Goal: Task Accomplishment & Management: Use online tool/utility

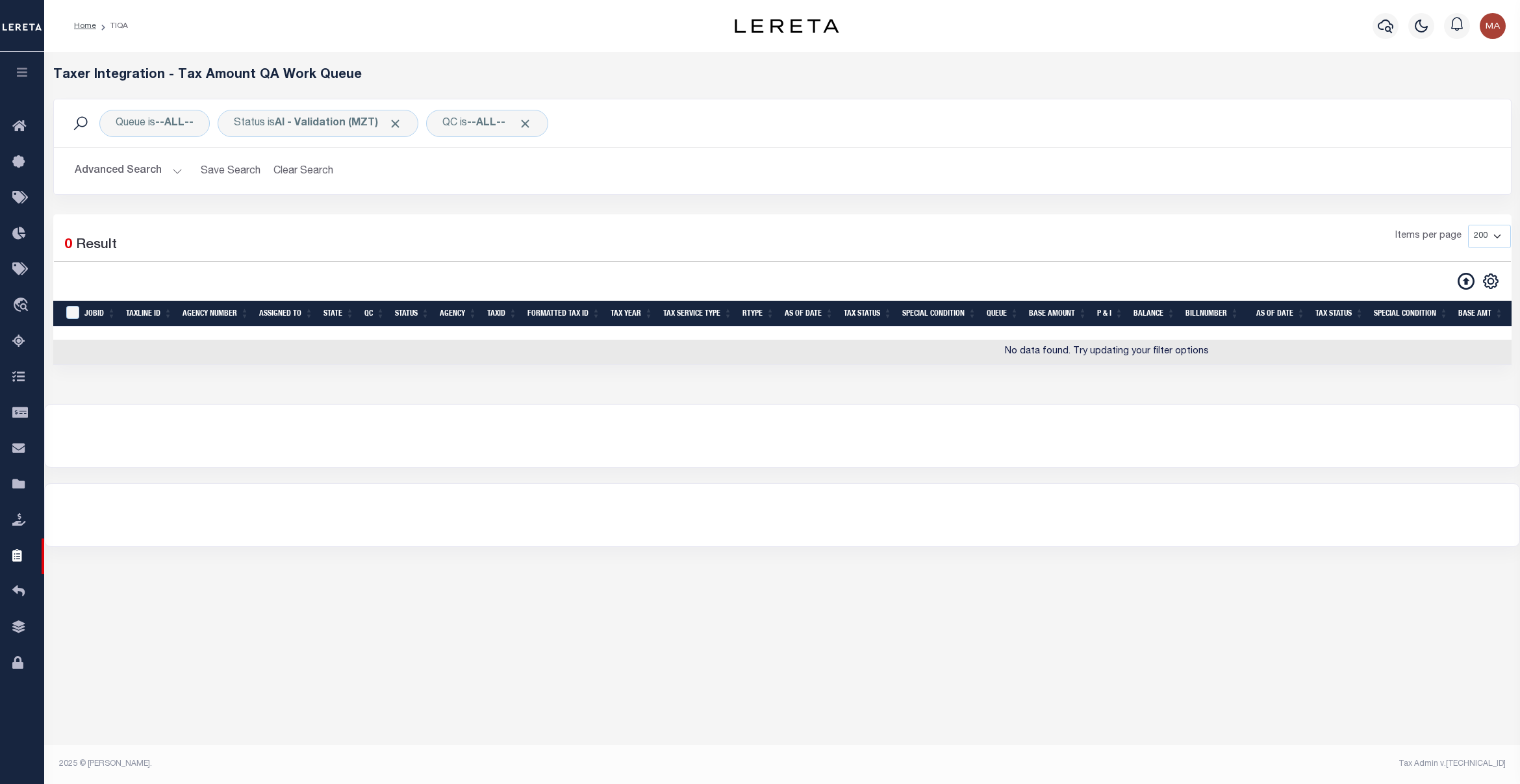
select select "200"
click at [14, 133] on icon at bounding box center [22, 126] width 21 height 16
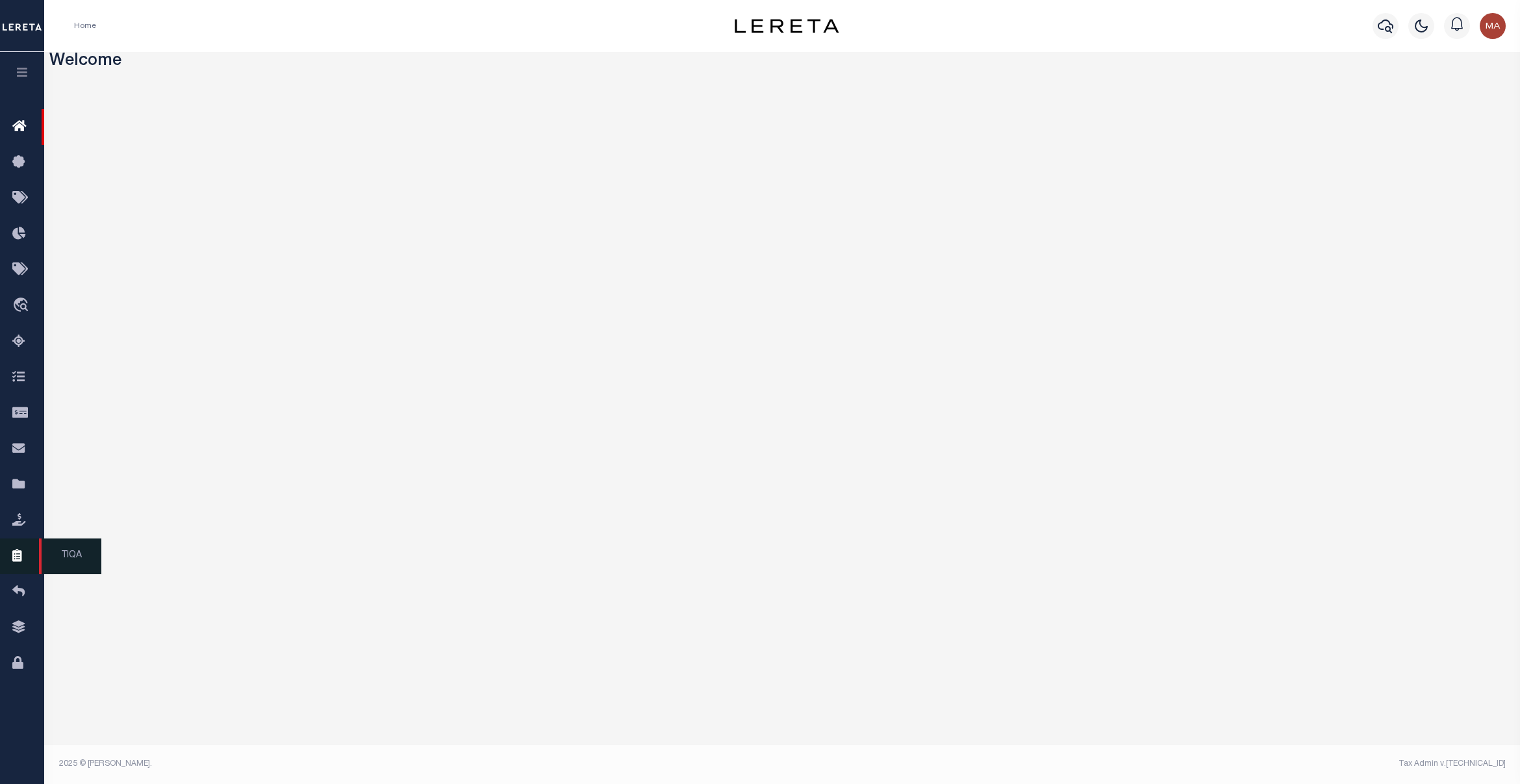
click at [17, 553] on icon at bounding box center [22, 556] width 21 height 16
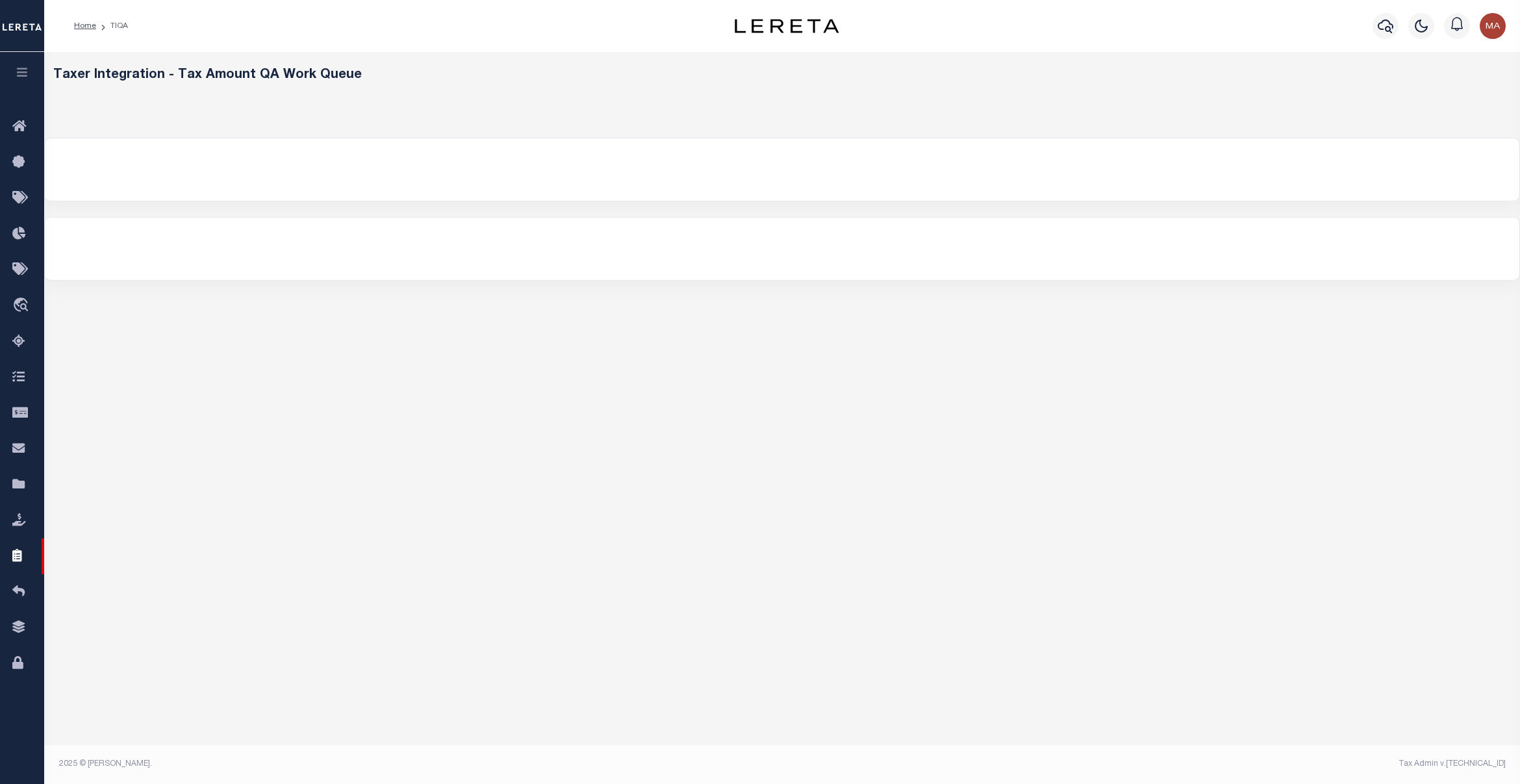
select select "200"
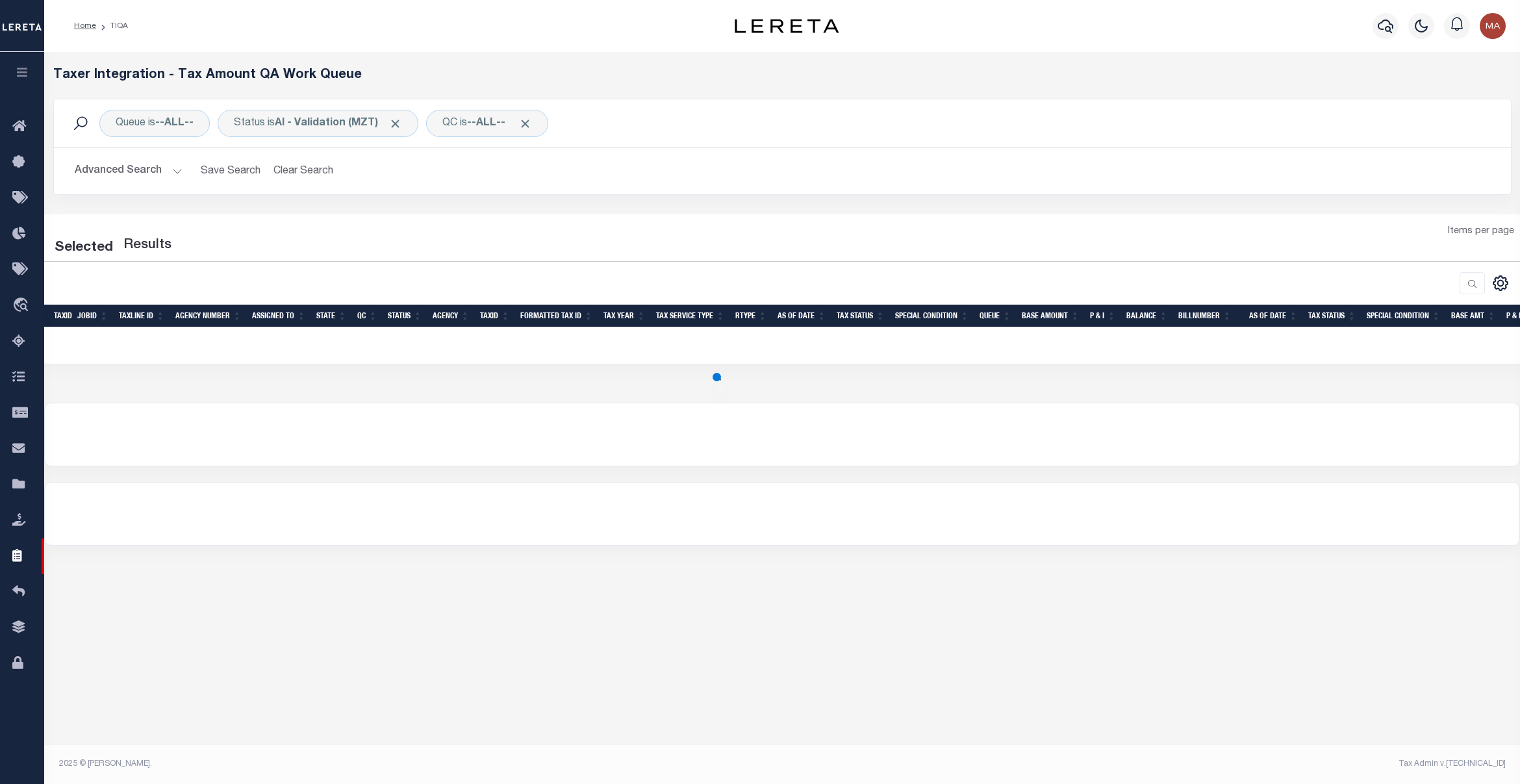
select select "200"
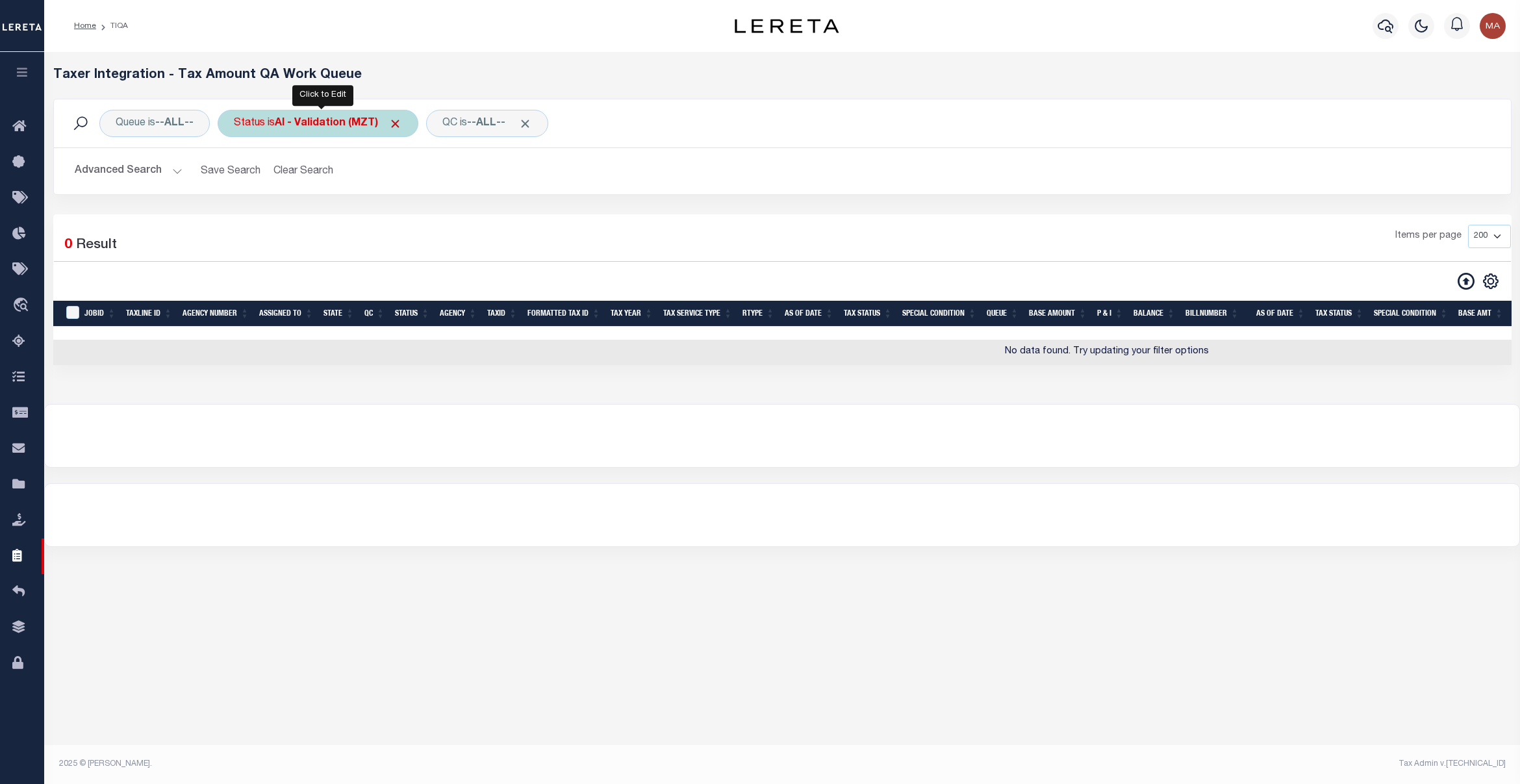
click at [351, 137] on div "Status is AI - Validation (MZT)" at bounding box center [318, 124] width 201 height 27
select select "MZT"
click at [355, 176] on select "AI - Bot Exception (ERR) AI - Bot Running (PLA) AI - Failed QA (FQA) AI - Prep …" at bounding box center [329, 187] width 191 height 25
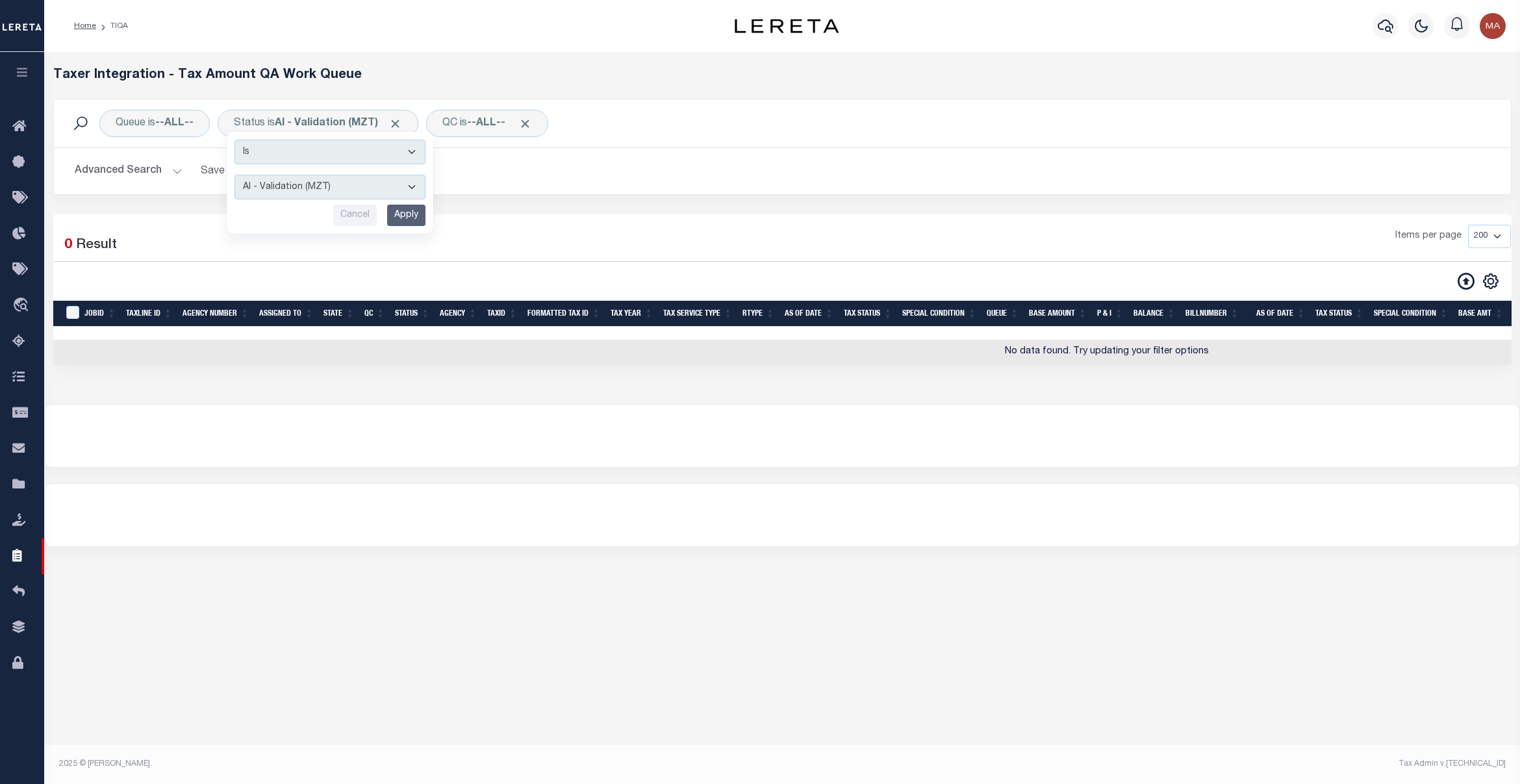
click at [455, 176] on h2 "Advanced Search Save Search Clear Search TIQATaxLineSearchTable_dynamictable___…" at bounding box center [782, 171] width 1436 height 25
click at [119, 176] on button "Advanced Search" at bounding box center [129, 171] width 108 height 25
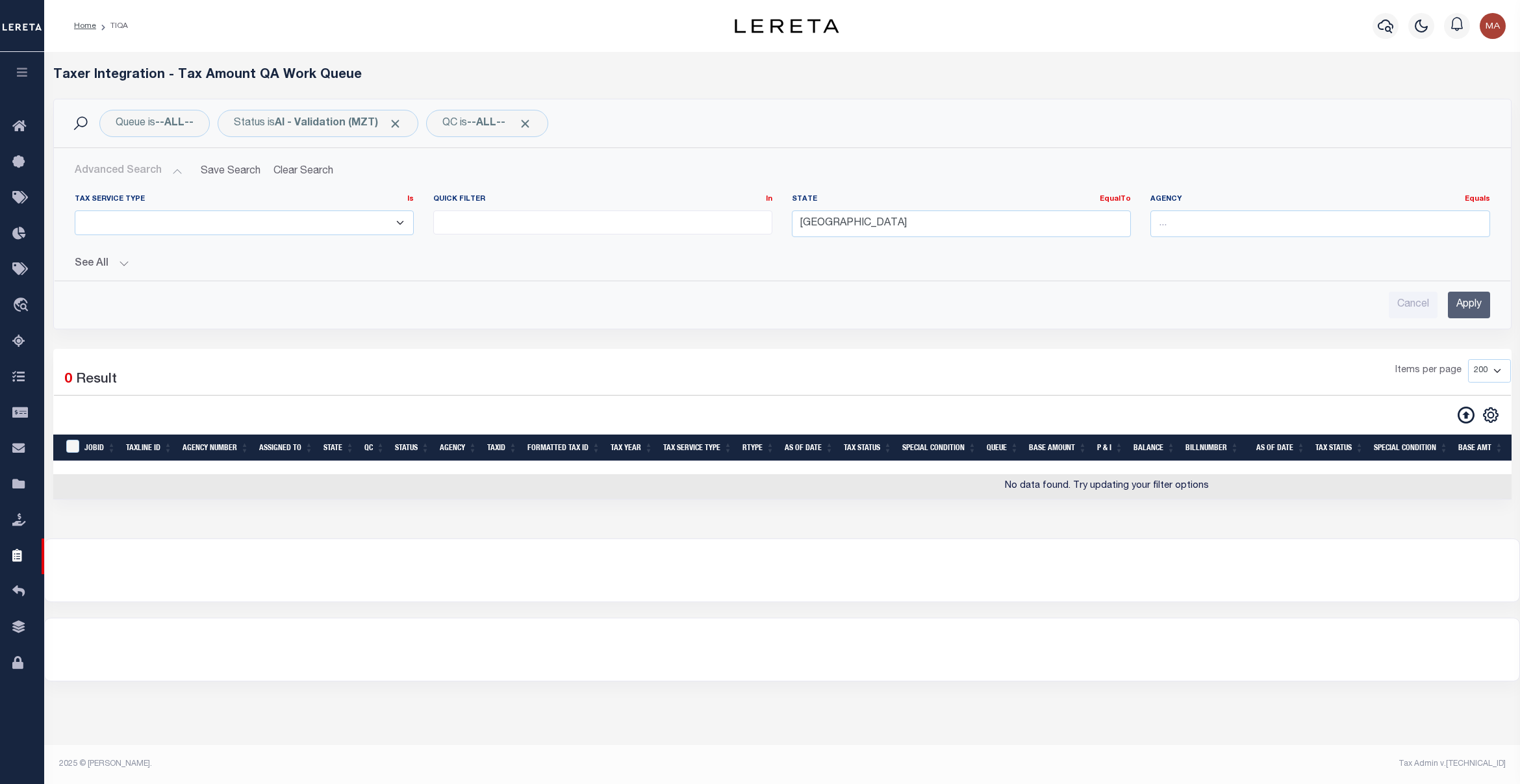
drag, startPoint x: 125, startPoint y: 251, endPoint x: 109, endPoint y: 263, distance: 20.0
click at [109, 263] on div "See All JobID EqualTo Equals Is Not Equal To 26357 Is Is" at bounding box center [783, 259] width 1416 height 23
click at [111, 264] on button "See All" at bounding box center [783, 263] width 1416 height 12
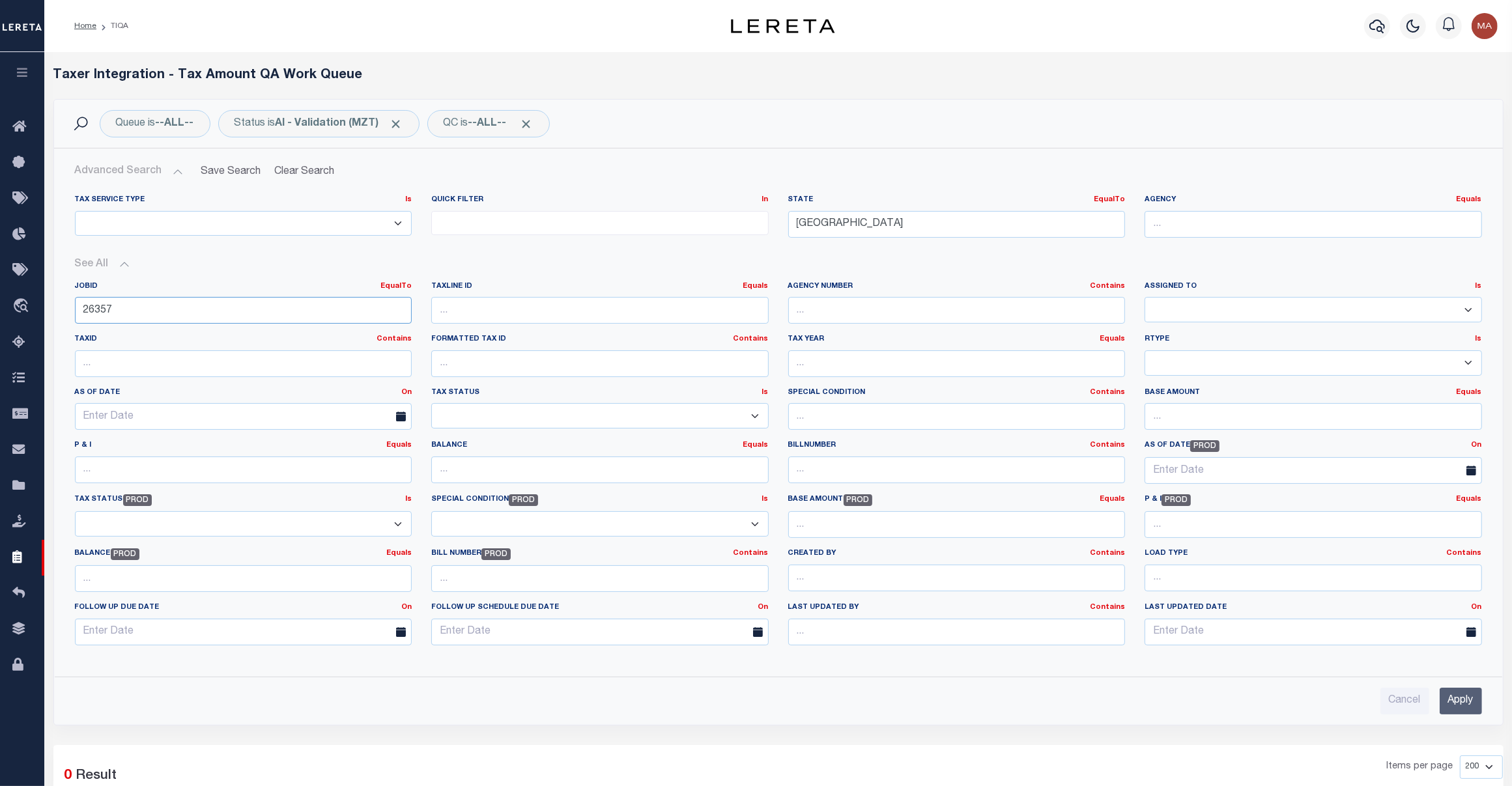
drag, startPoint x: 147, startPoint y: 311, endPoint x: 49, endPoint y: 310, distance: 98.0
click at [49, 310] on div "Queue is --ALL-- Status is AI - Validation (MZT) Is Contains AI - Bot Exception…" at bounding box center [779, 422] width 1470 height 646
drag, startPoint x: 845, startPoint y: 223, endPoint x: 728, endPoint y: 236, distance: 117.7
click at [726, 232] on div "Tax Service Type Is Is Contains ESCROW NonESCROW Quick Filter In In View Only L…" at bounding box center [779, 221] width 1427 height 54
click at [878, 256] on div "NV" at bounding box center [956, 249] width 335 height 21
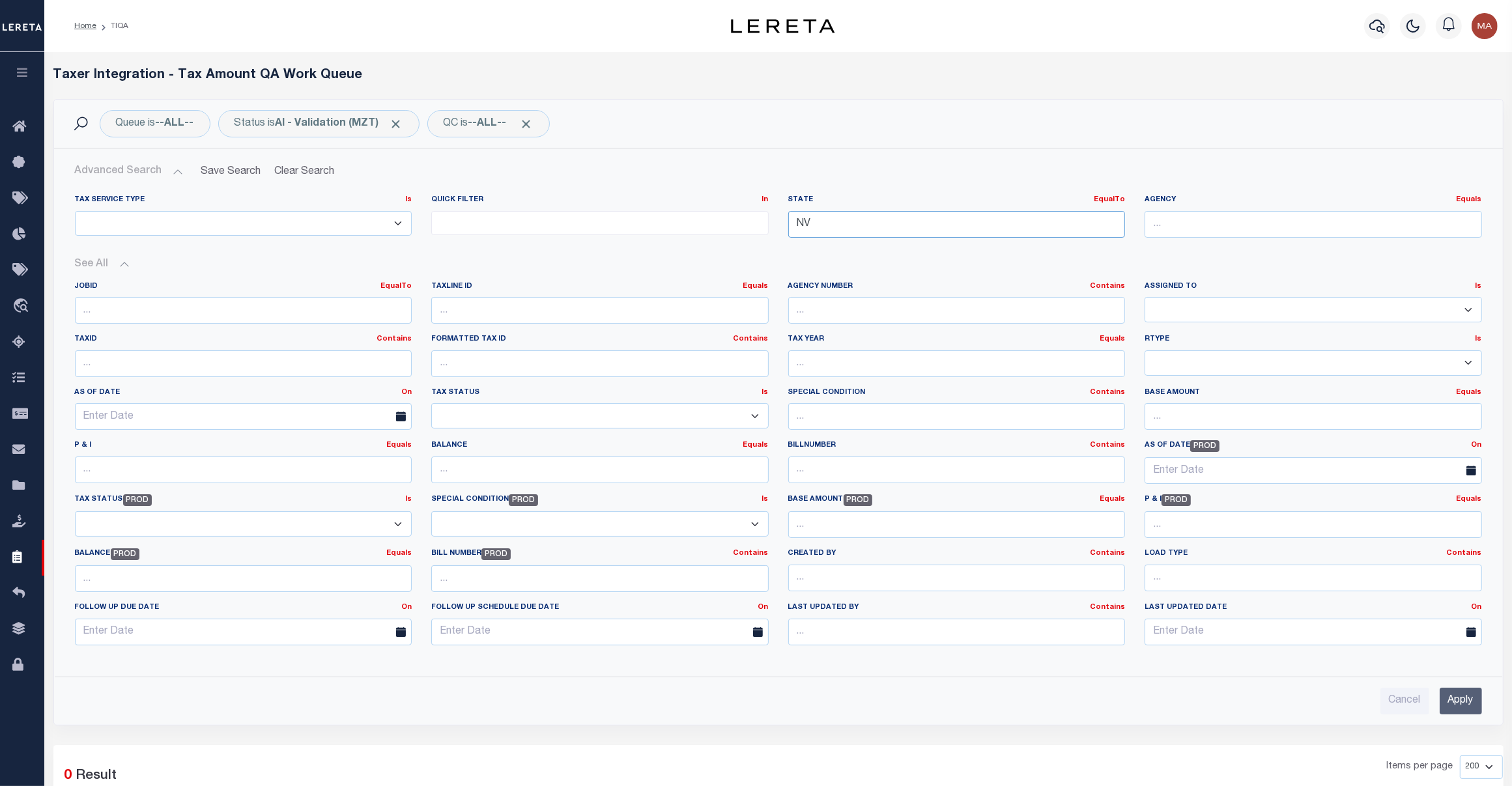
type input "NV"
click at [1463, 701] on input "Apply" at bounding box center [1460, 701] width 42 height 26
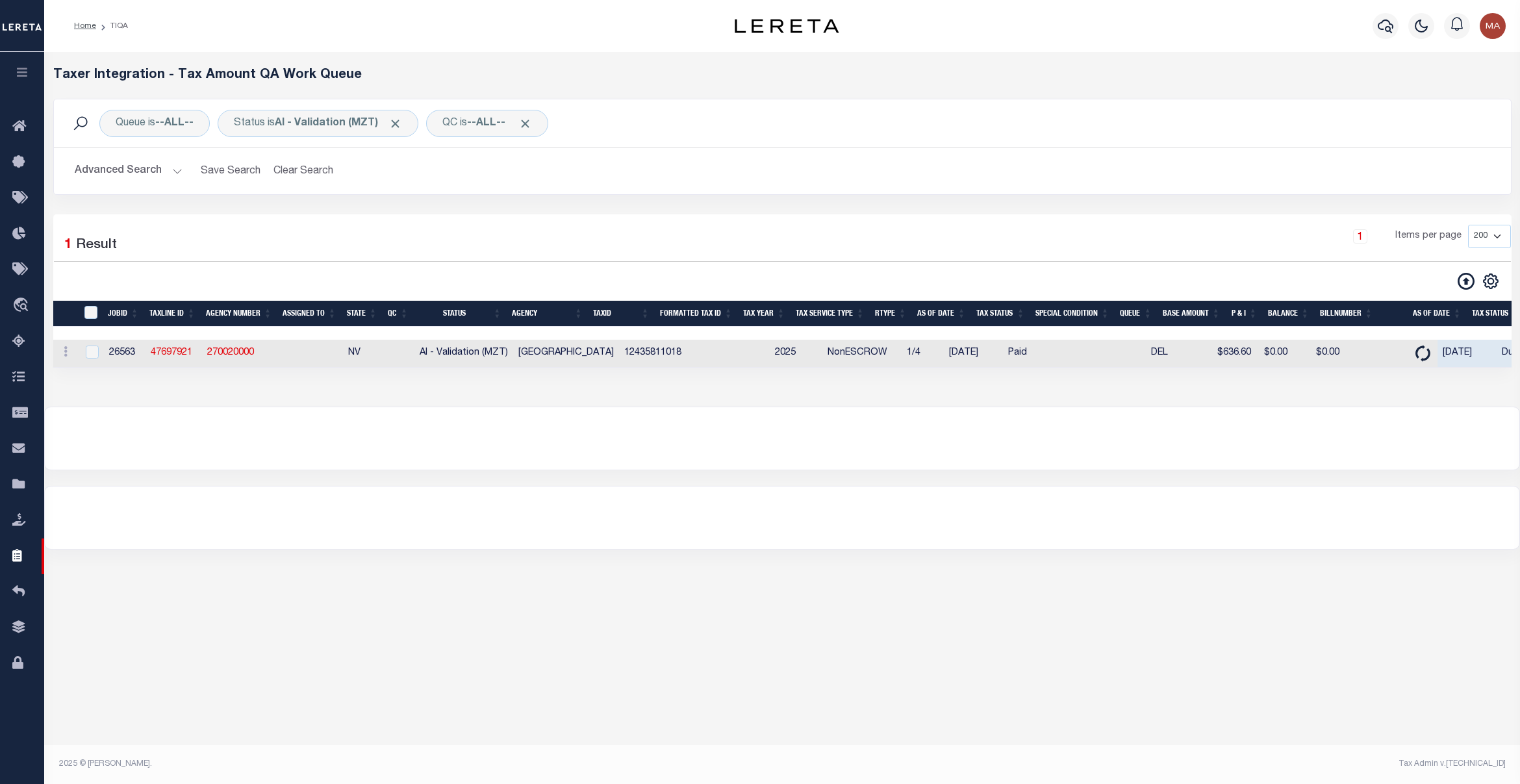
click at [93, 365] on td at bounding box center [91, 353] width 26 height 28
checkbox input "true"
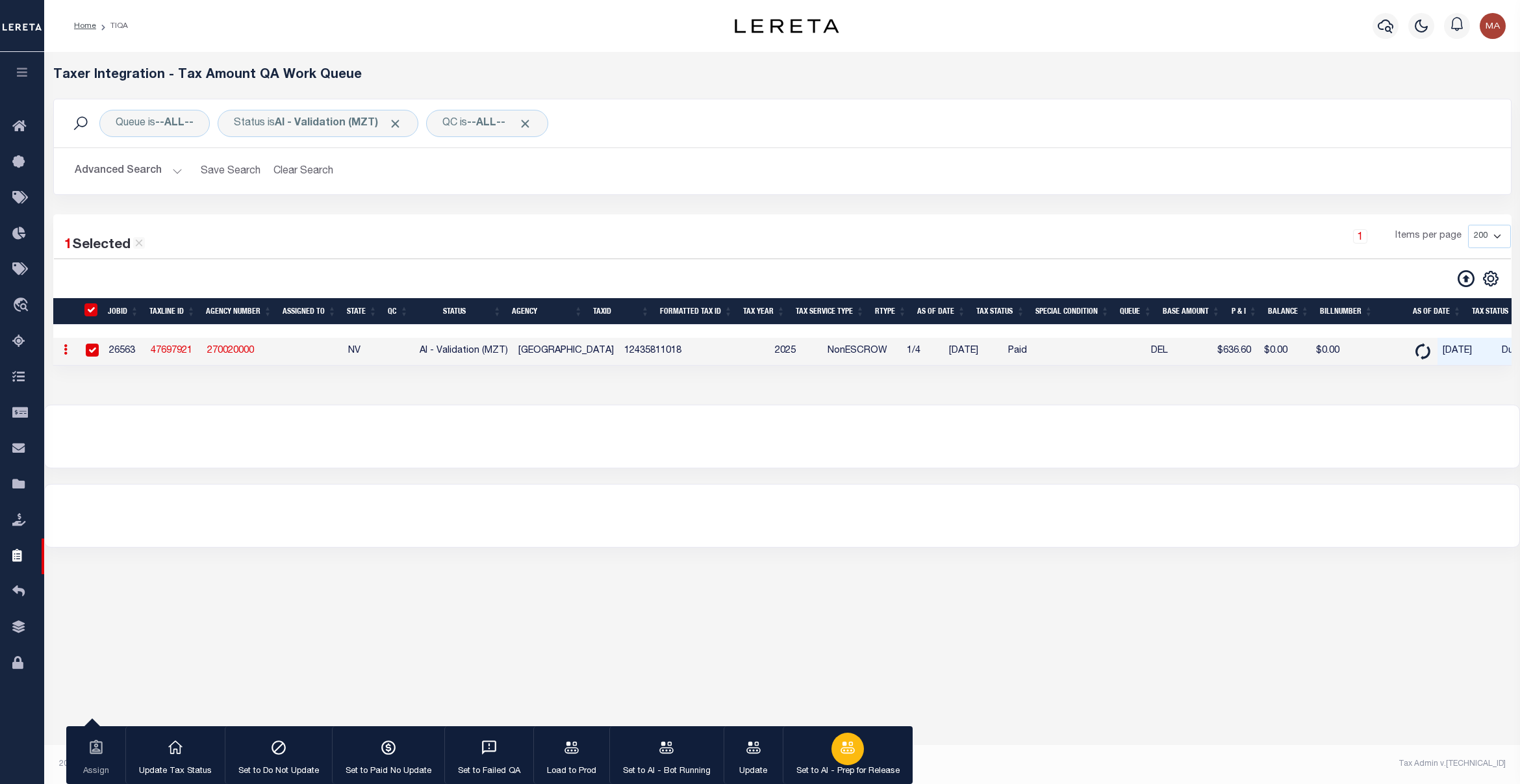
click at [846, 758] on div "button" at bounding box center [847, 748] width 32 height 32
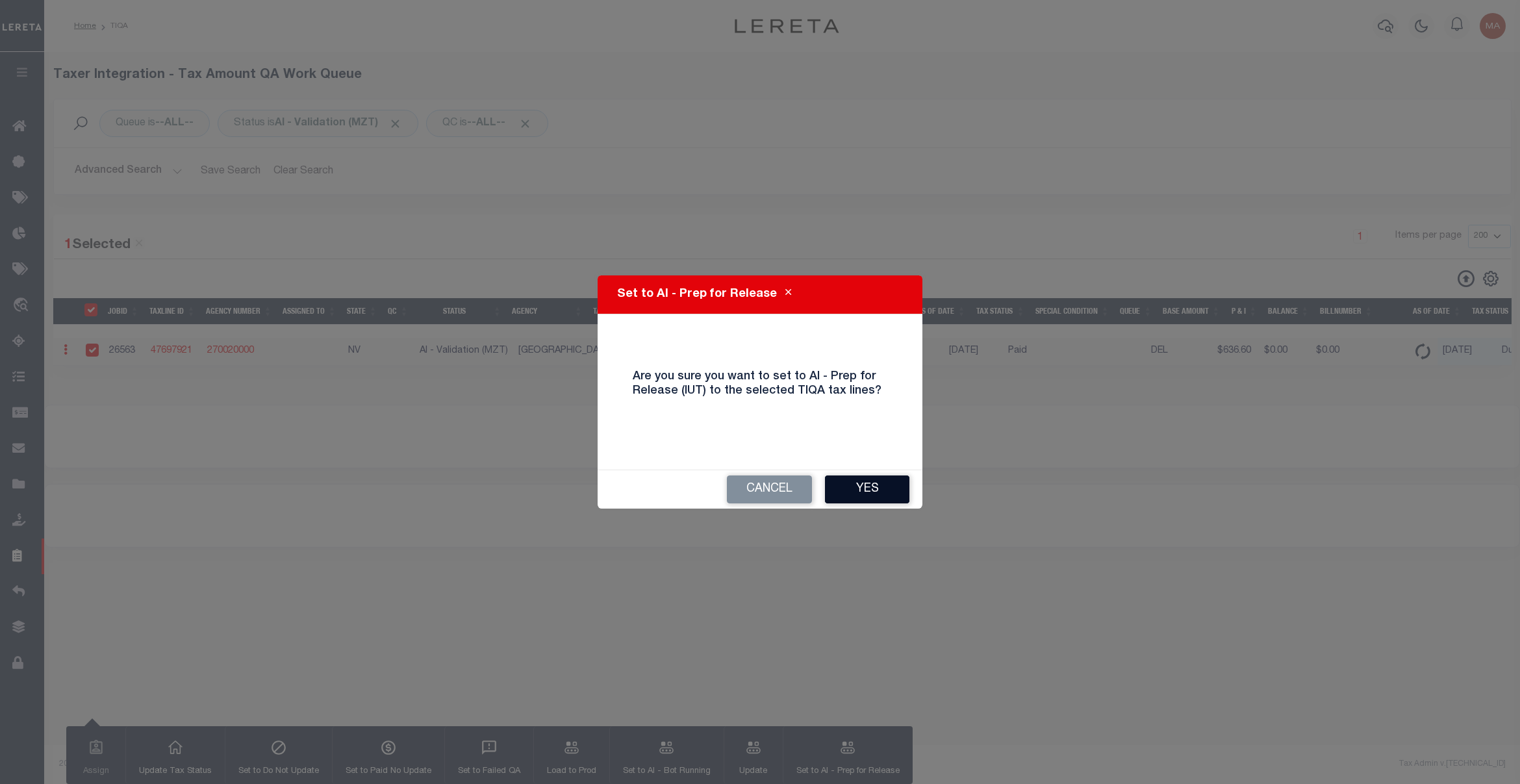
click at [848, 482] on button "Yes" at bounding box center [867, 489] width 84 height 28
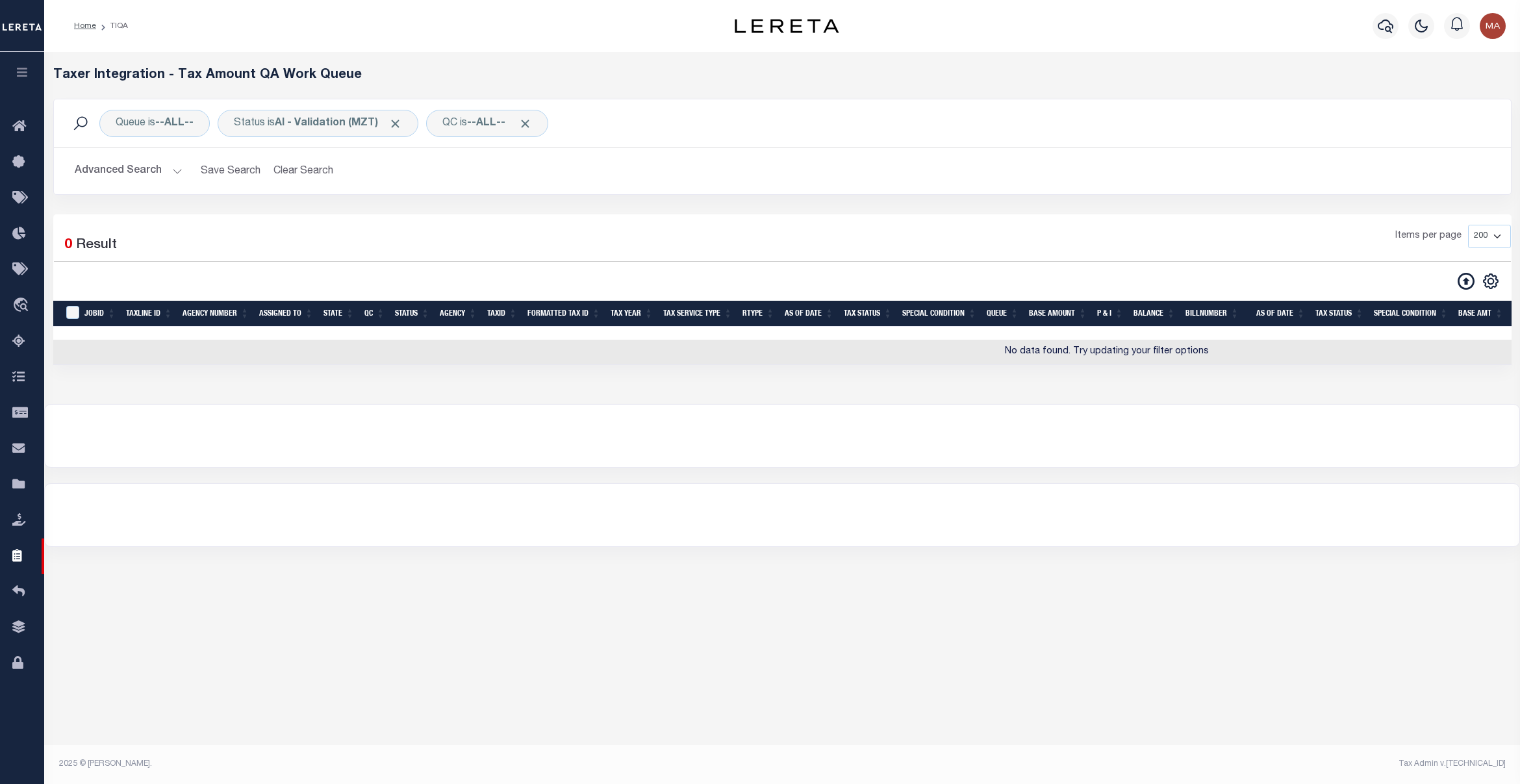
click at [120, 161] on button "Advanced Search" at bounding box center [129, 171] width 108 height 25
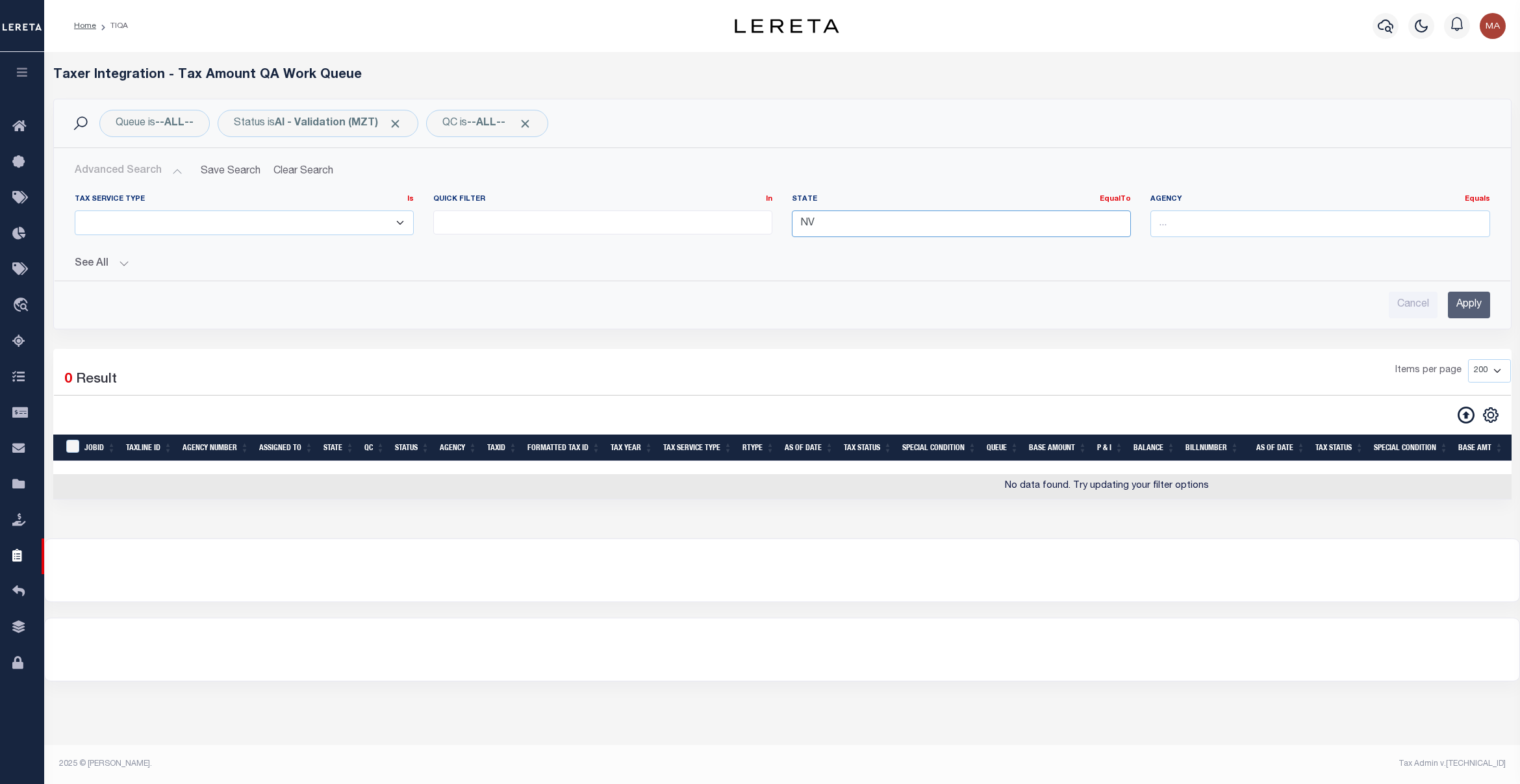
drag, startPoint x: 871, startPoint y: 212, endPoint x: 744, endPoint y: 212, distance: 127.0
click at [744, 212] on div "Tax Service Type Is Is Contains ESCROW NonESCROW Quick Filter In In View Only L…" at bounding box center [782, 221] width 1435 height 54
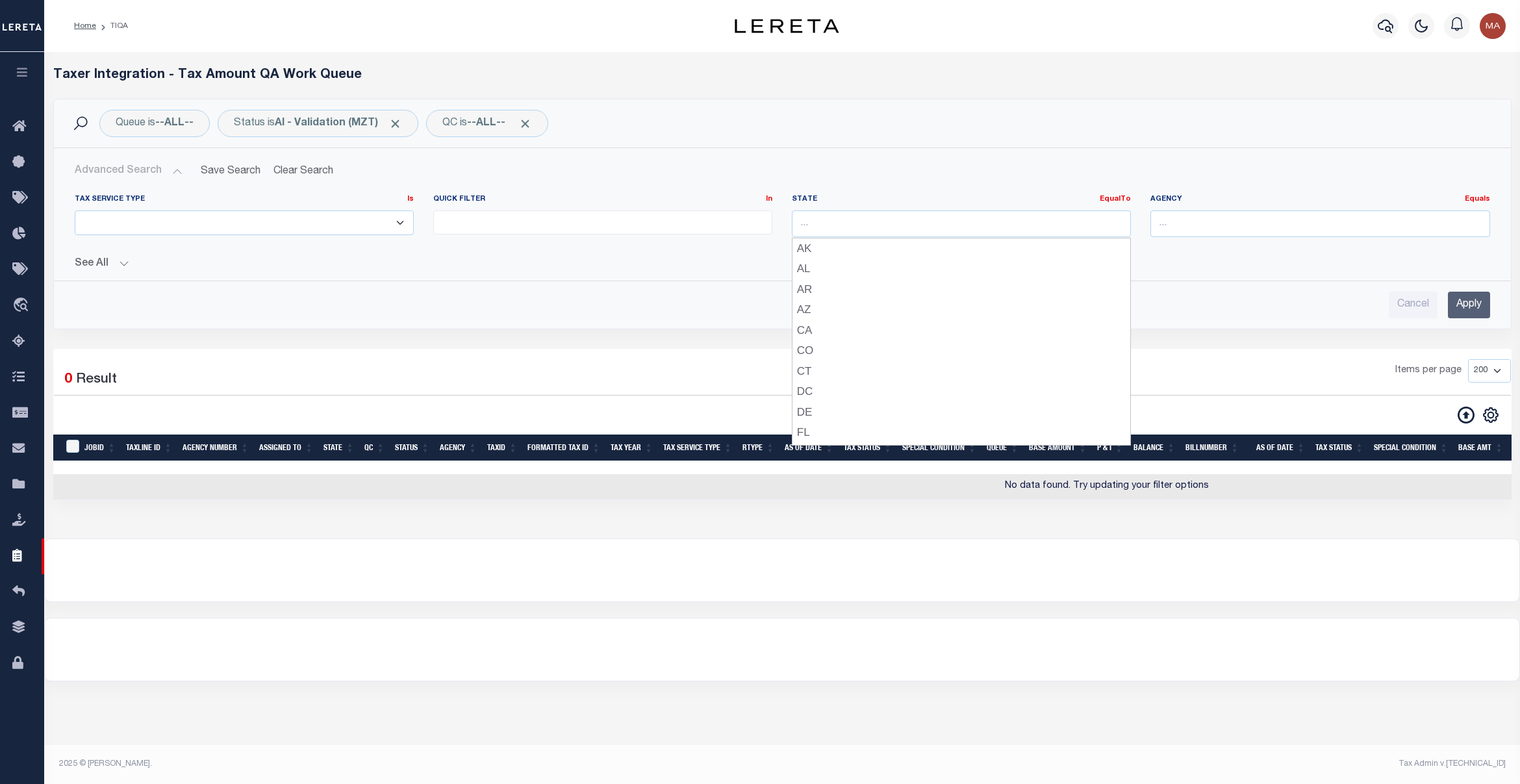
click at [1466, 313] on input "Apply" at bounding box center [1469, 304] width 42 height 26
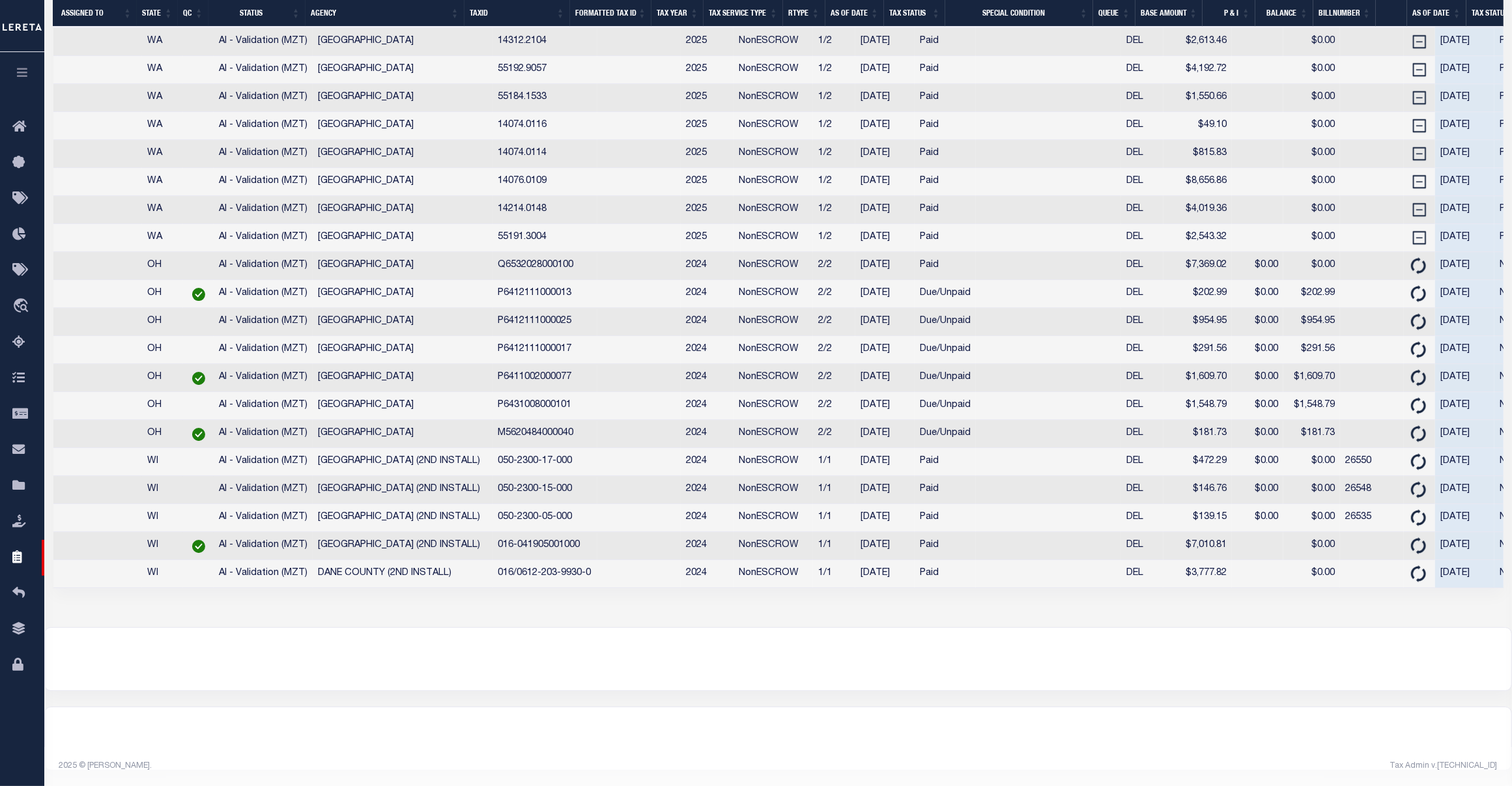
scroll to position [0, 34]
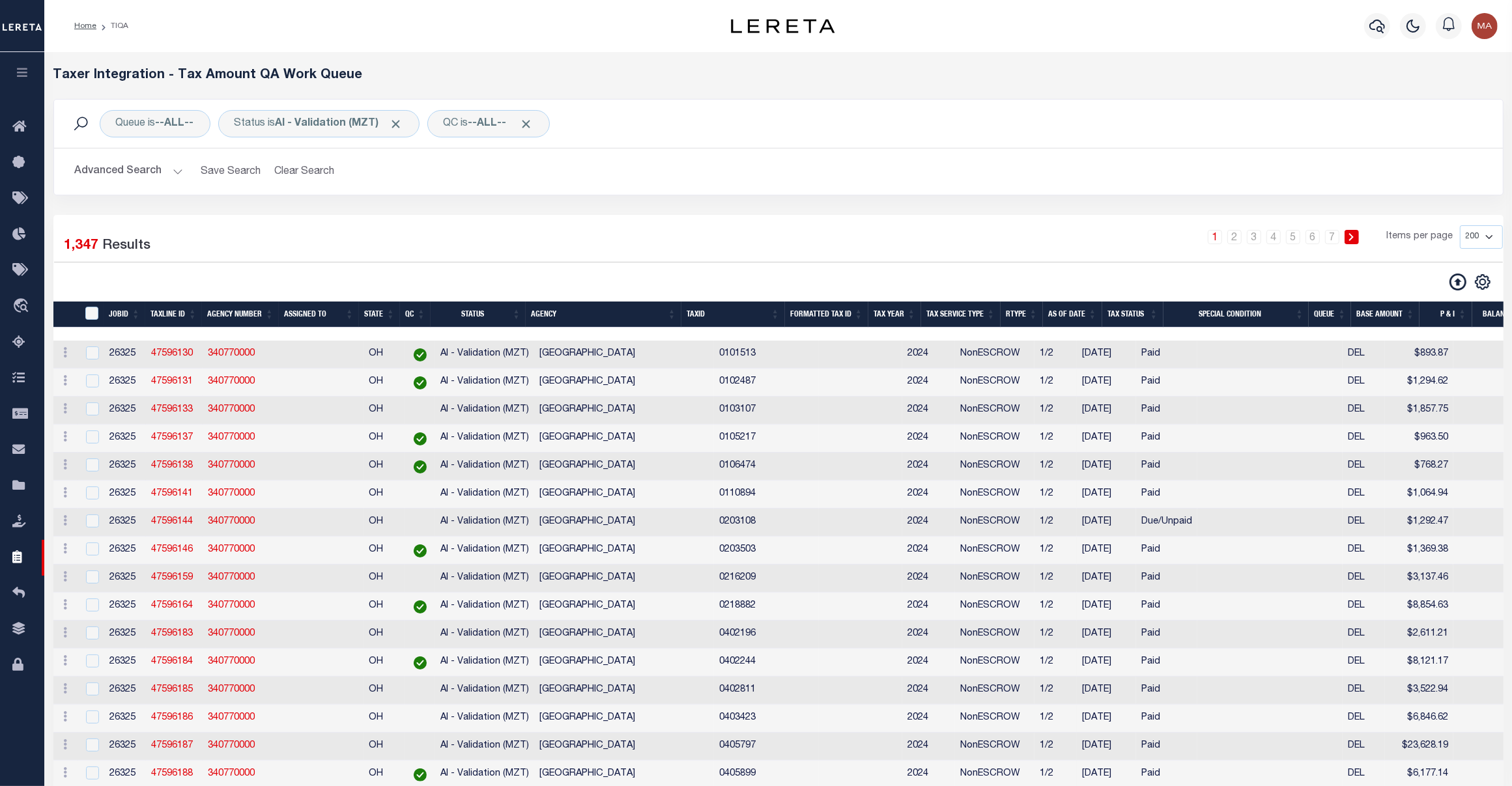
click at [1476, 238] on select "10 25 50 100 200 500 1000 2000" at bounding box center [1481, 237] width 43 height 24
select select "1000"
click at [1460, 226] on select "10 25 50 100 200 500 1000 2000" at bounding box center [1481, 237] width 43 height 24
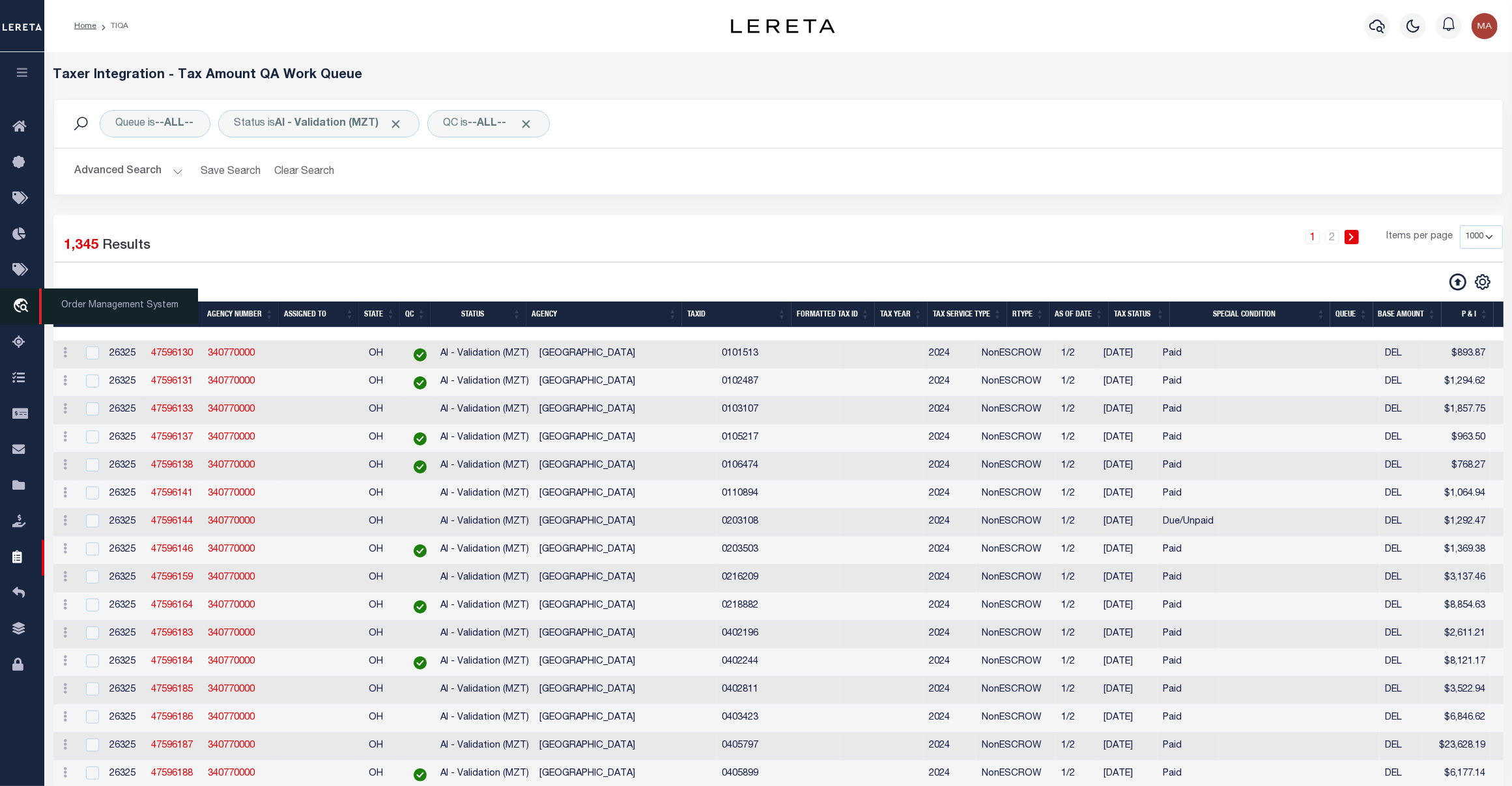
click at [19, 319] on link "travel_explore Order Management System" at bounding box center [22, 306] width 44 height 37
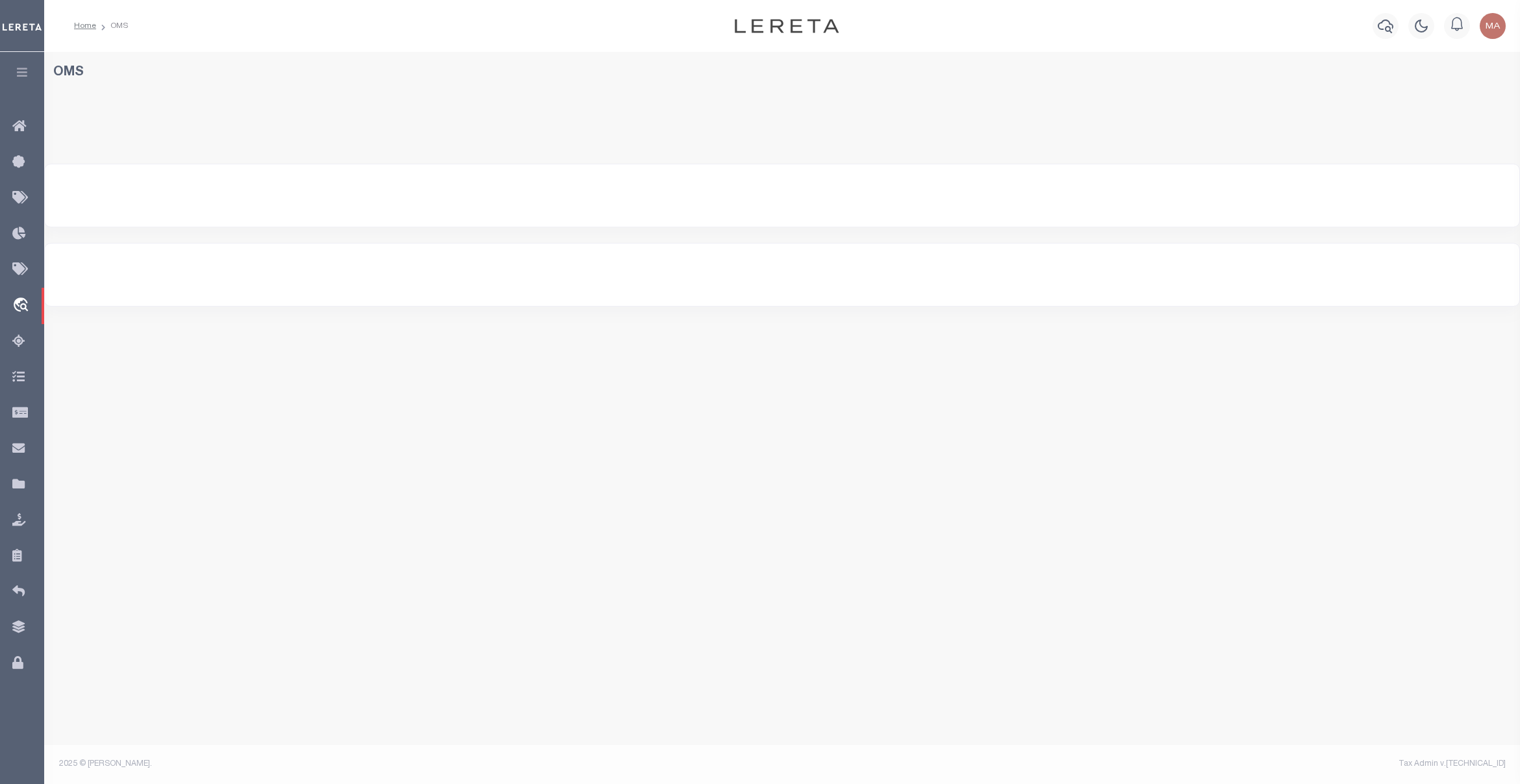
select select "200"
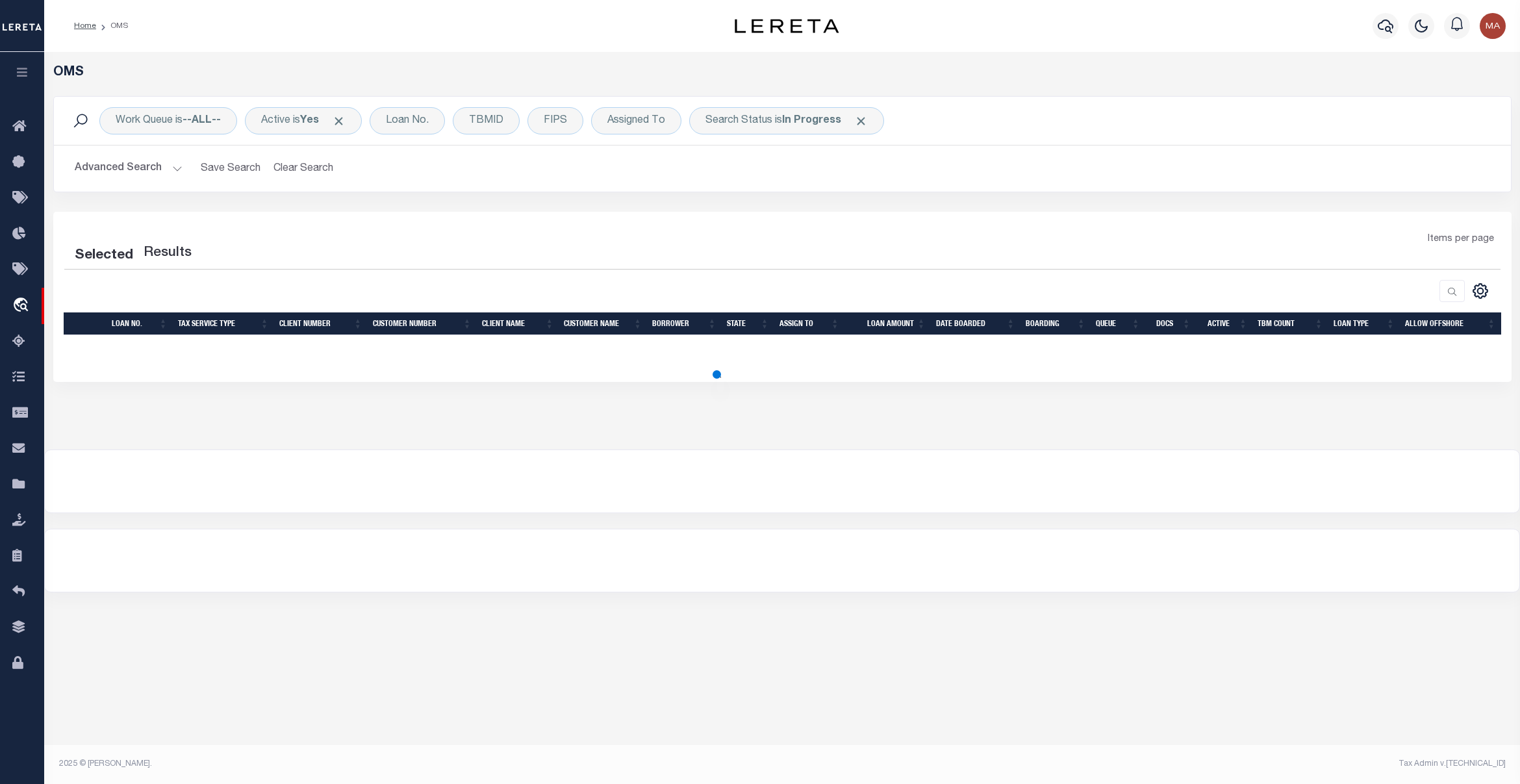
select select "200"
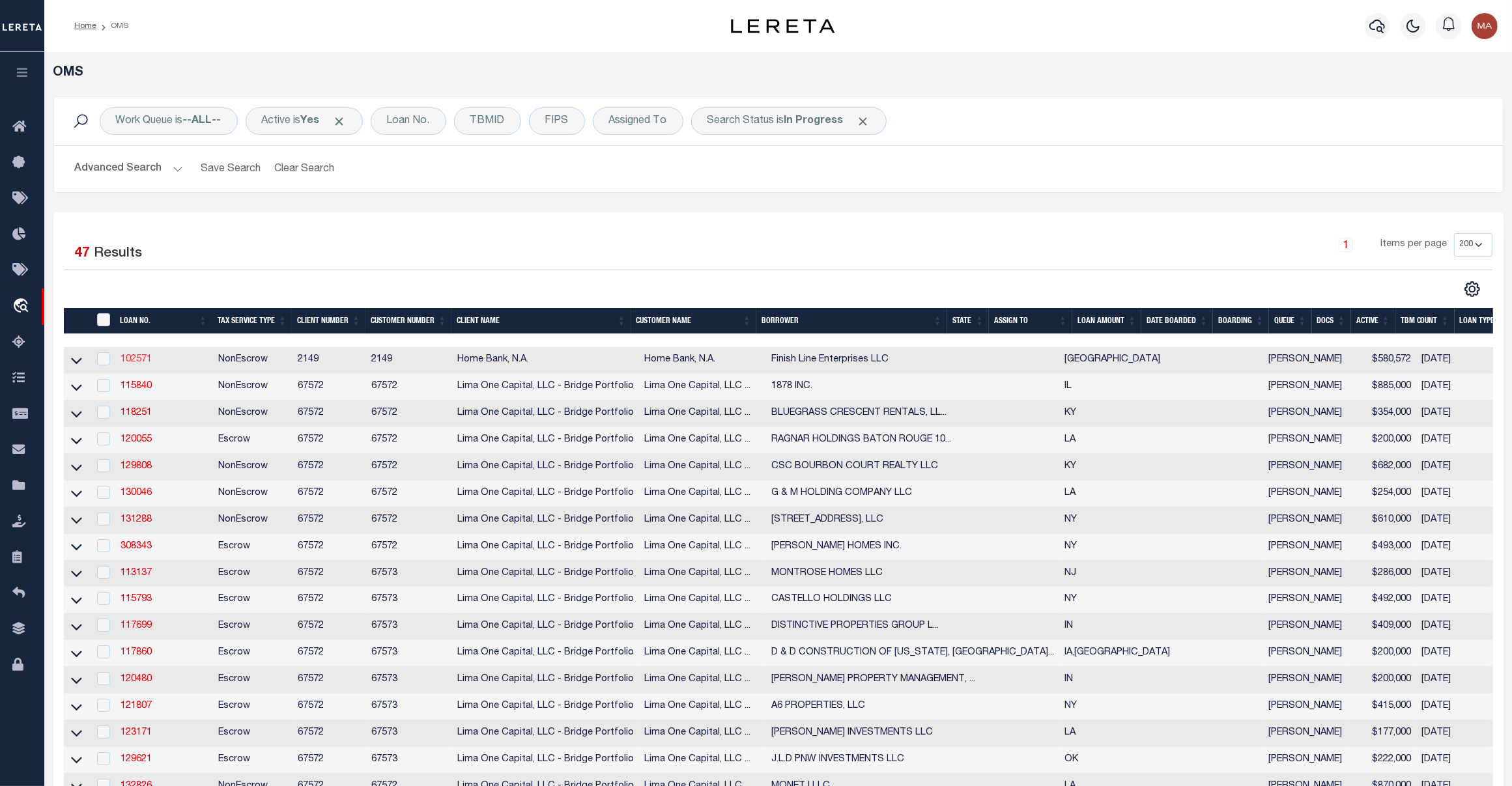
click at [135, 359] on link "102571" at bounding box center [136, 359] width 32 height 9
checkbox input "true"
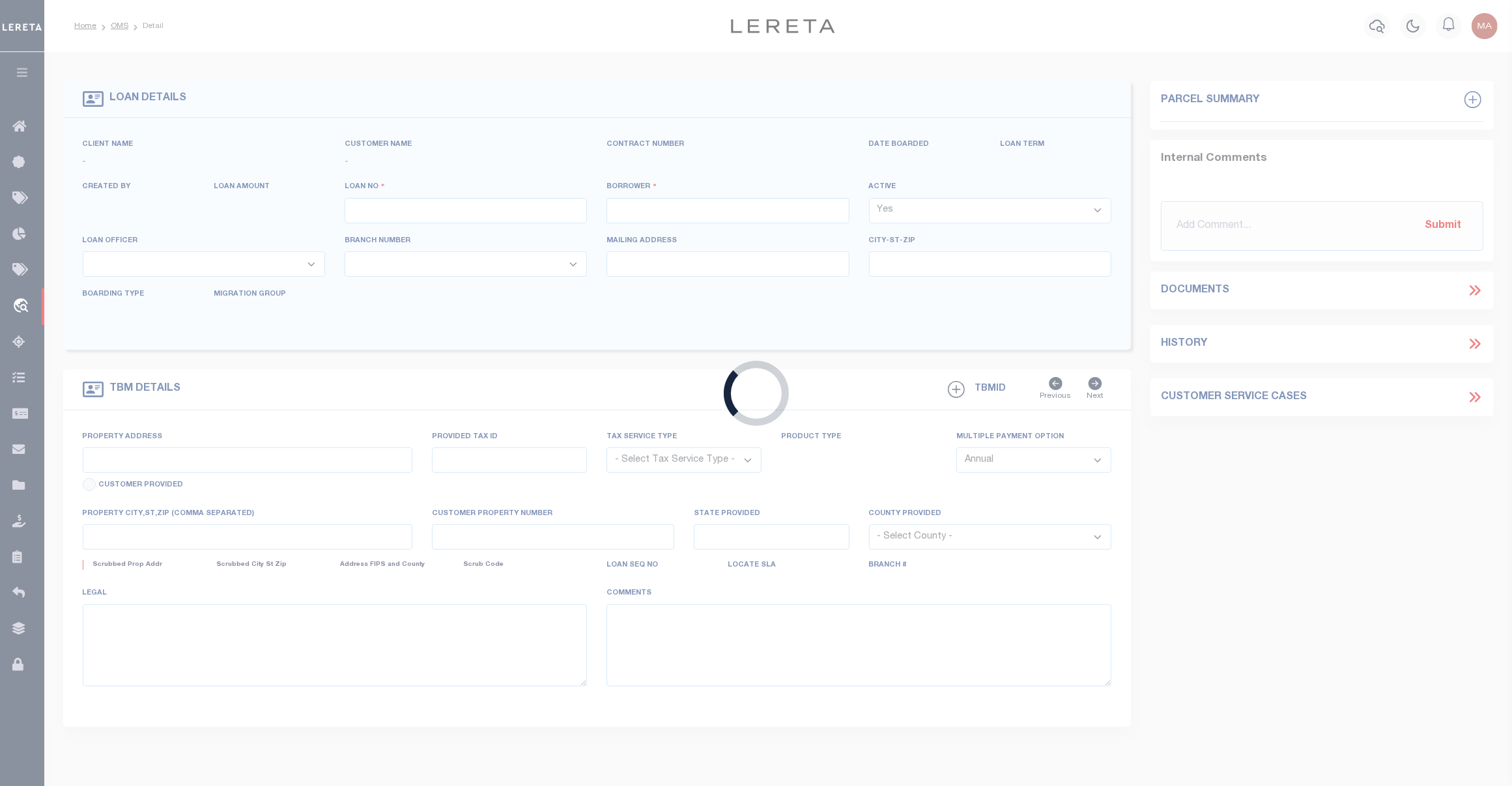
type input "102571"
type input "Finish Line Enterprises LLC"
select select
select select "NonEscrow"
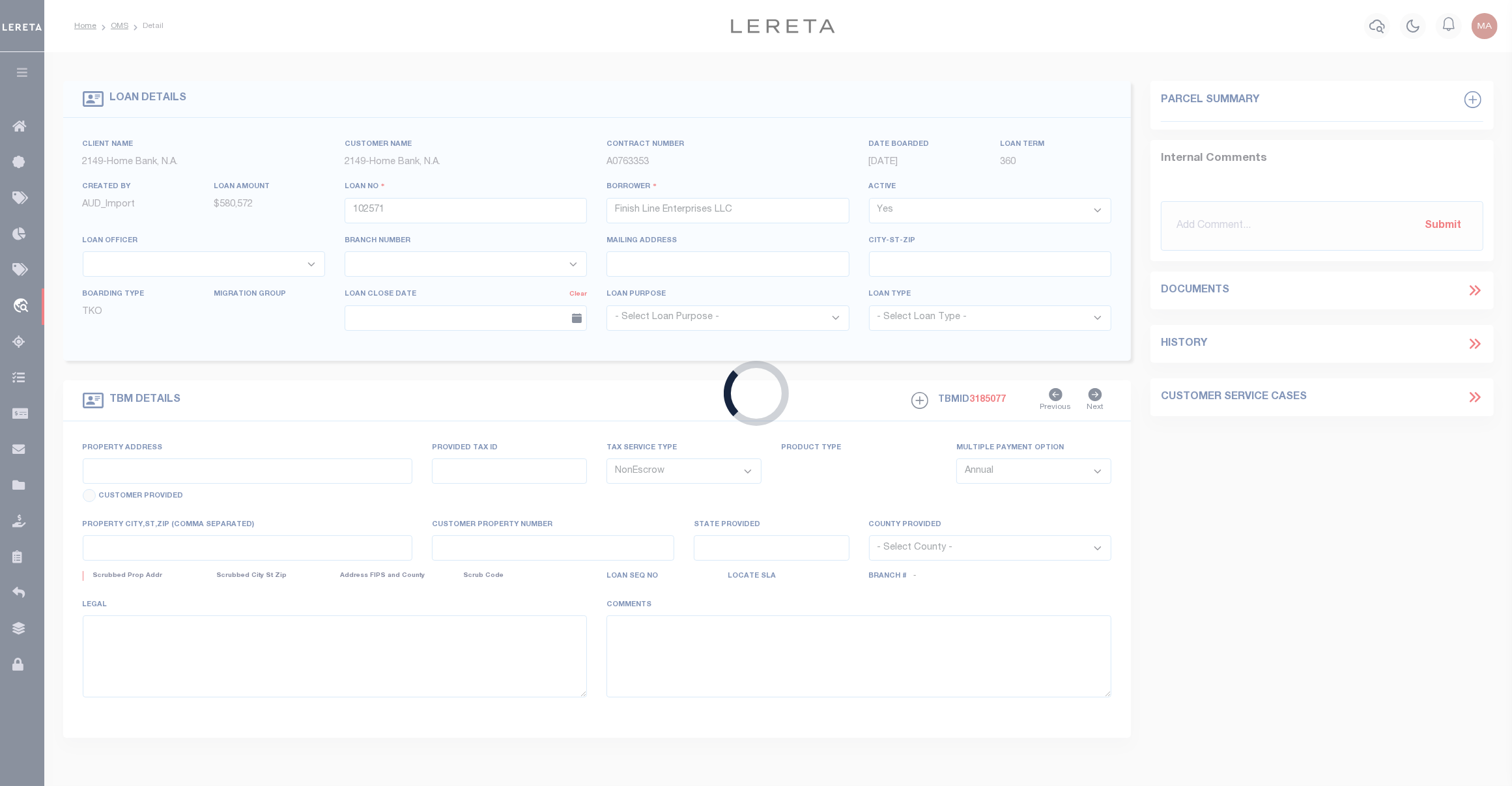
select select "8216"
select select "3295"
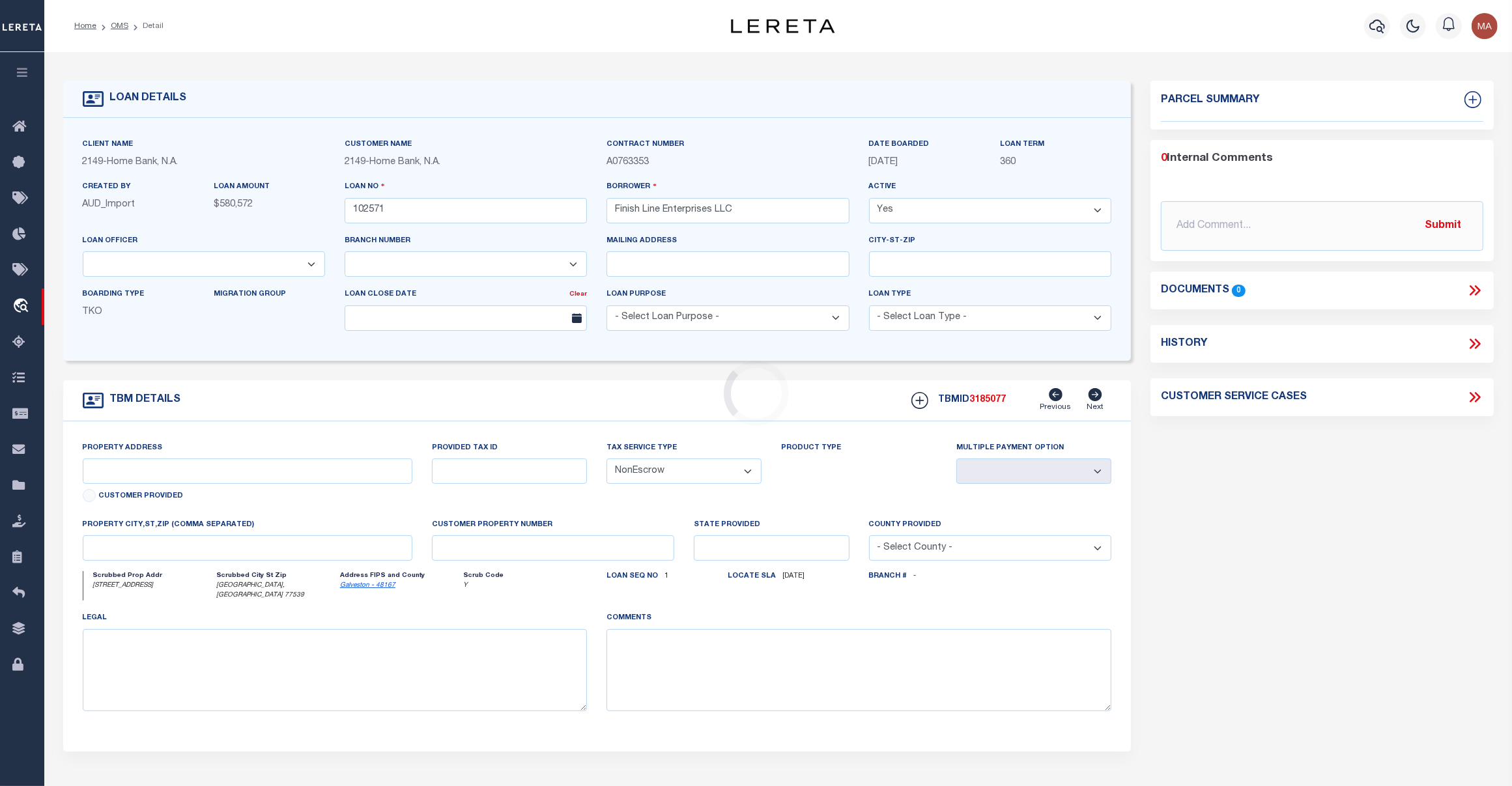
type input "5311 FM 646 Rd E"
type input "604853"
select select
type input "Dickinson, TX 77539"
type input "TX"
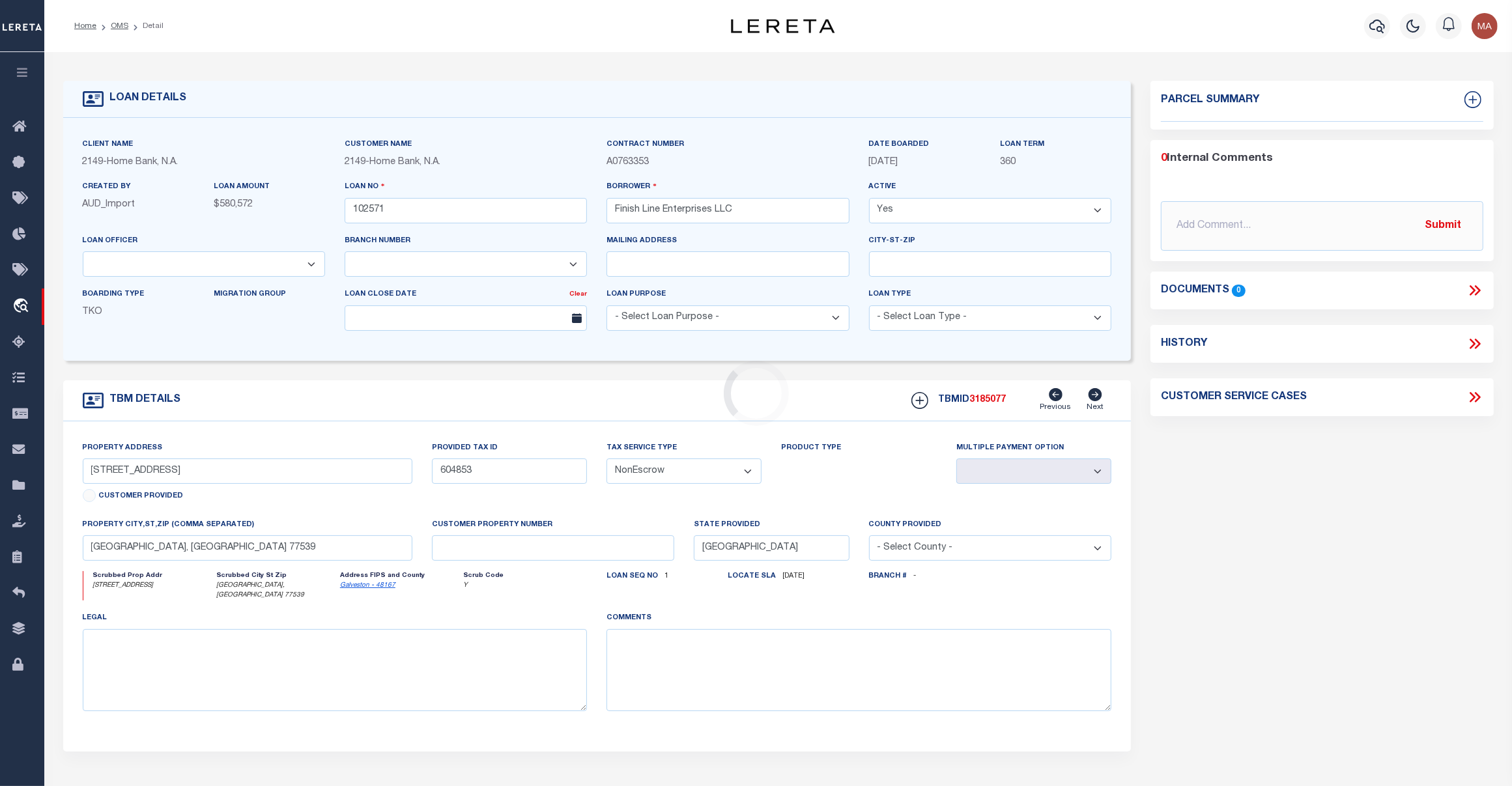
select select
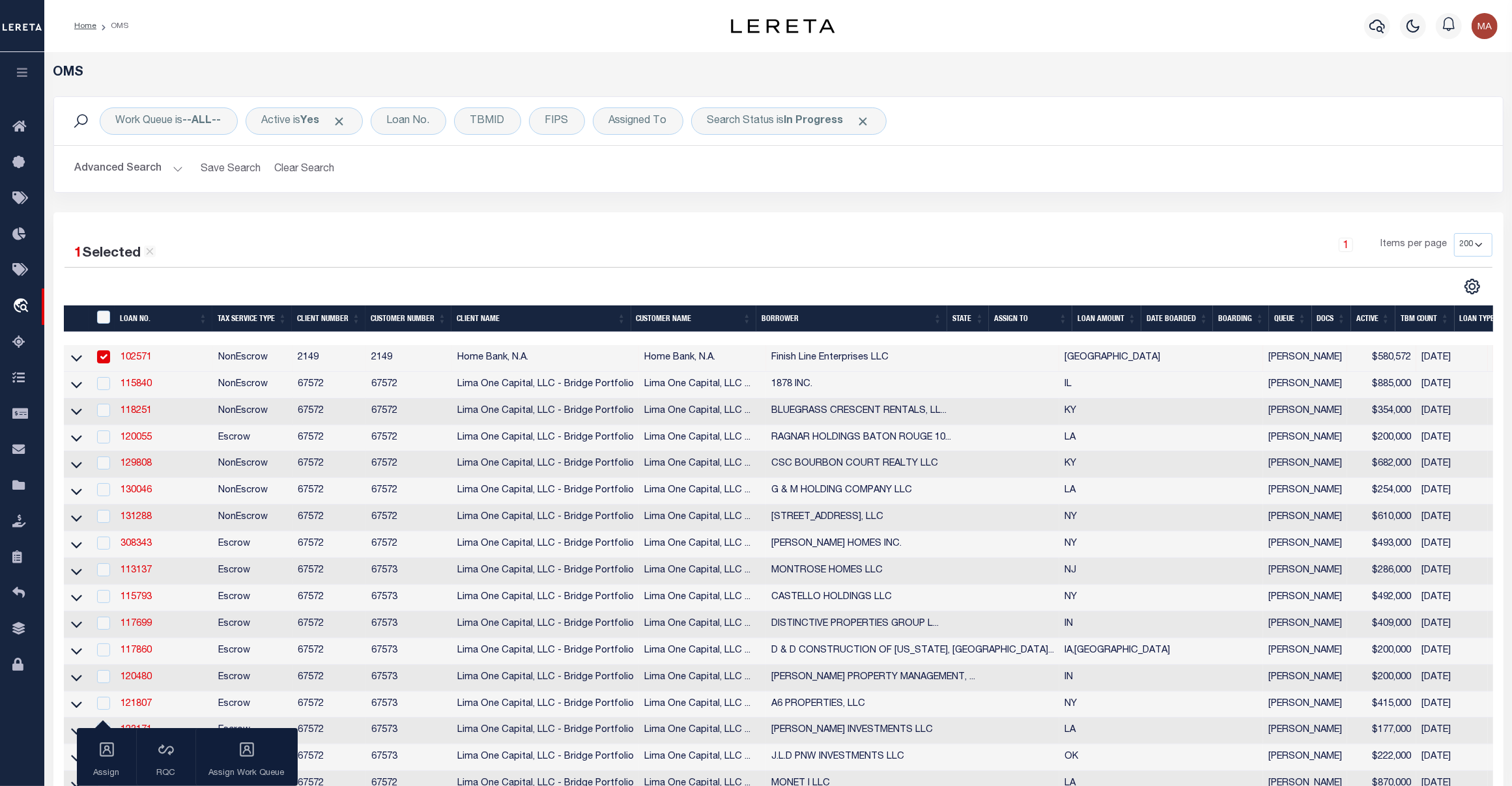
click at [168, 261] on div "1 Selected 47 Results" at bounding box center [236, 249] width 342 height 31
click at [164, 258] on div "1 Selected 47 Results" at bounding box center [236, 249] width 342 height 31
click at [151, 256] on icon at bounding box center [150, 251] width 11 height 11
checkbox input "false"
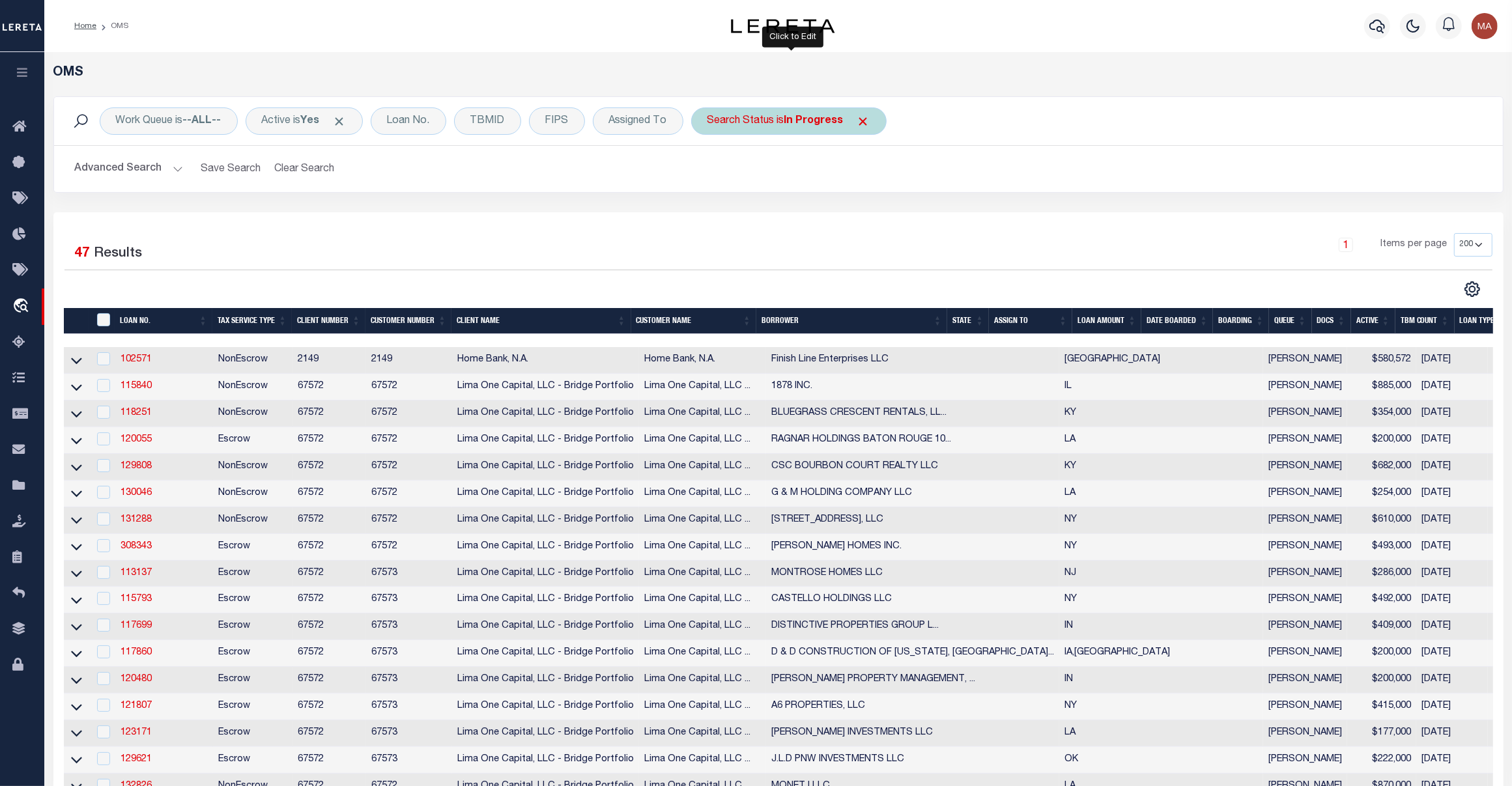
click at [802, 122] on b "In Progress" at bounding box center [814, 121] width 59 height 11
click at [789, 183] on select "Automated Search Bad Parcel Complete Duplicate Parcel High Dollar Reporting In …" at bounding box center [804, 185] width 191 height 25
select select "AS"
click at [711, 173] on select "Automated Search Bad Parcel Complete Duplicate Parcel High Dollar Reporting In …" at bounding box center [804, 185] width 191 height 25
click at [862, 213] on div "Cancel Apply" at bounding box center [804, 213] width 191 height 21
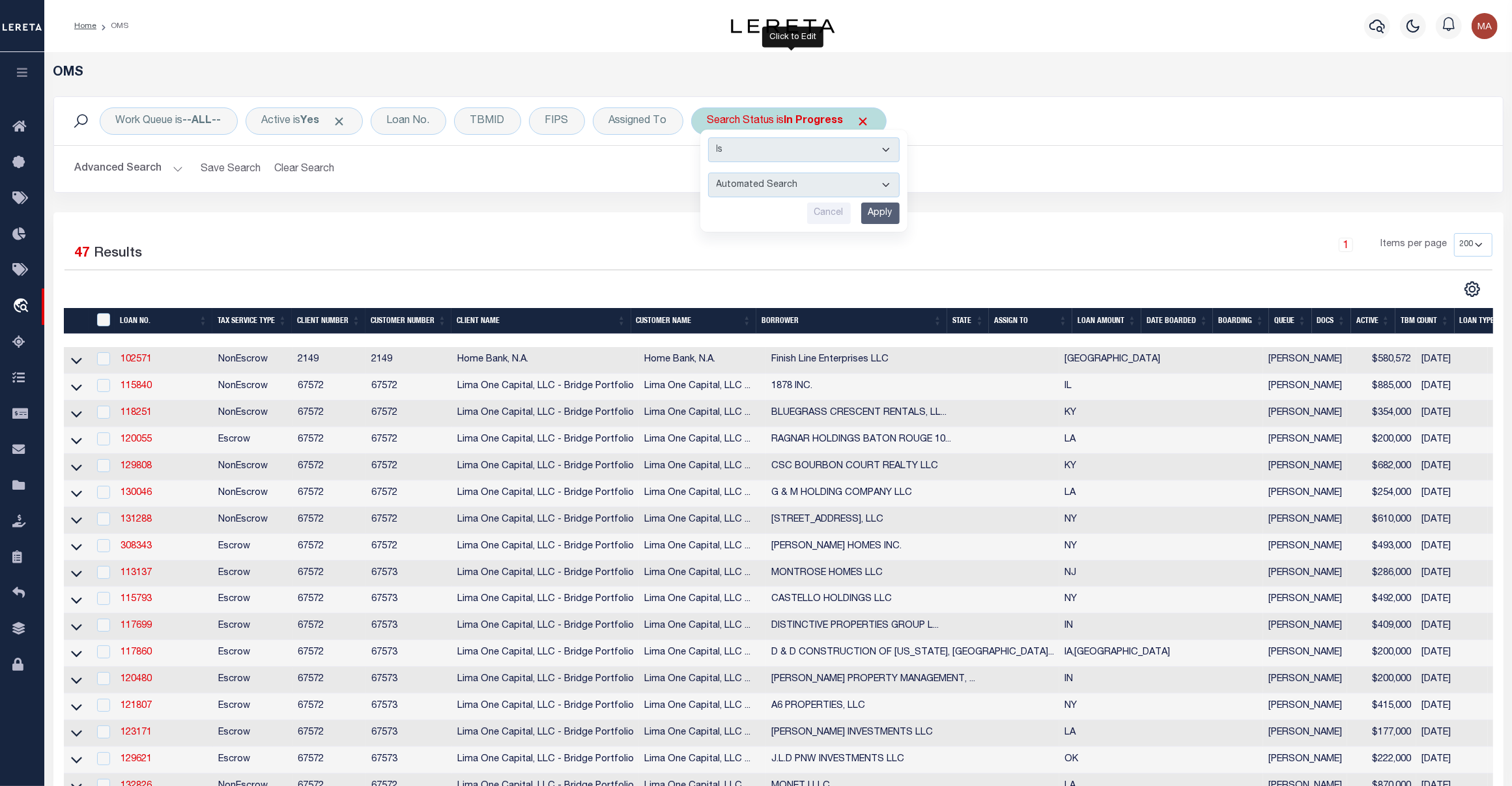
click at [873, 212] on input "Apply" at bounding box center [880, 213] width 39 height 21
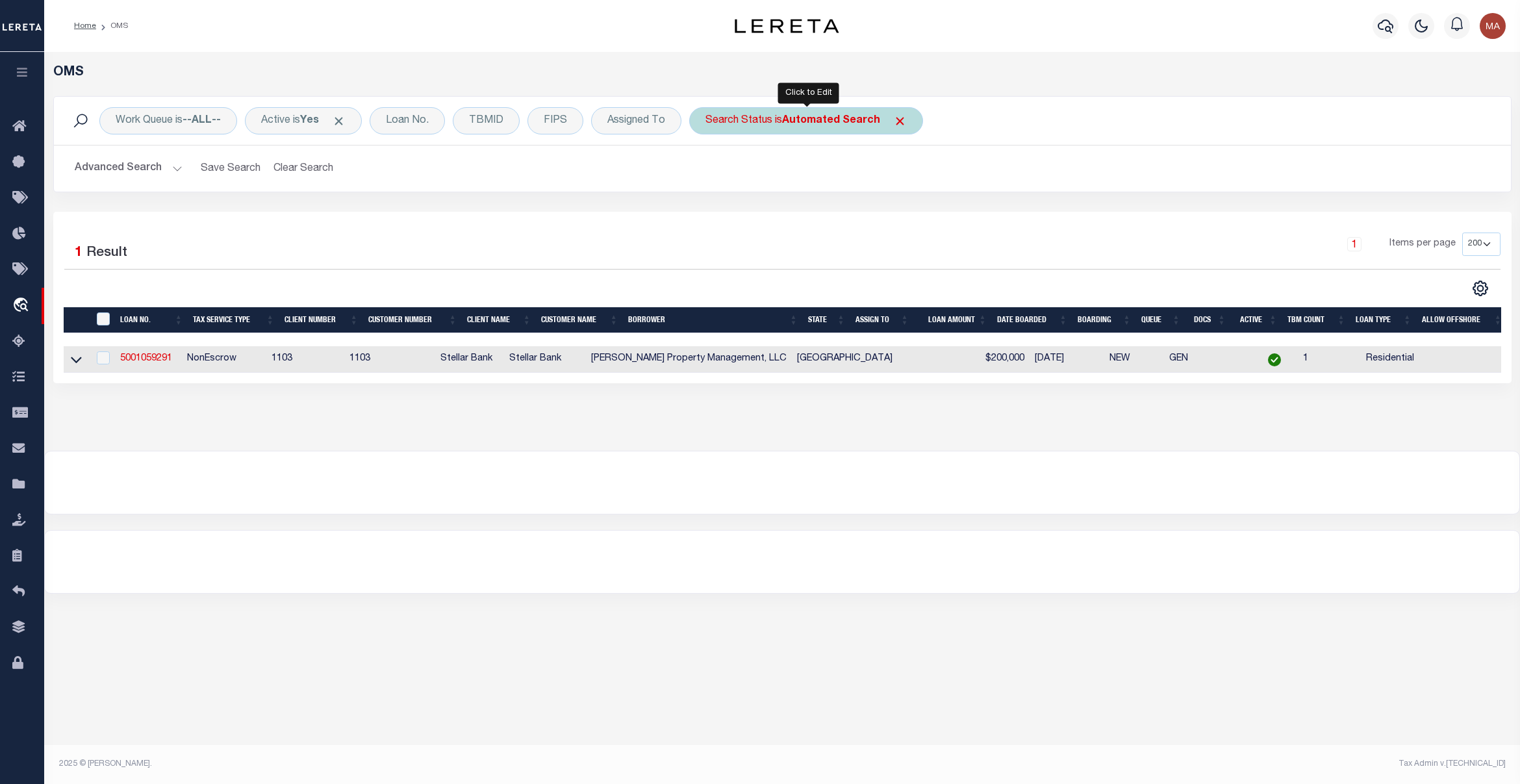
click at [830, 121] on b "Automated Search" at bounding box center [831, 121] width 98 height 11
click at [816, 184] on select "Automated Search Bad Parcel Complete Duplicate Parcel High Dollar Reporting In …" at bounding box center [801, 184] width 191 height 25
select select "IP"
click at [709, 173] on select "Automated Search Bad Parcel Complete Duplicate Parcel High Dollar Reporting In …" at bounding box center [801, 184] width 191 height 25
click at [882, 212] on input "Apply" at bounding box center [878, 213] width 39 height 21
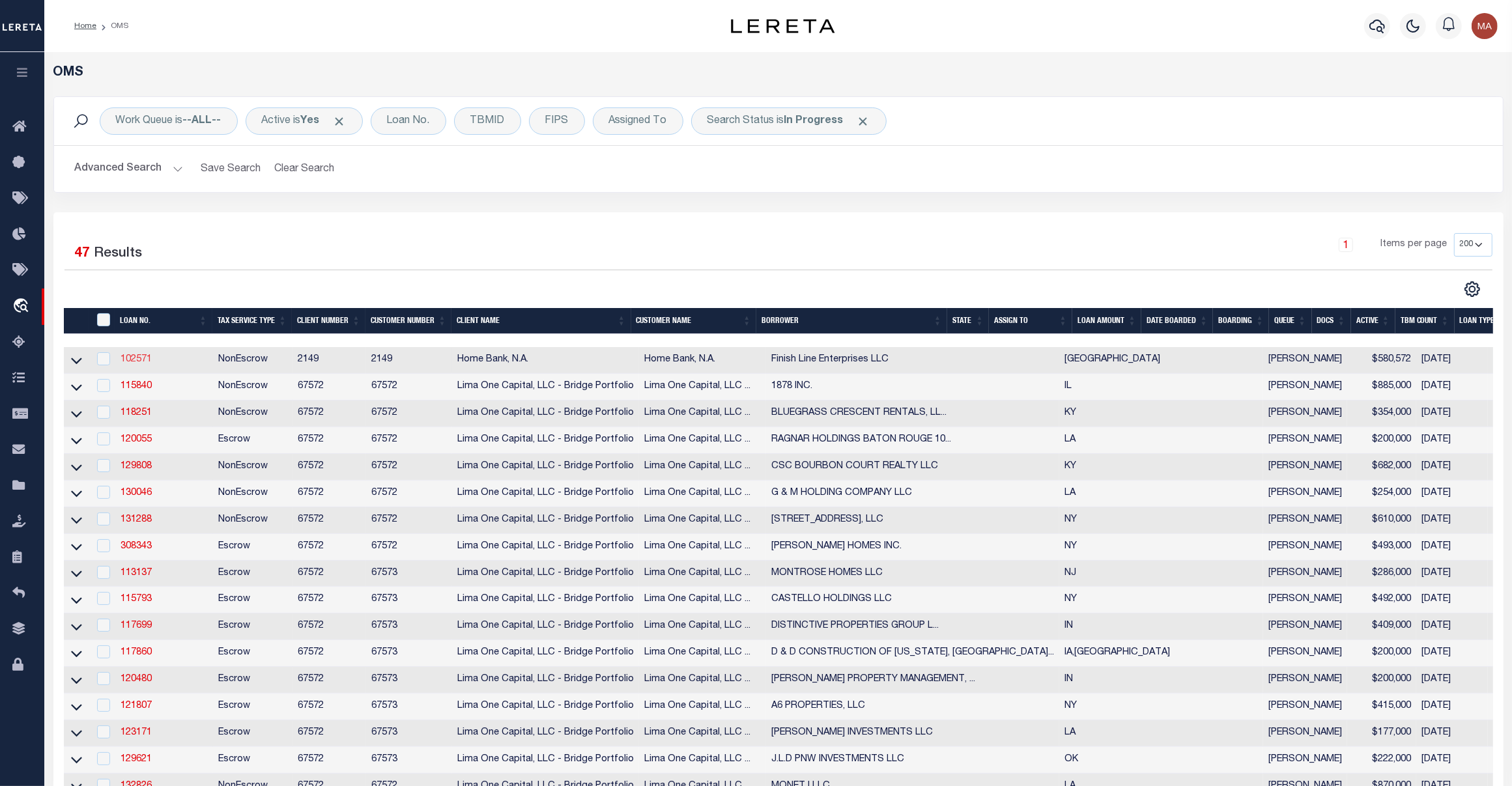
click at [142, 364] on link "102571" at bounding box center [136, 359] width 32 height 9
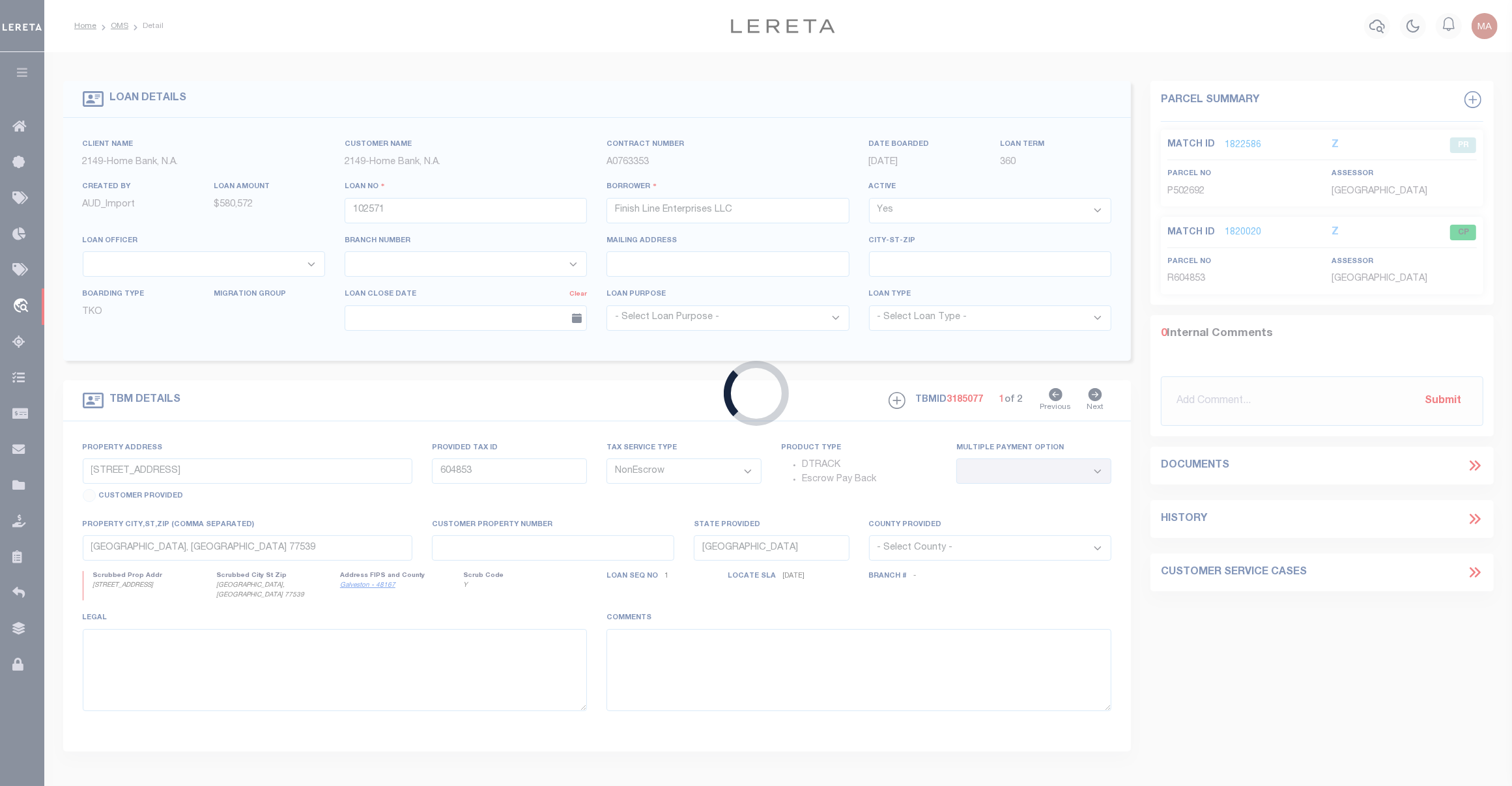
select select "8216"
select select "3295"
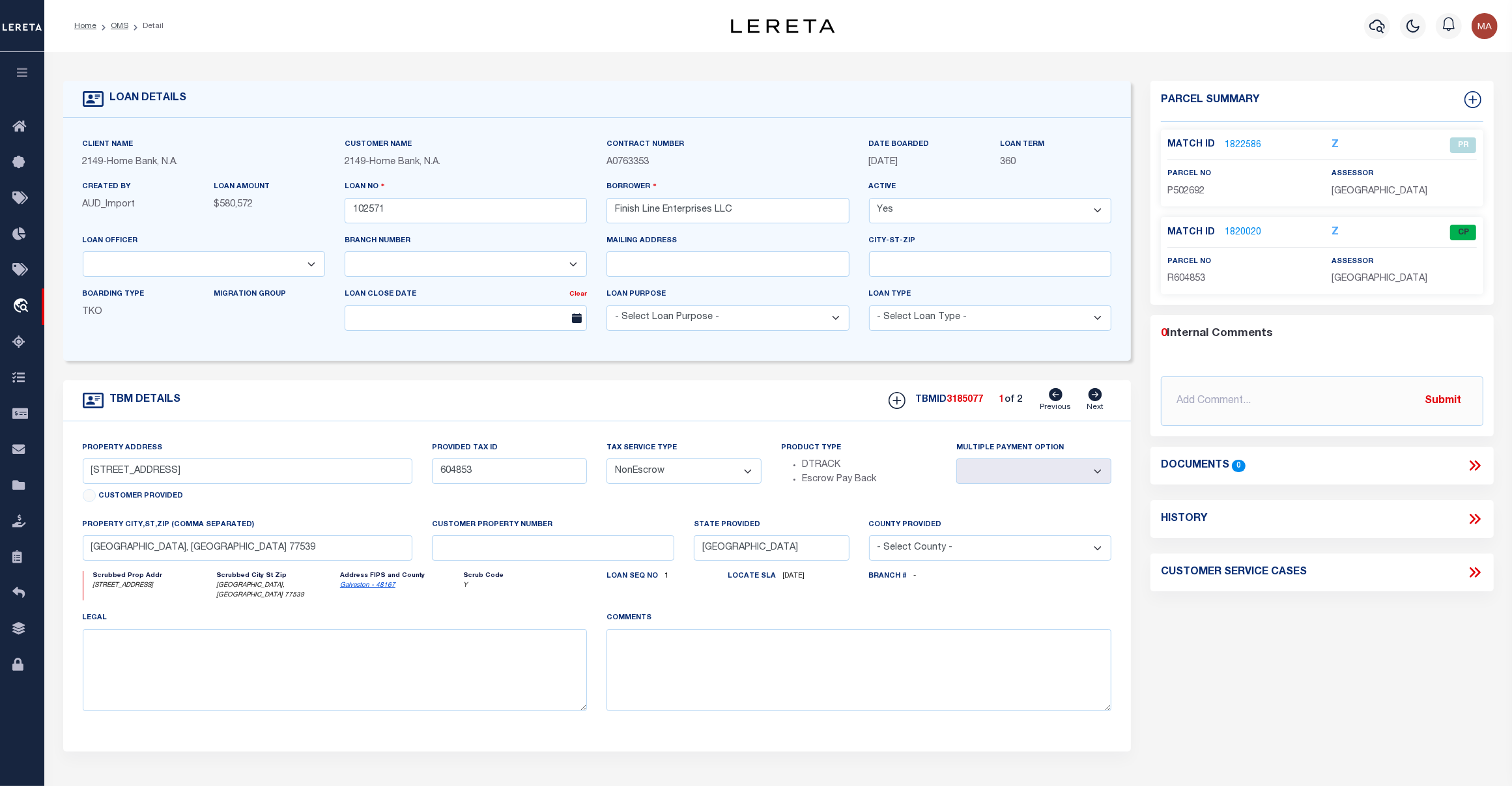
select select
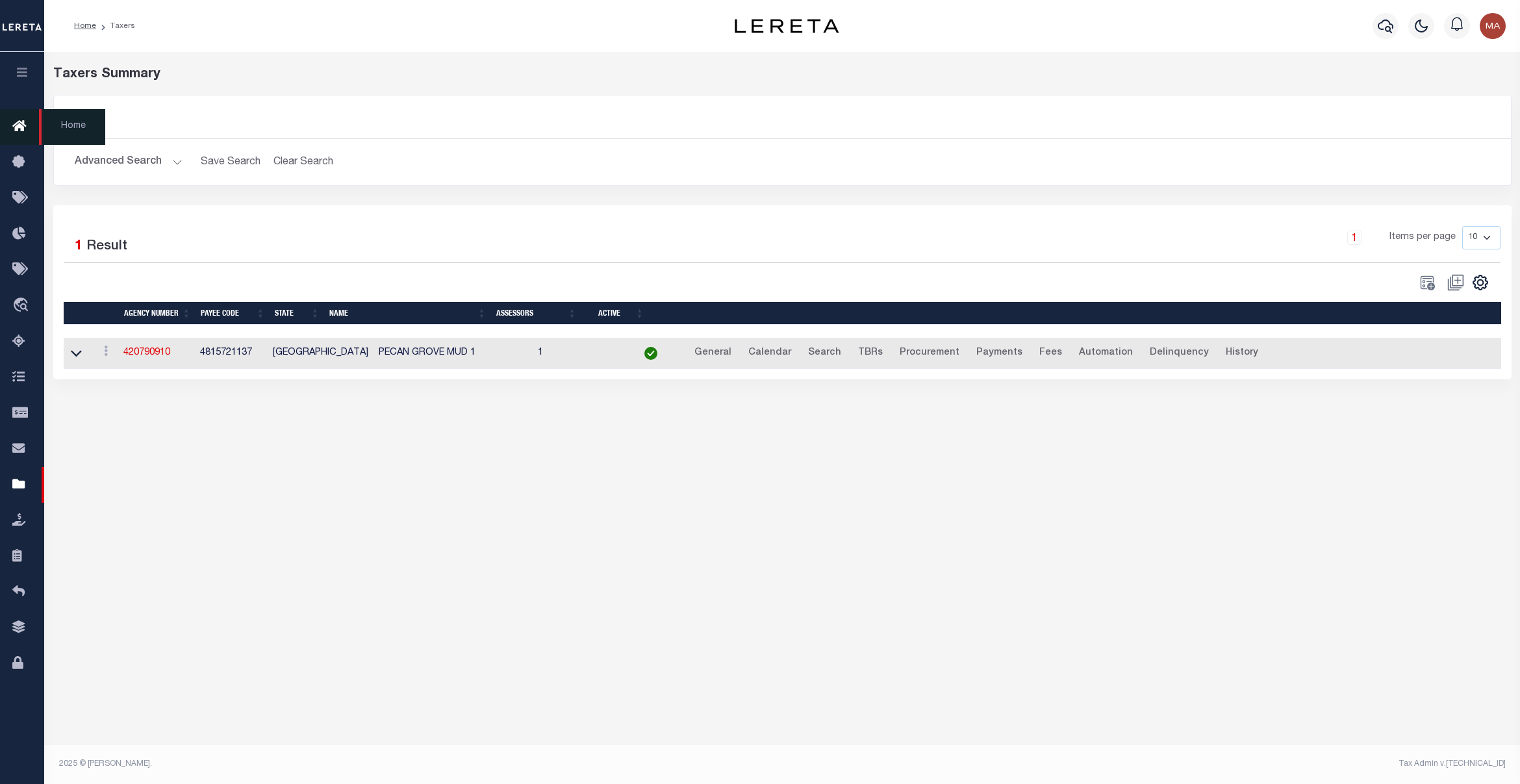
click at [19, 134] on icon at bounding box center [22, 126] width 21 height 16
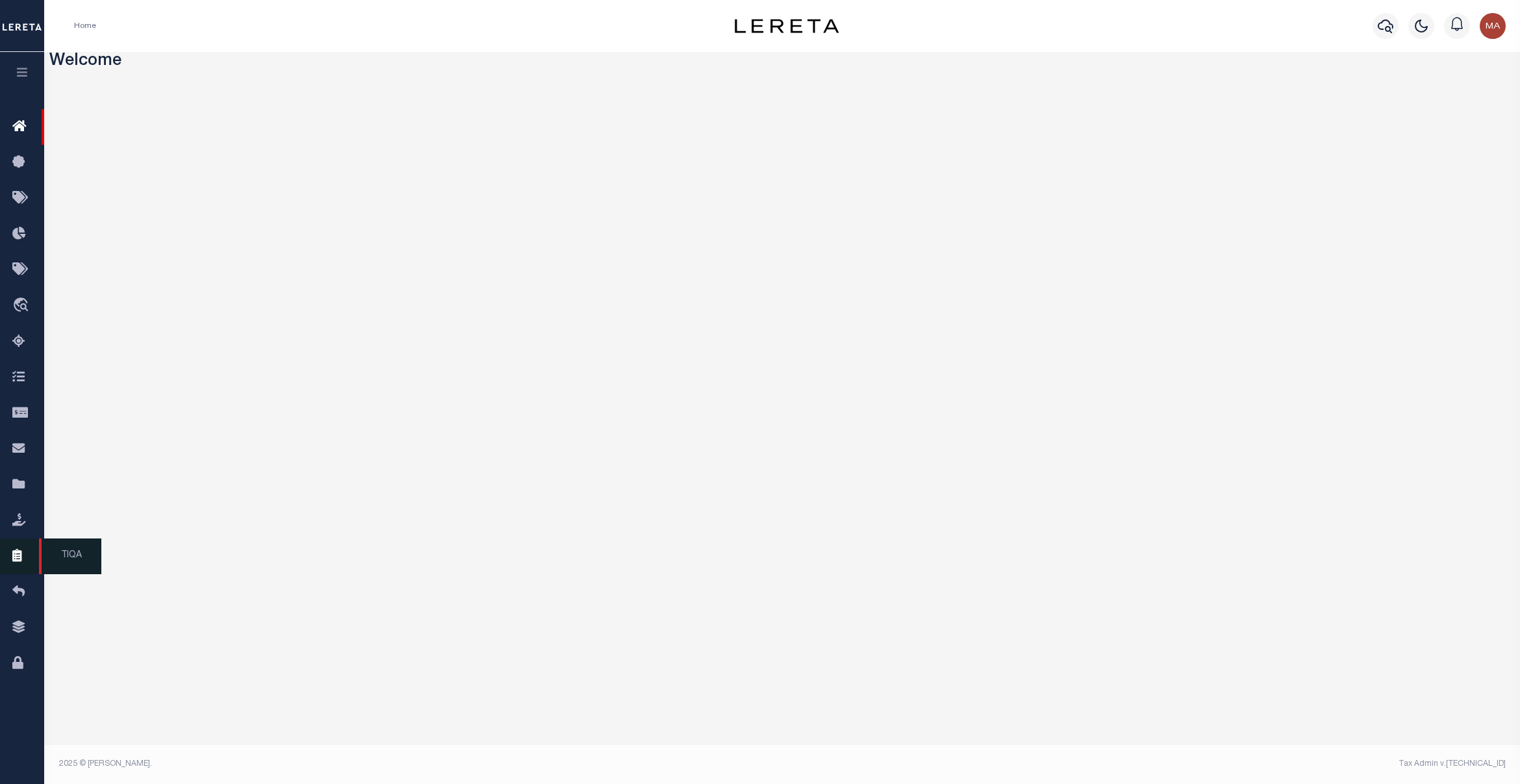
click at [21, 574] on link "TIQA" at bounding box center [22, 556] width 44 height 36
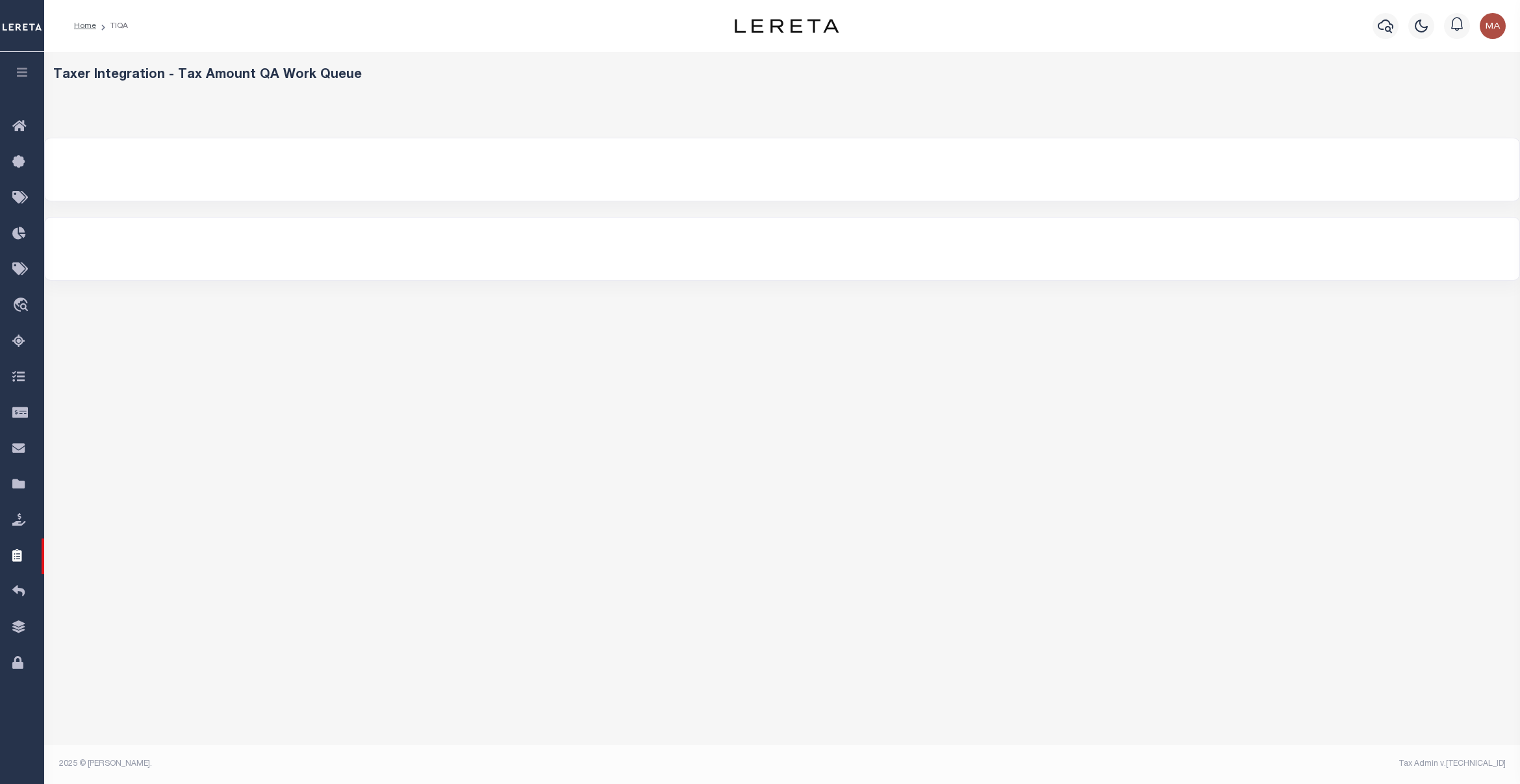
select select "1000"
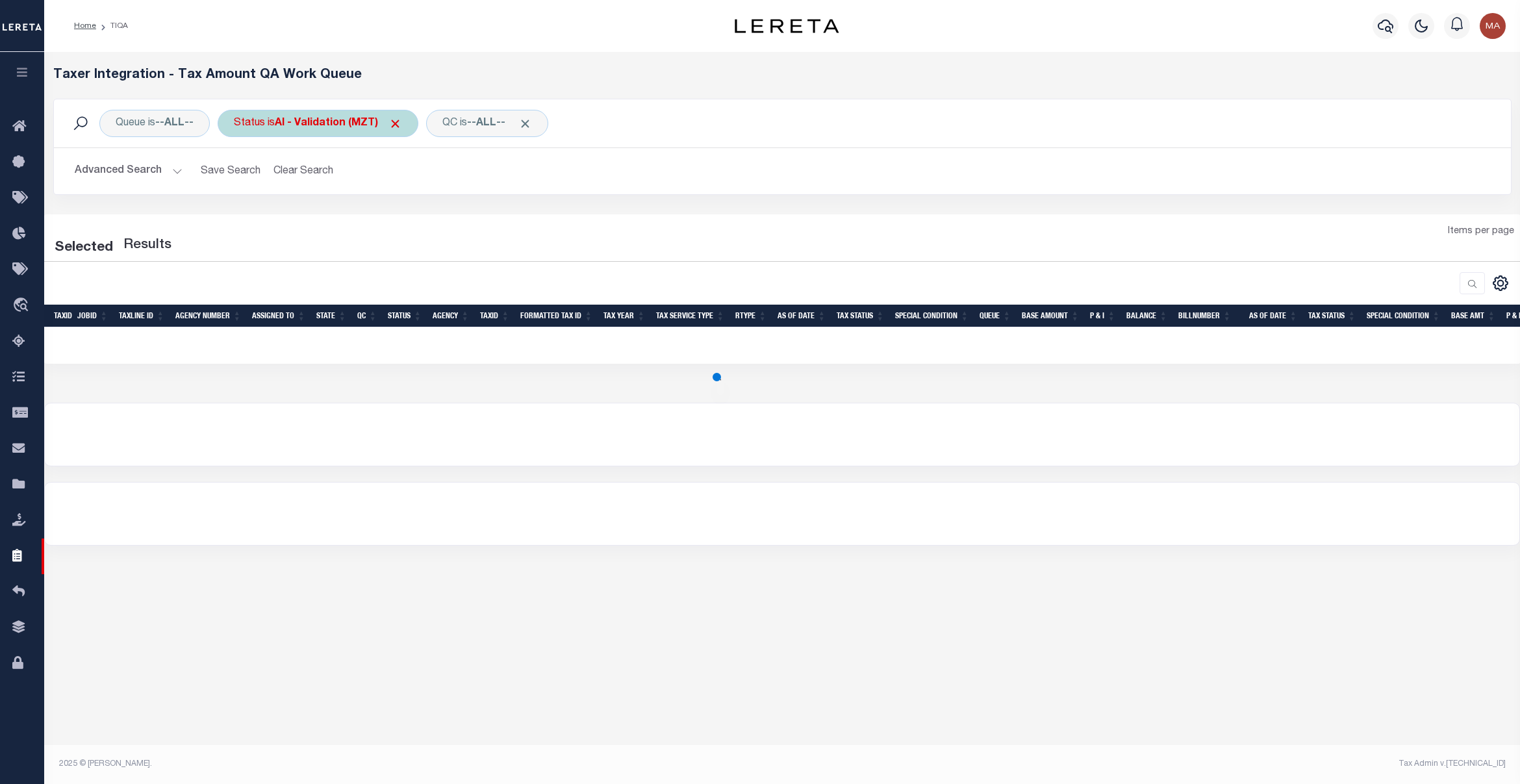
click at [349, 126] on b "AI - Validation (MZT)" at bounding box center [339, 124] width 127 height 11
select select "MZT"
select select "1000"
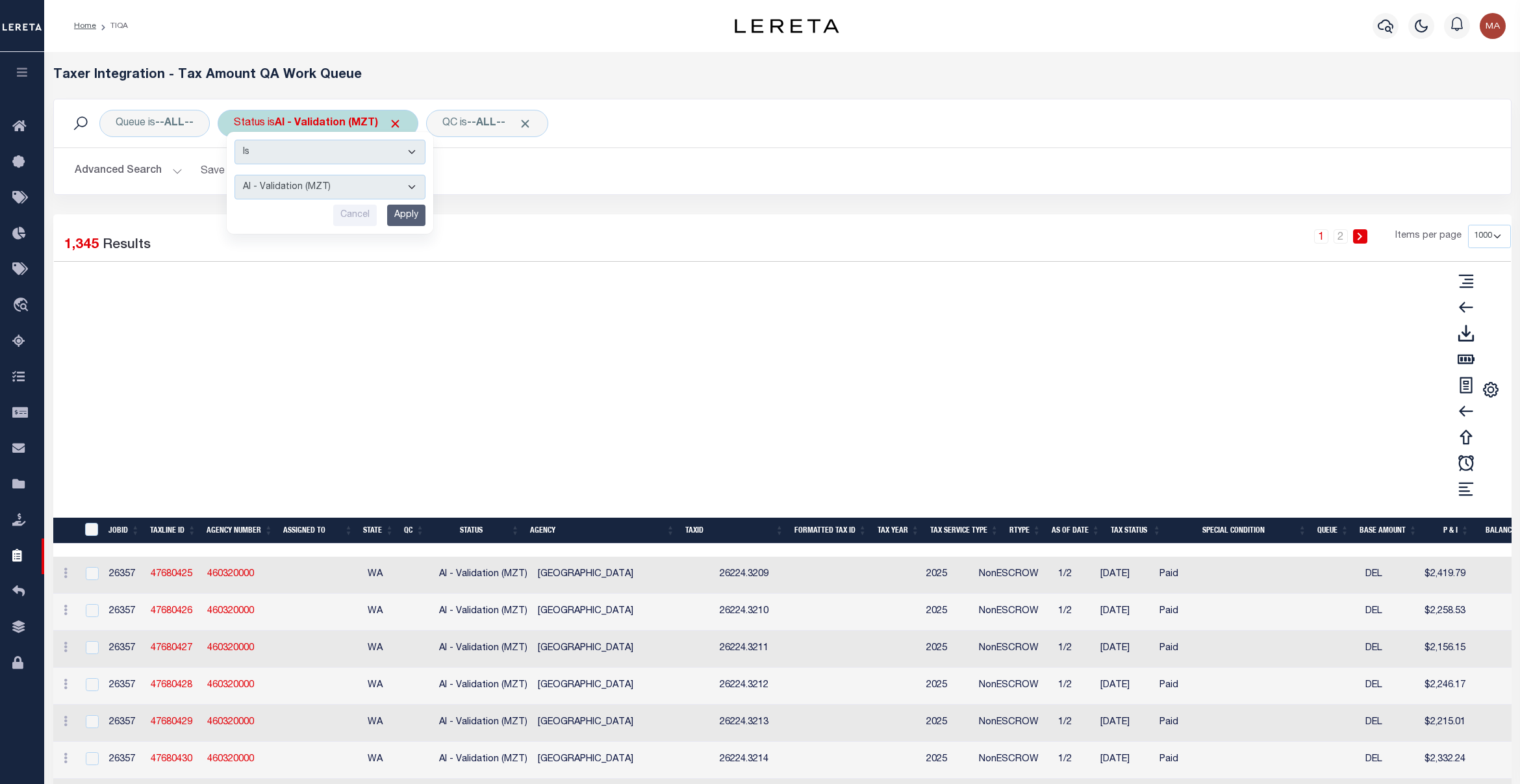
click at [331, 192] on select "AI - Bot Exception (ERR) AI - Bot Running (PLA) AI - Failed QA (FQA) AI - Prep …" at bounding box center [329, 187] width 191 height 25
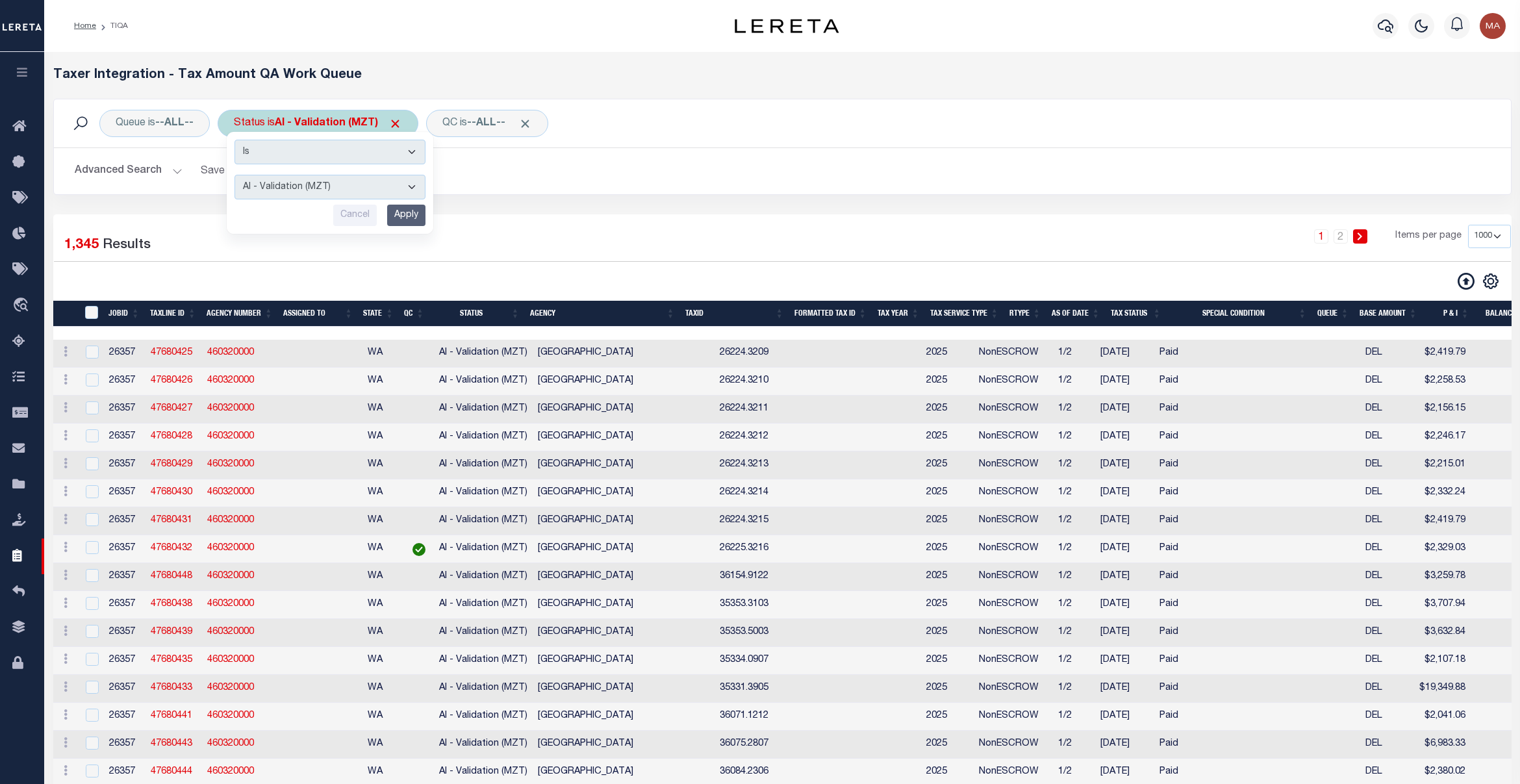
click at [416, 191] on select "AI - Bot Exception (ERR) AI - Bot Running (PLA) AI - Failed QA (FQA) AI - Prep …" at bounding box center [329, 187] width 191 height 25
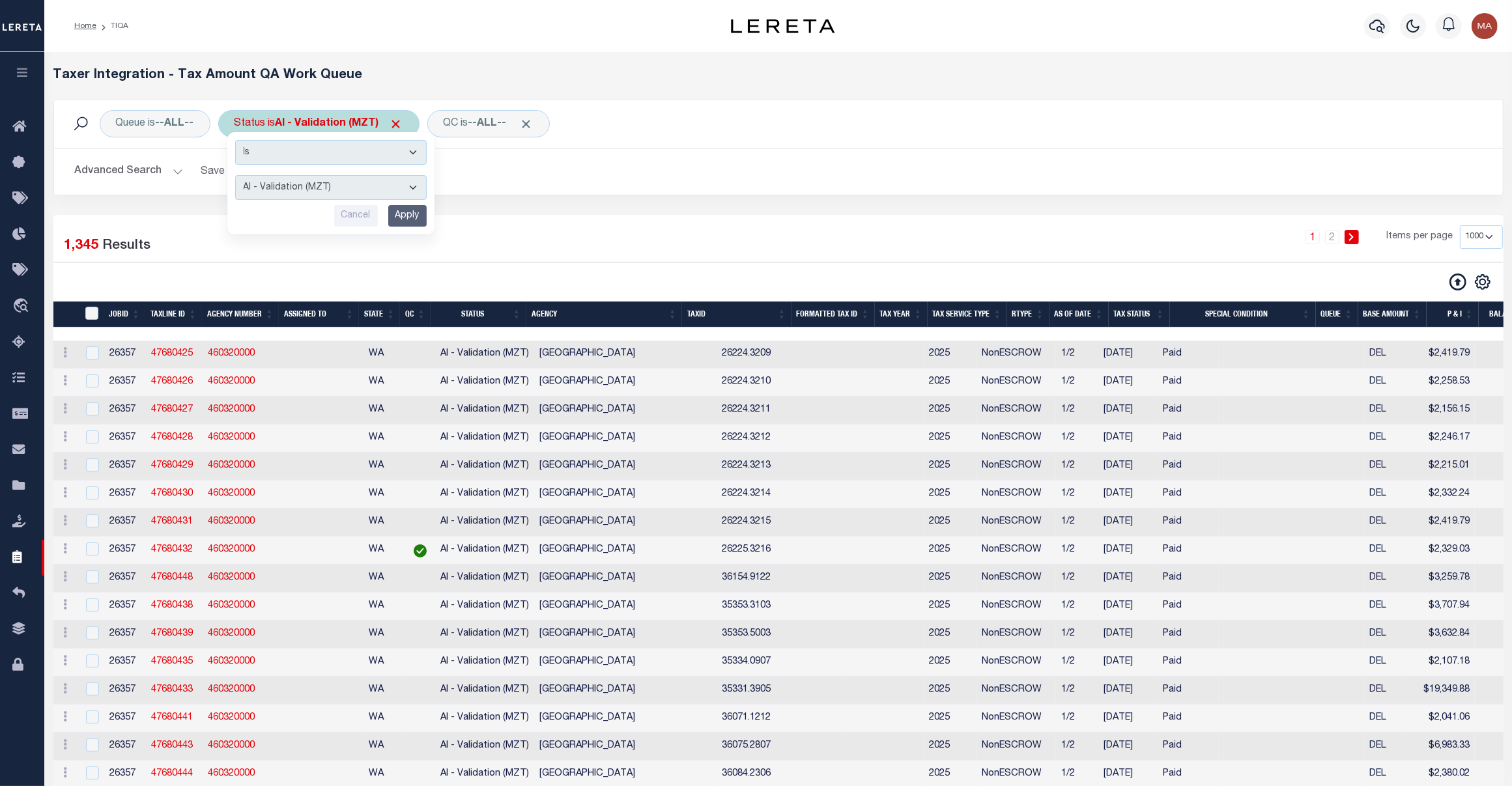
select select "ERR"
click at [238, 176] on select "AI - Bot Exception (ERR) AI - Bot Running (PLA) AI - Failed QA (FQA) AI - Prep …" at bounding box center [330, 188] width 191 height 25
click at [415, 225] on input "Apply" at bounding box center [408, 216] width 39 height 21
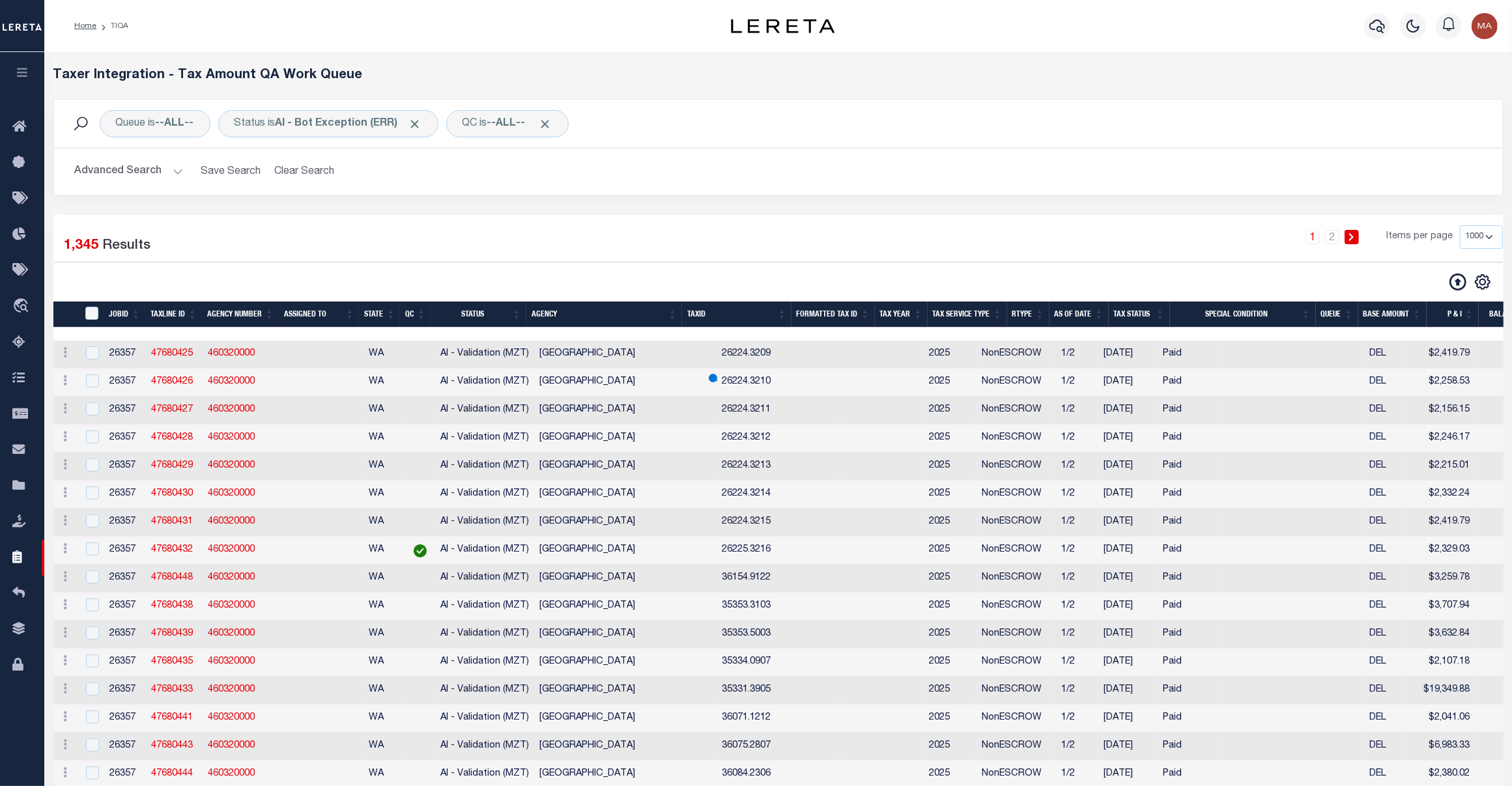
click at [145, 168] on button "Advanced Search" at bounding box center [129, 171] width 108 height 25
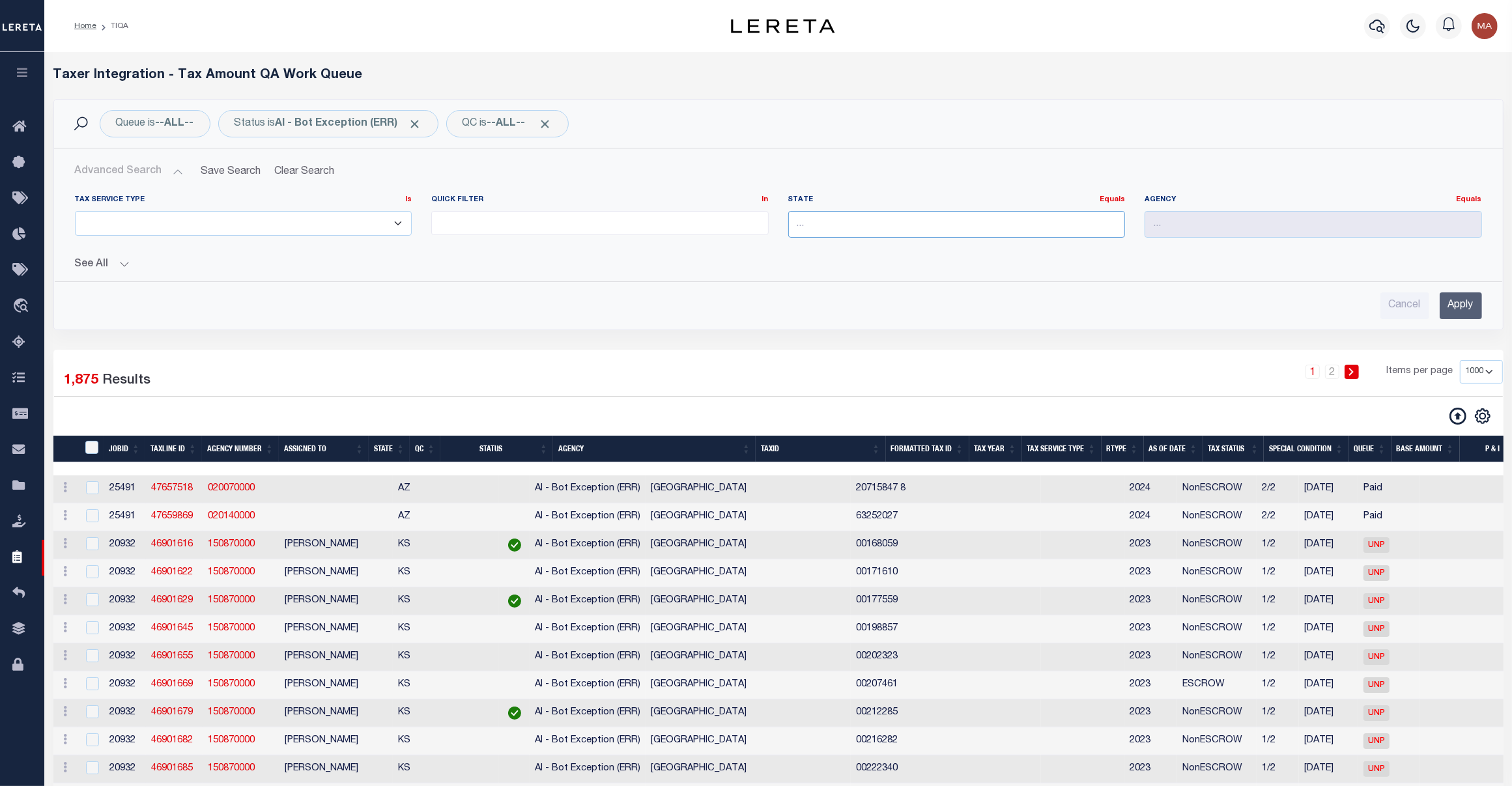
click at [896, 230] on input "text" at bounding box center [957, 224] width 337 height 26
click at [893, 244] on div "CO" at bounding box center [956, 249] width 335 height 21
type input "CO"
click at [1478, 314] on input "Apply" at bounding box center [1460, 305] width 42 height 26
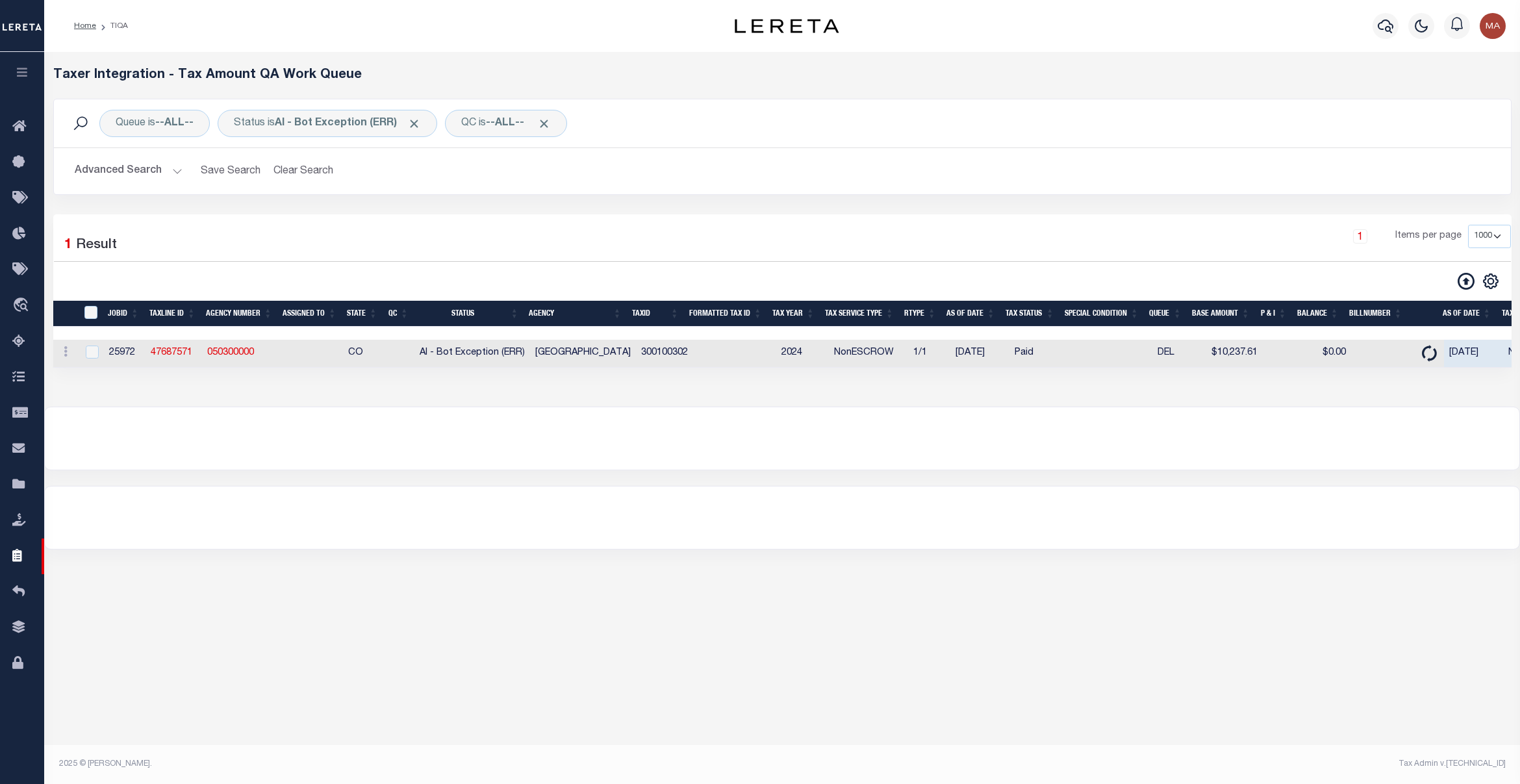
click at [109, 176] on button "Advanced Search" at bounding box center [129, 171] width 108 height 25
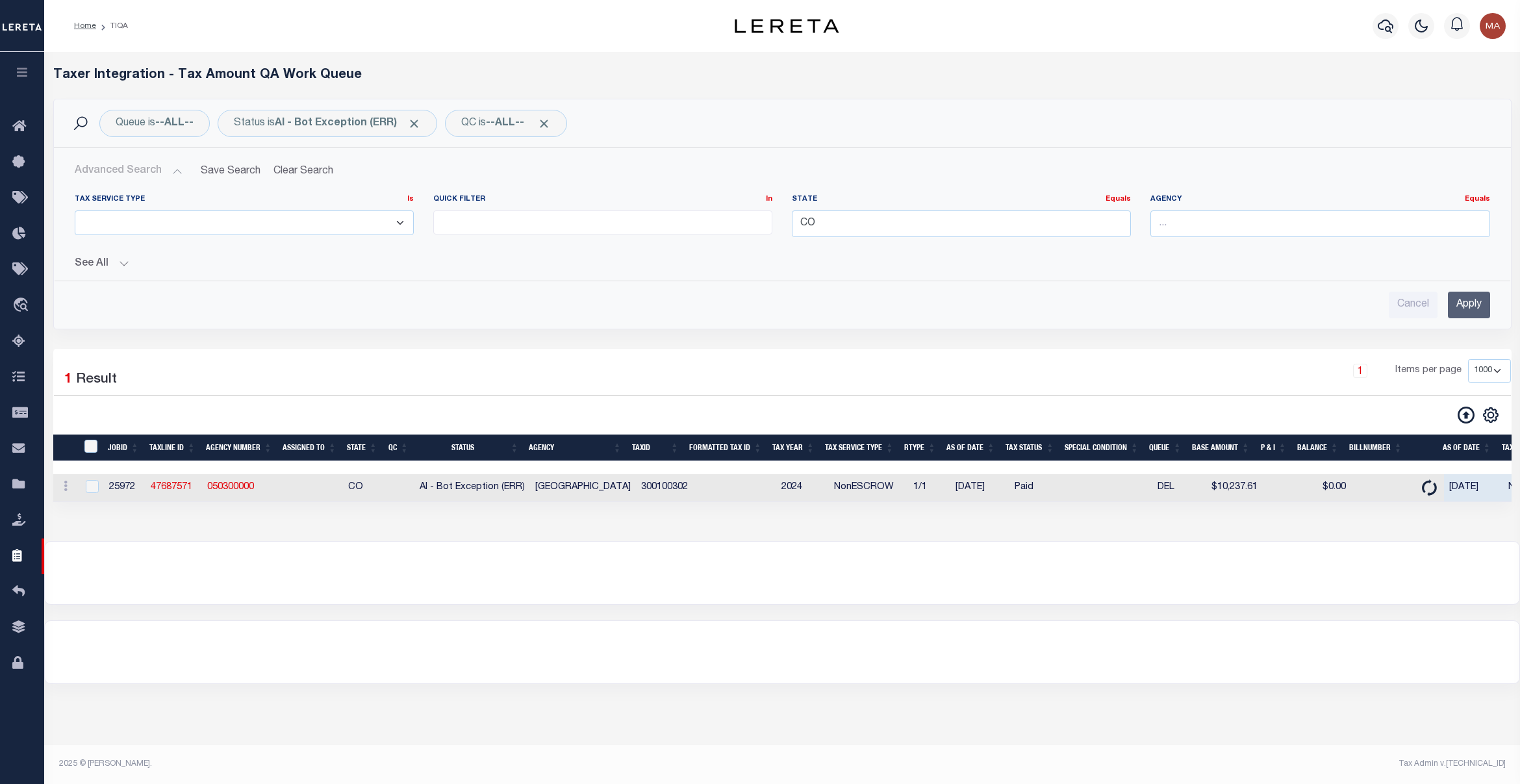
click at [111, 262] on button "See All" at bounding box center [783, 263] width 1416 height 12
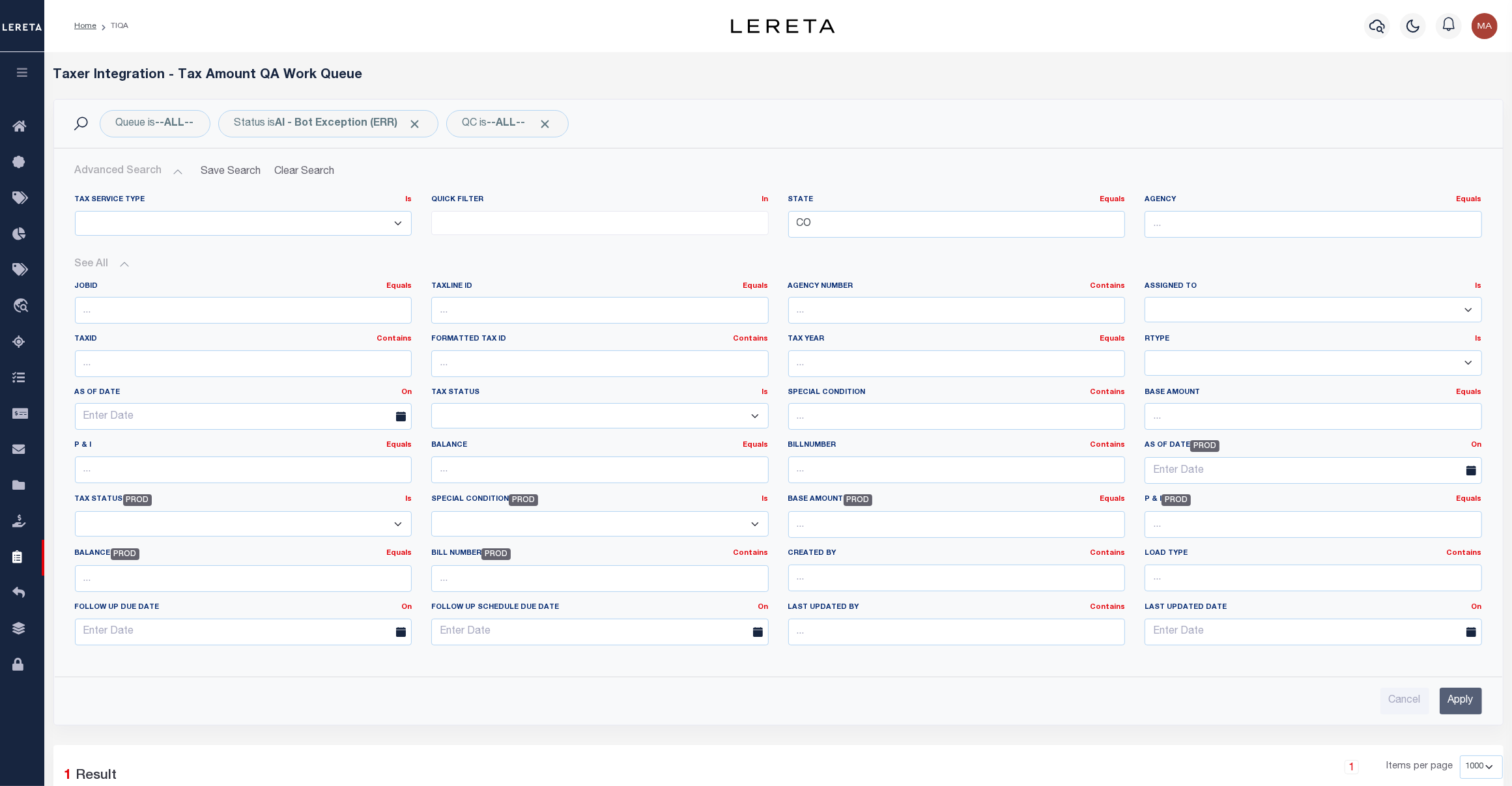
click at [1453, 690] on input "Apply" at bounding box center [1460, 701] width 42 height 26
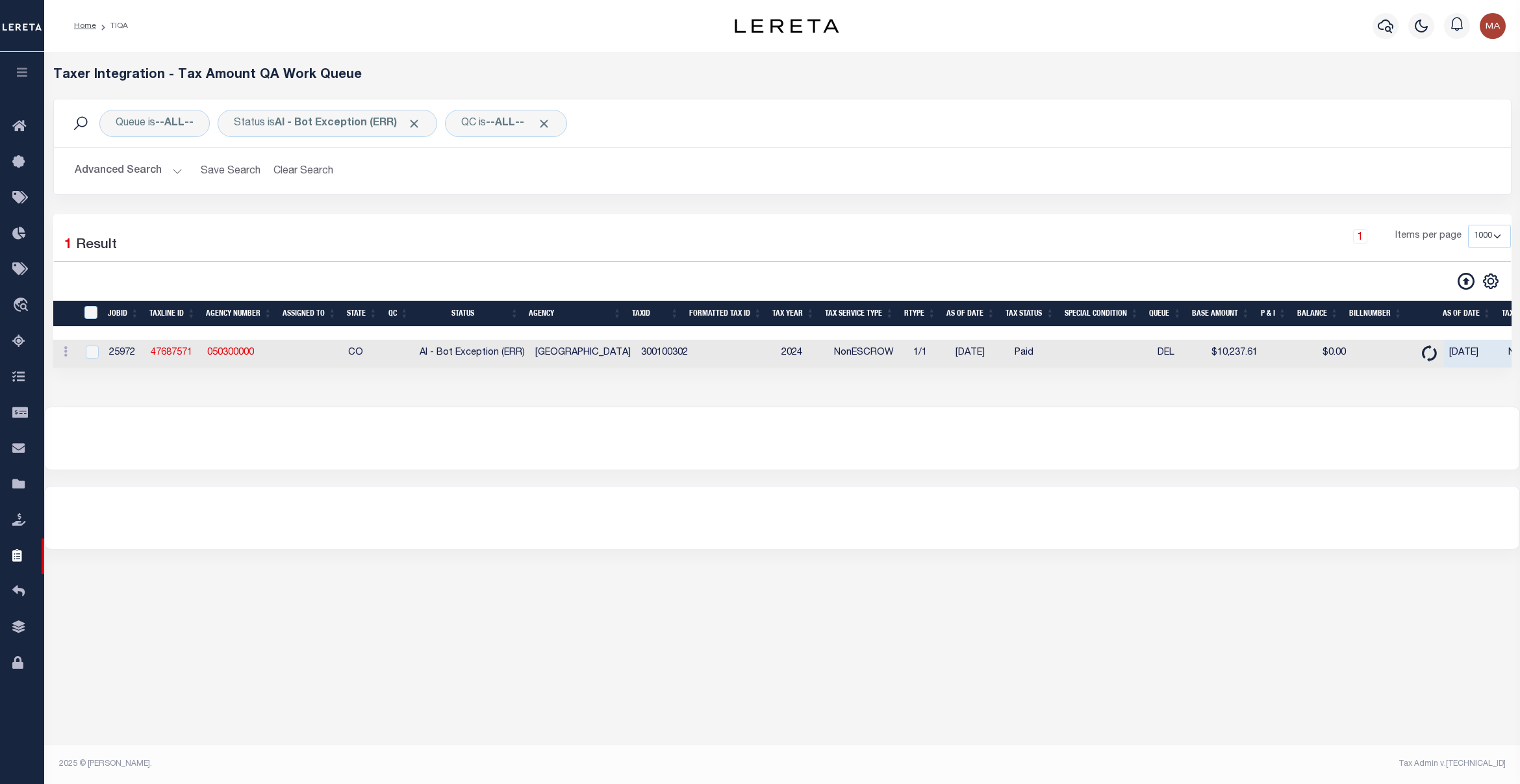
click at [131, 174] on button "Advanced Search" at bounding box center [129, 171] width 108 height 25
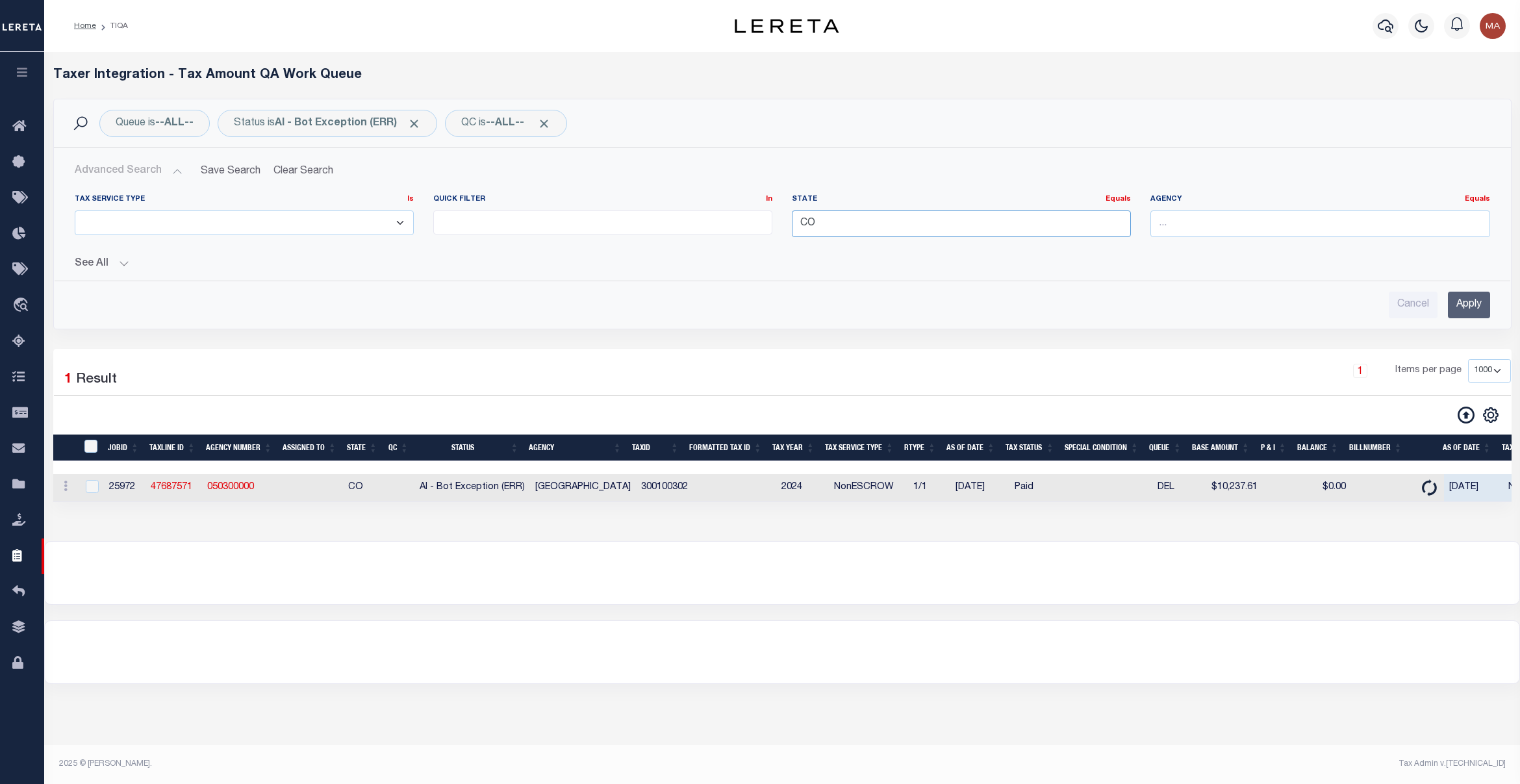
drag, startPoint x: 845, startPoint y: 210, endPoint x: 840, endPoint y: 218, distance: 9.4
click at [840, 218] on input "CO" at bounding box center [961, 223] width 339 height 26
click at [115, 264] on button "See All" at bounding box center [783, 263] width 1416 height 12
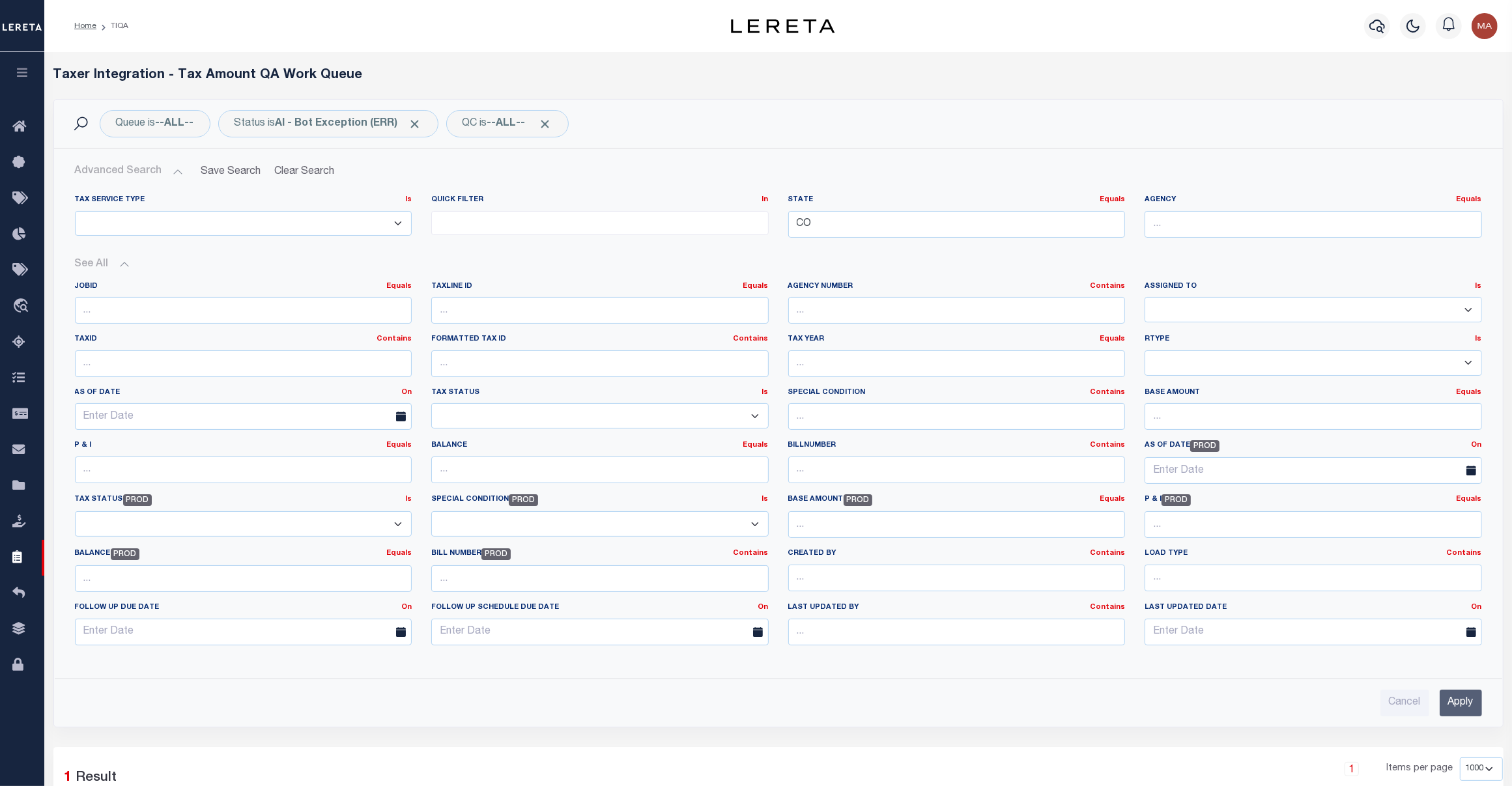
click at [115, 265] on button "See All" at bounding box center [779, 264] width 1407 height 12
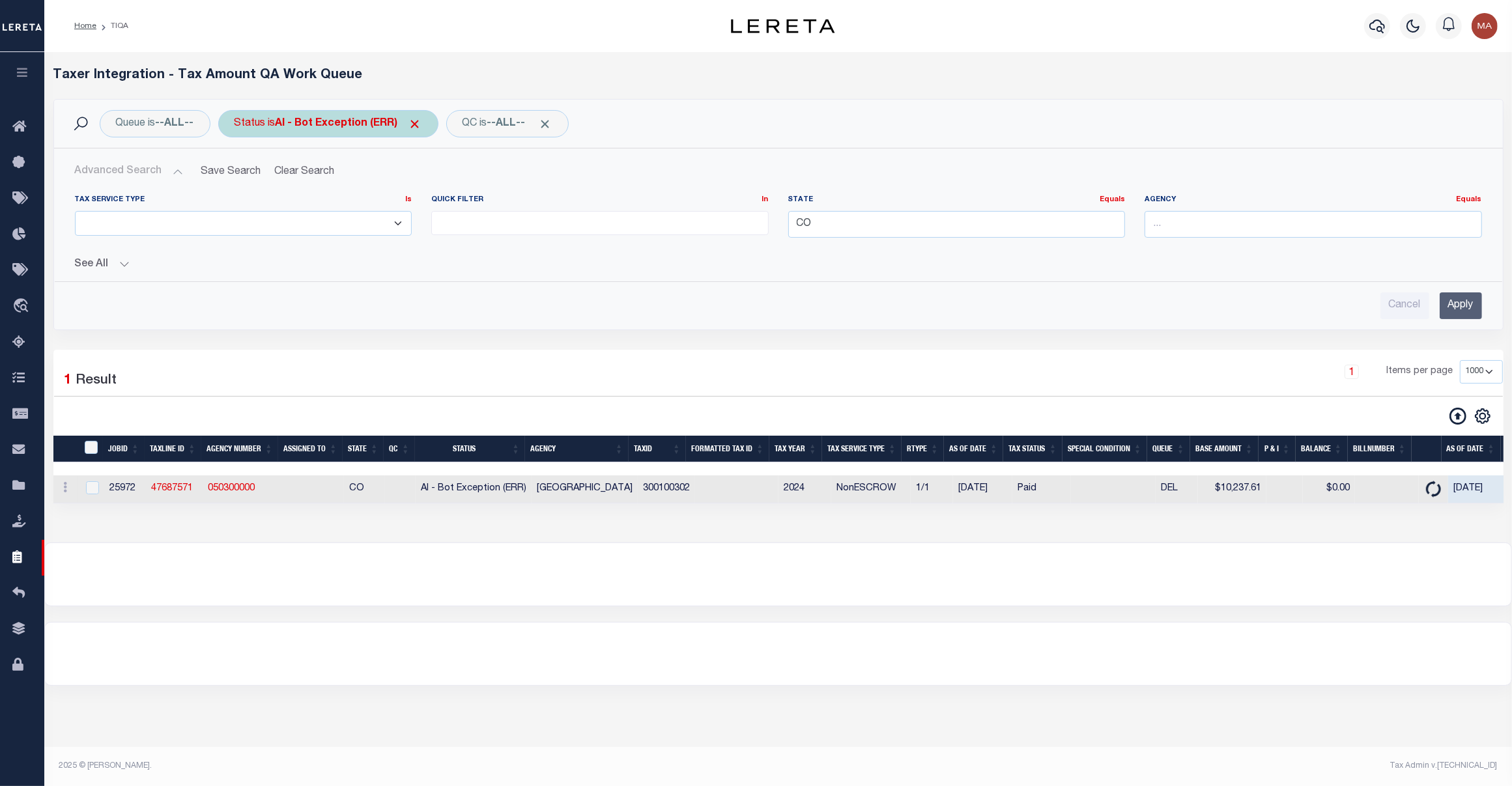
click at [287, 117] on div "Status is AI - Bot Exception (ERR)" at bounding box center [328, 124] width 220 height 27
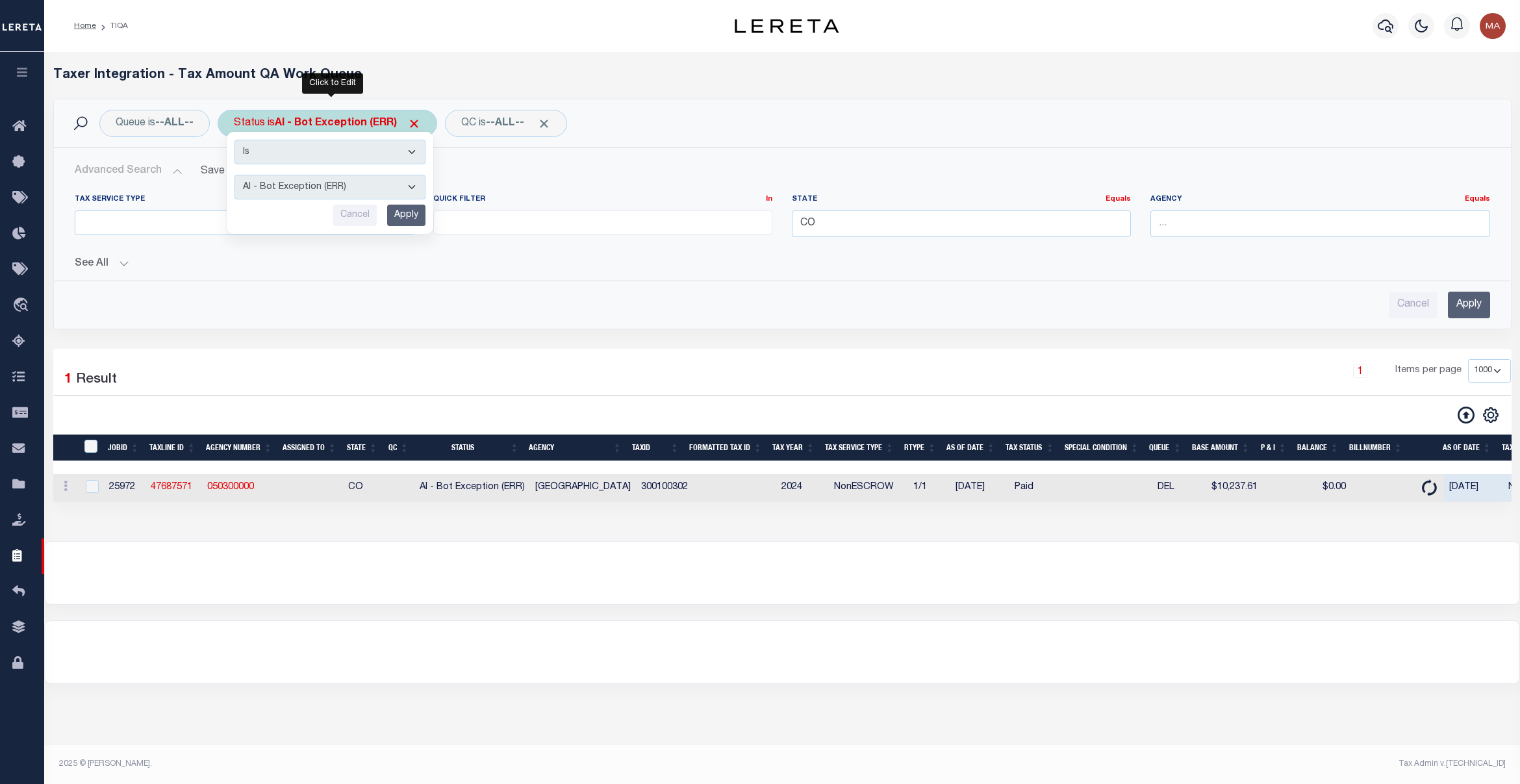
click at [301, 186] on select "AI - Bot Exception (ERR) AI - Bot Running (PLA) AI - Failed QA (FQA) AI - Prep …" at bounding box center [329, 187] width 191 height 25
select select "DNU"
click at [237, 176] on select "AI - Bot Exception (ERR) AI - Bot Running (PLA) AI - Failed QA (FQA) AI - Prep …" at bounding box center [329, 187] width 191 height 25
click at [416, 215] on input "Apply" at bounding box center [406, 216] width 39 height 21
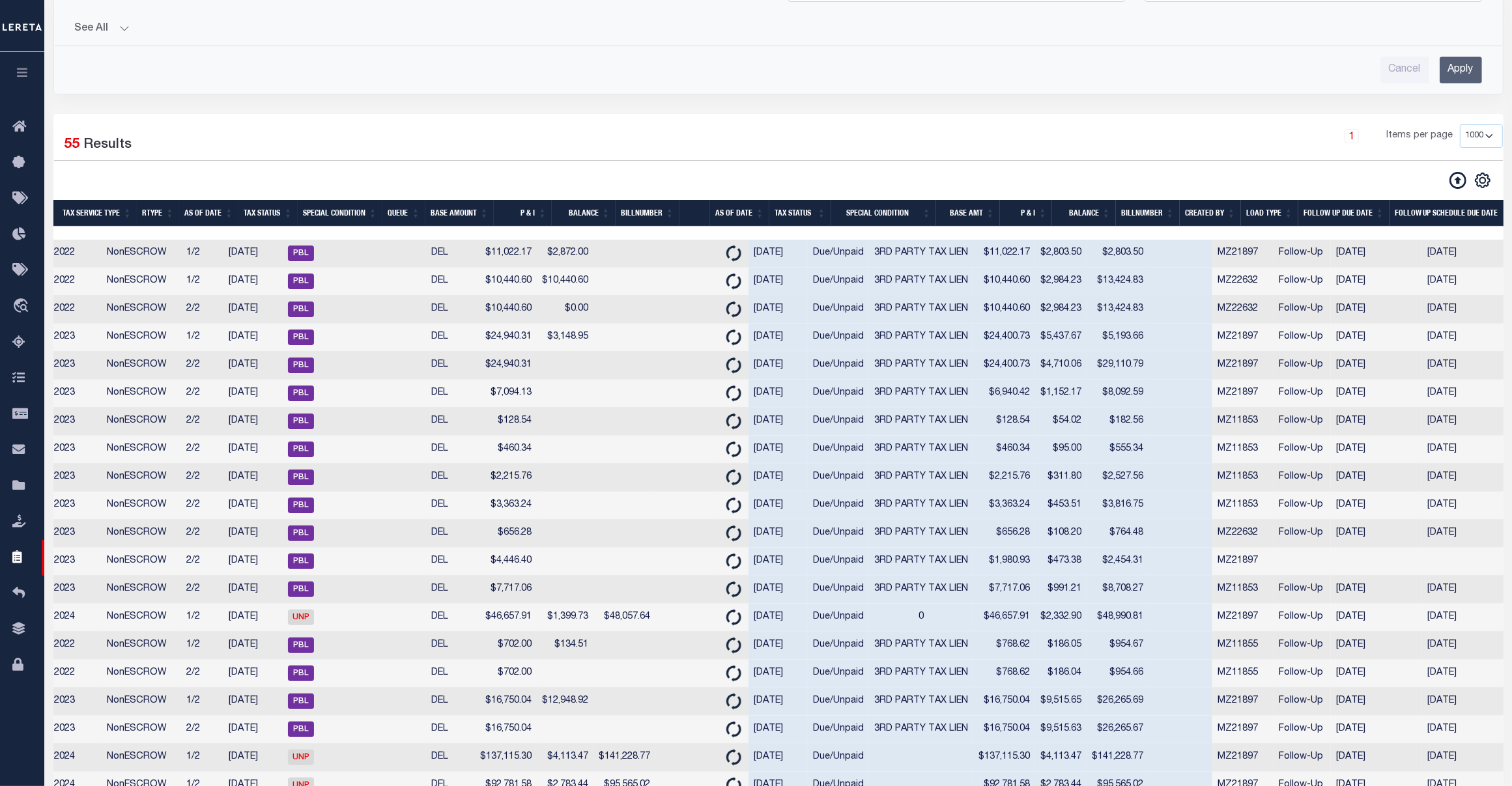
scroll to position [0, 1066]
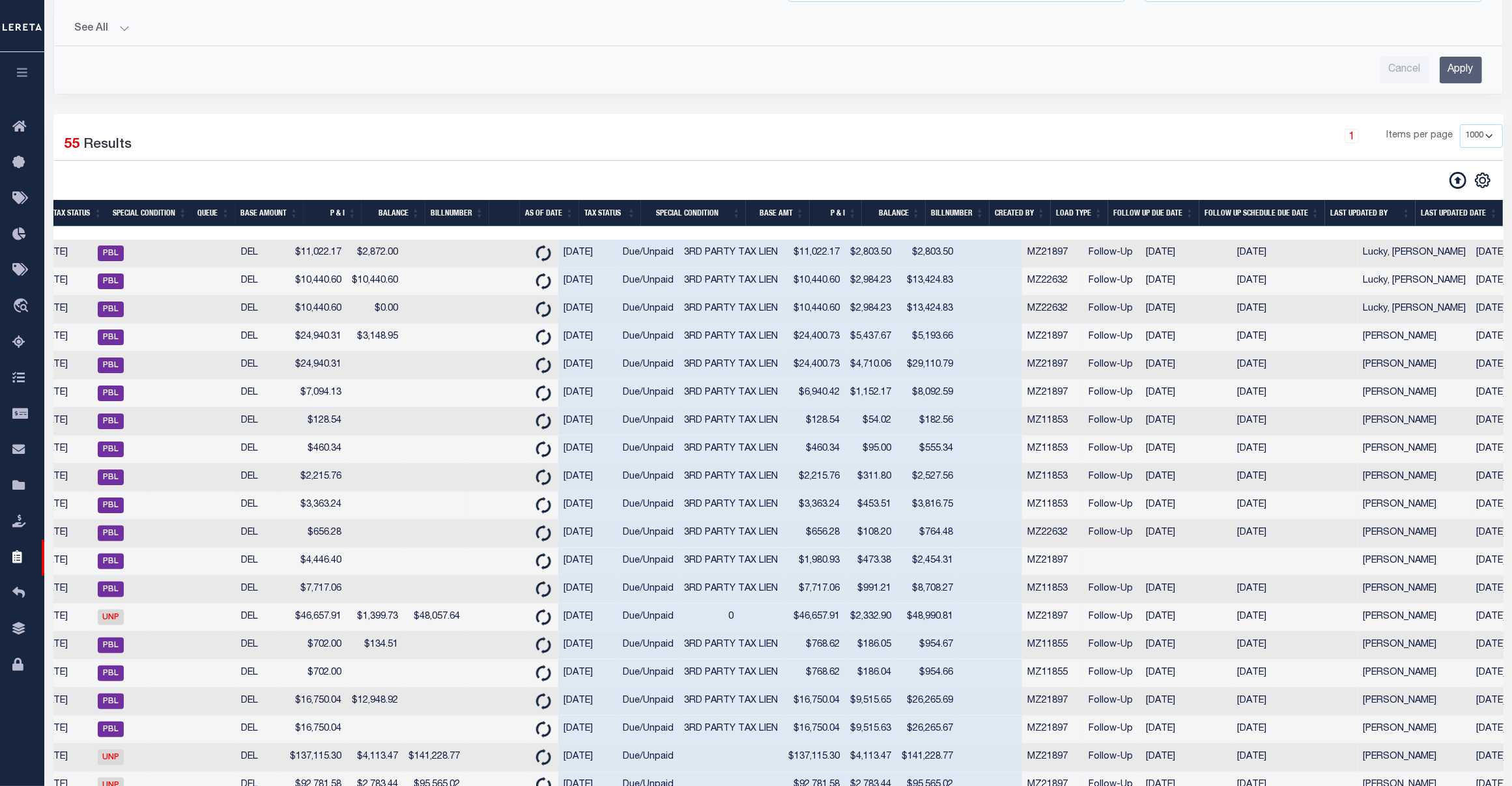
drag, startPoint x: 724, startPoint y: 539, endPoint x: 962, endPoint y: 523, distance: 238.5
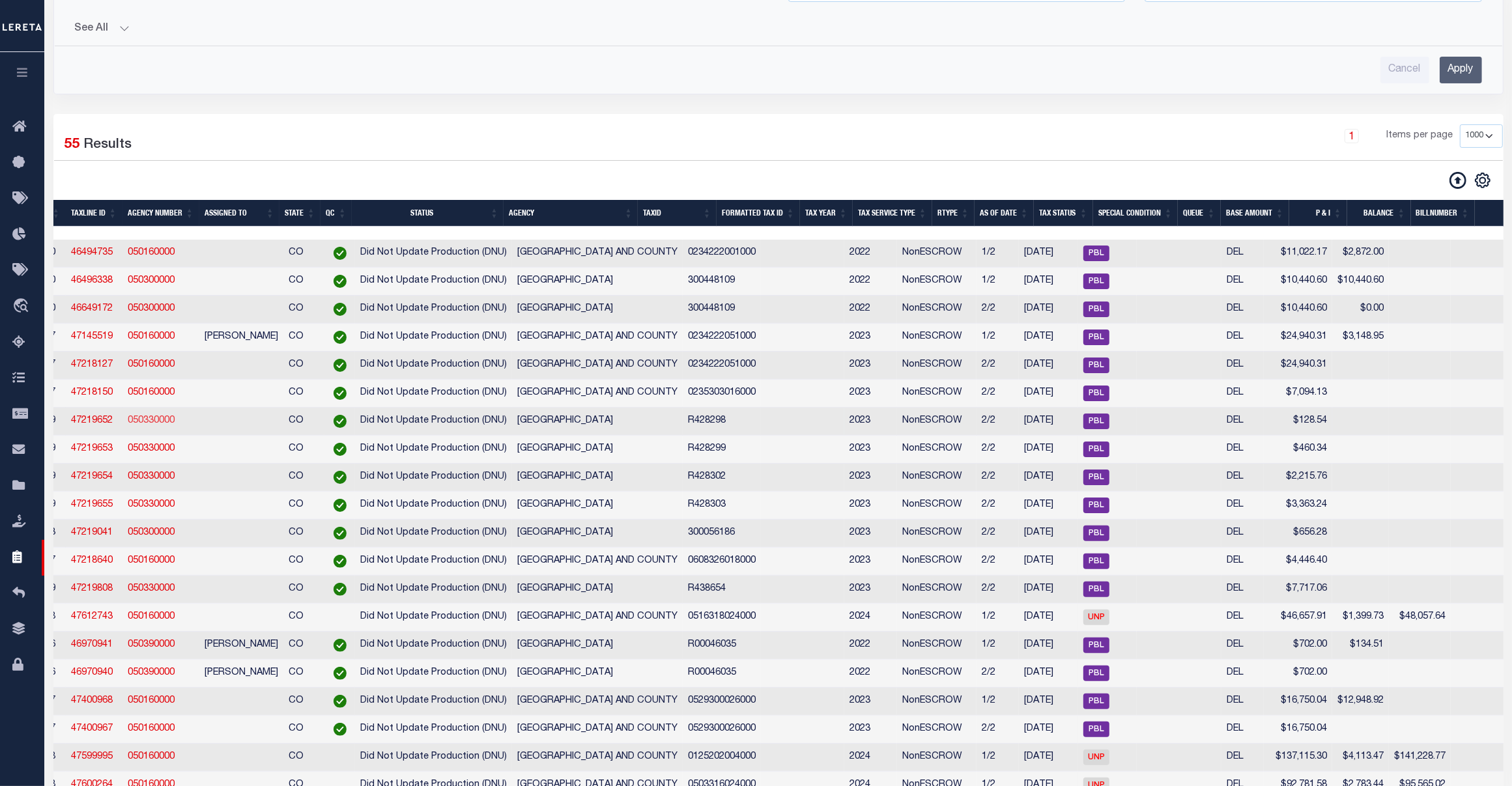
scroll to position [0, 0]
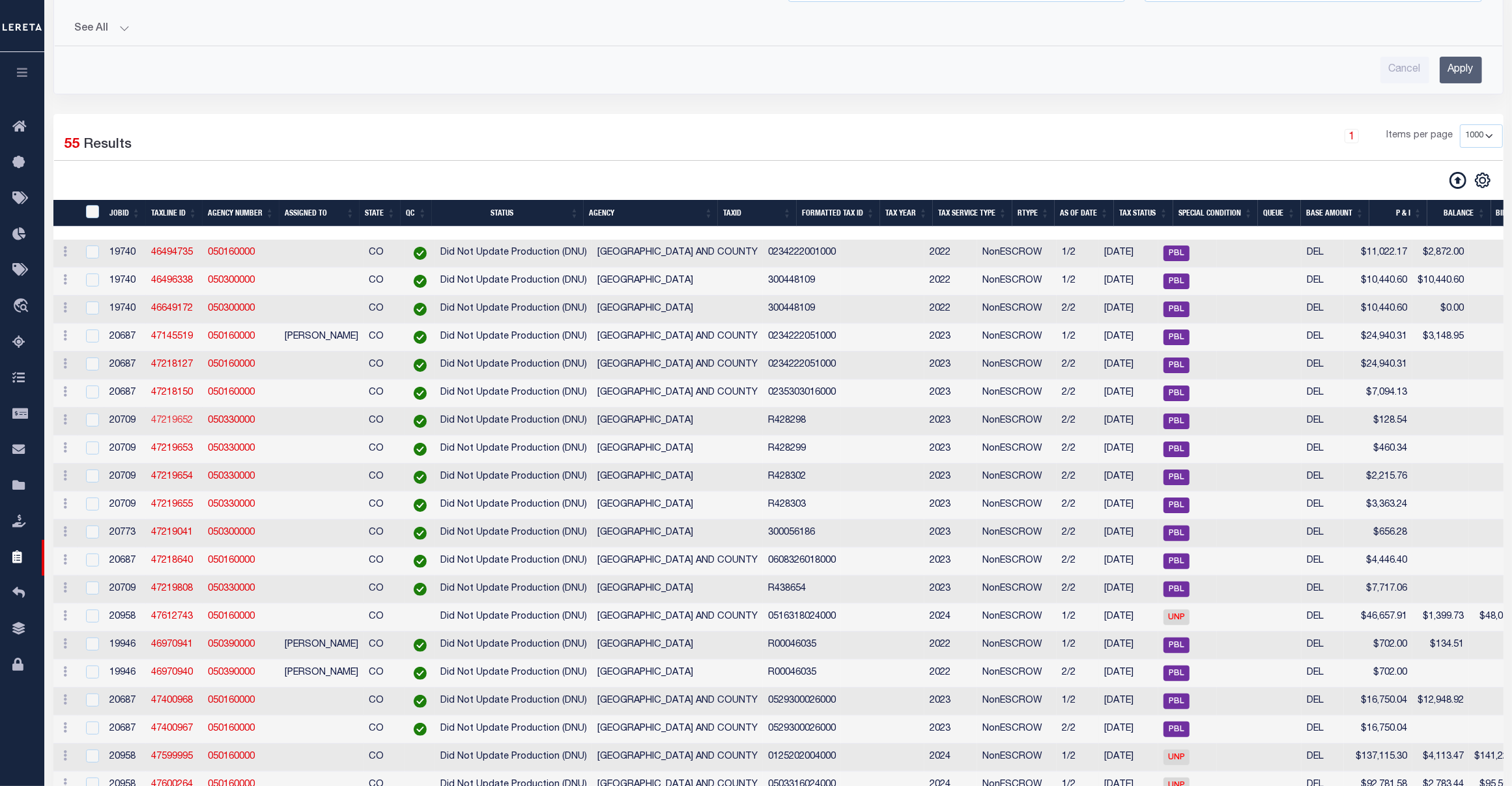
drag, startPoint x: 455, startPoint y: 447, endPoint x: 181, endPoint y: 425, distance: 274.9
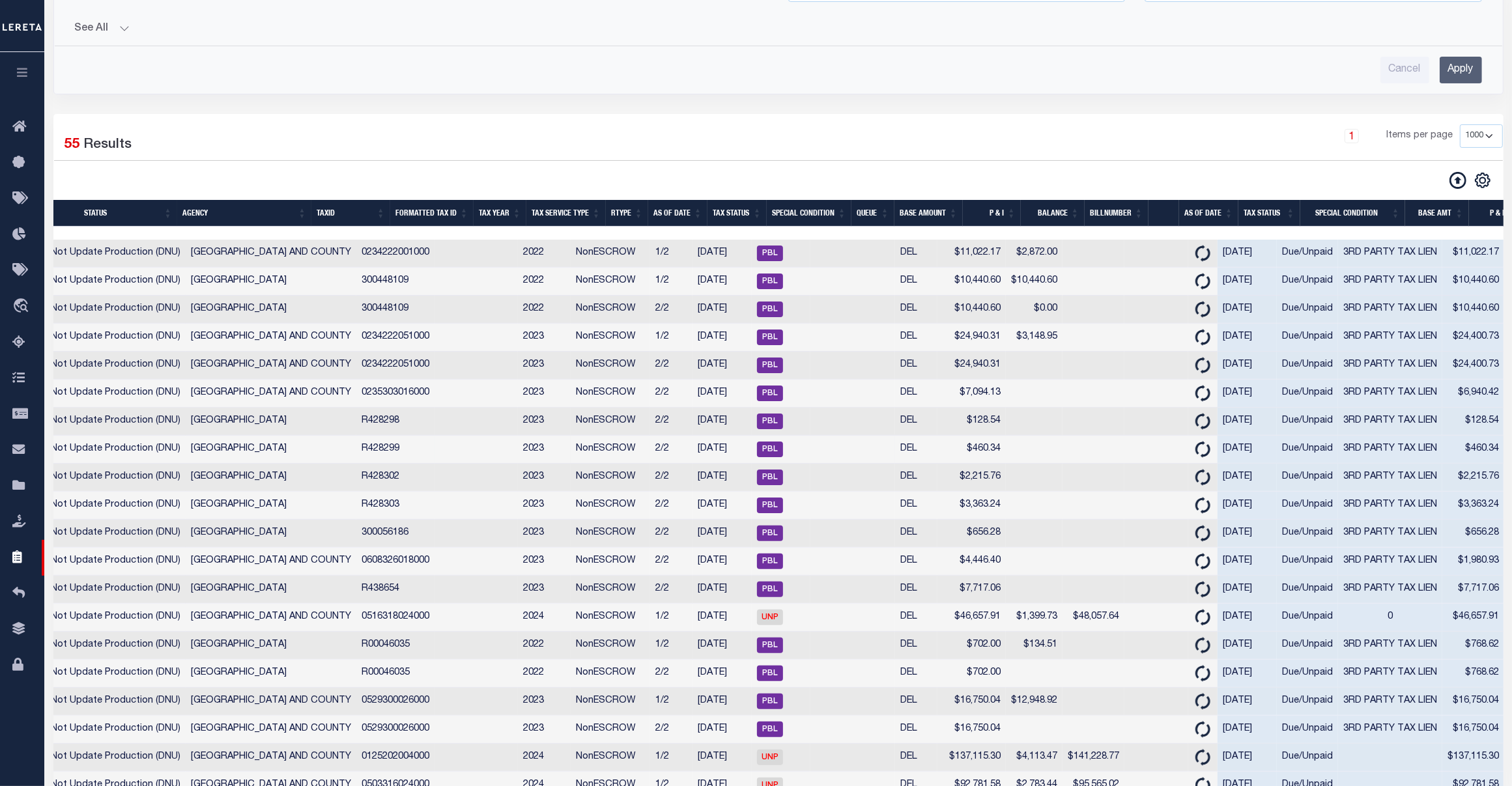
scroll to position [0, 1066]
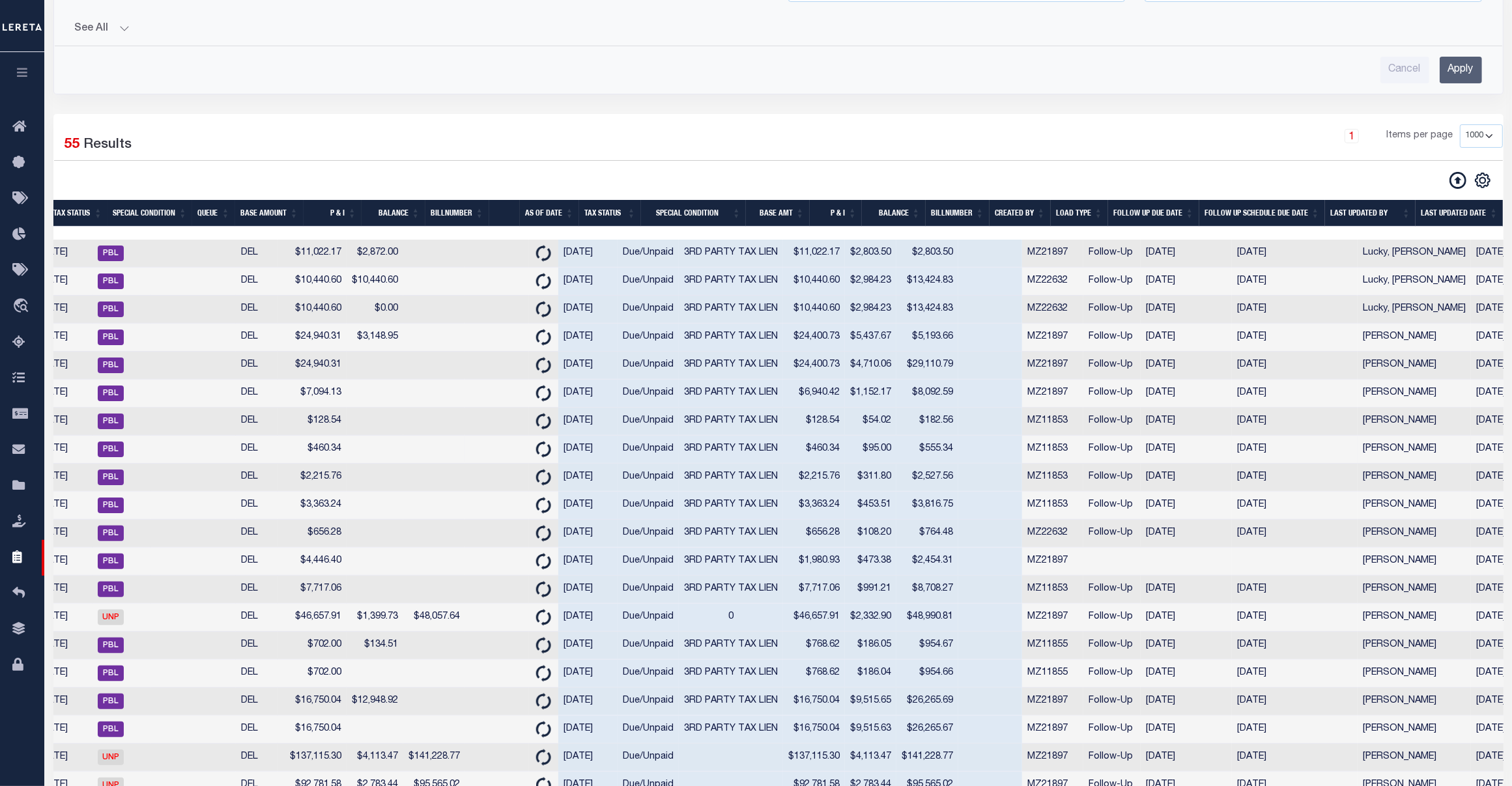
drag, startPoint x: 875, startPoint y: 451, endPoint x: 1052, endPoint y: 452, distance: 177.0
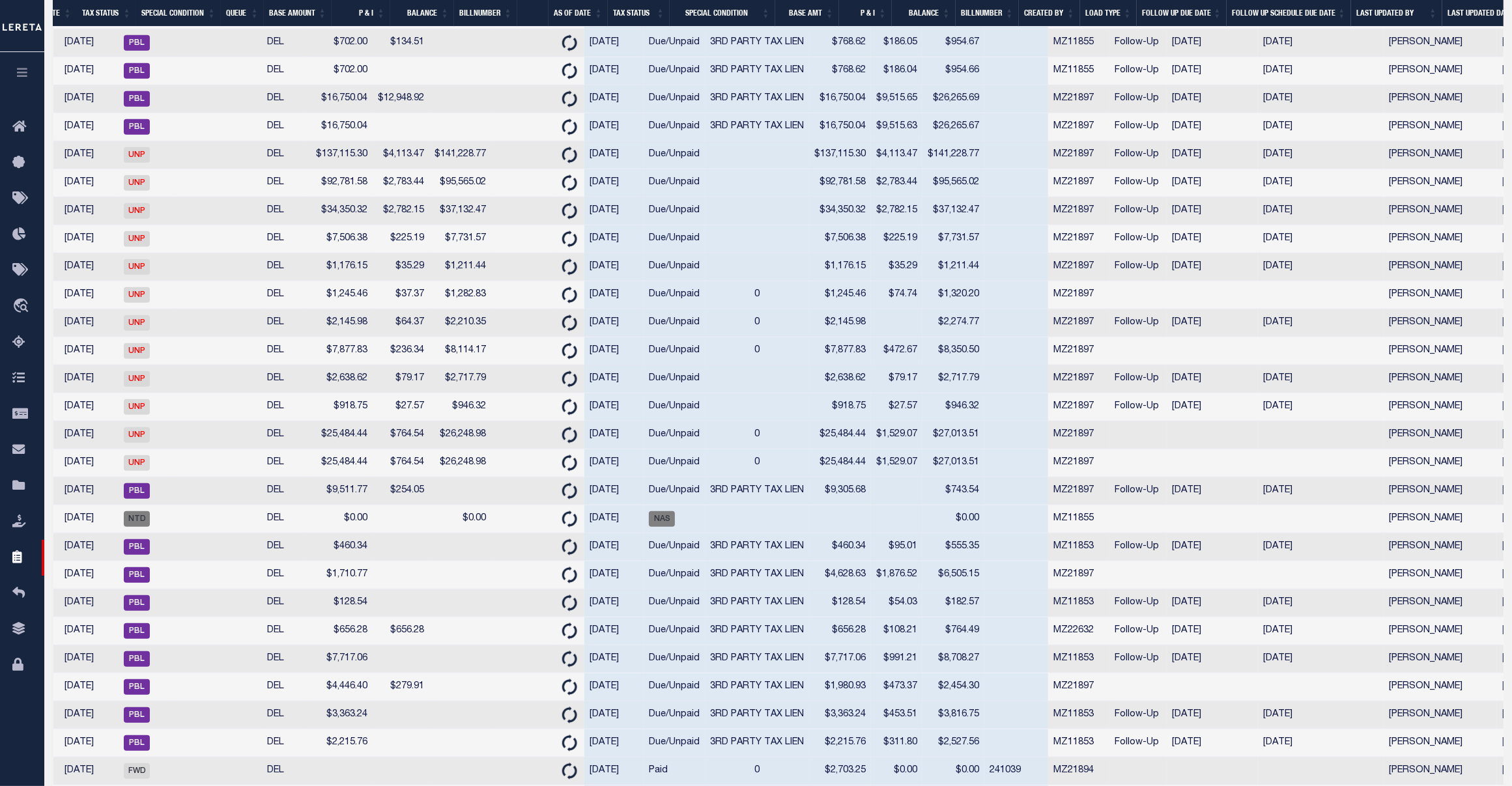
scroll to position [0, 0]
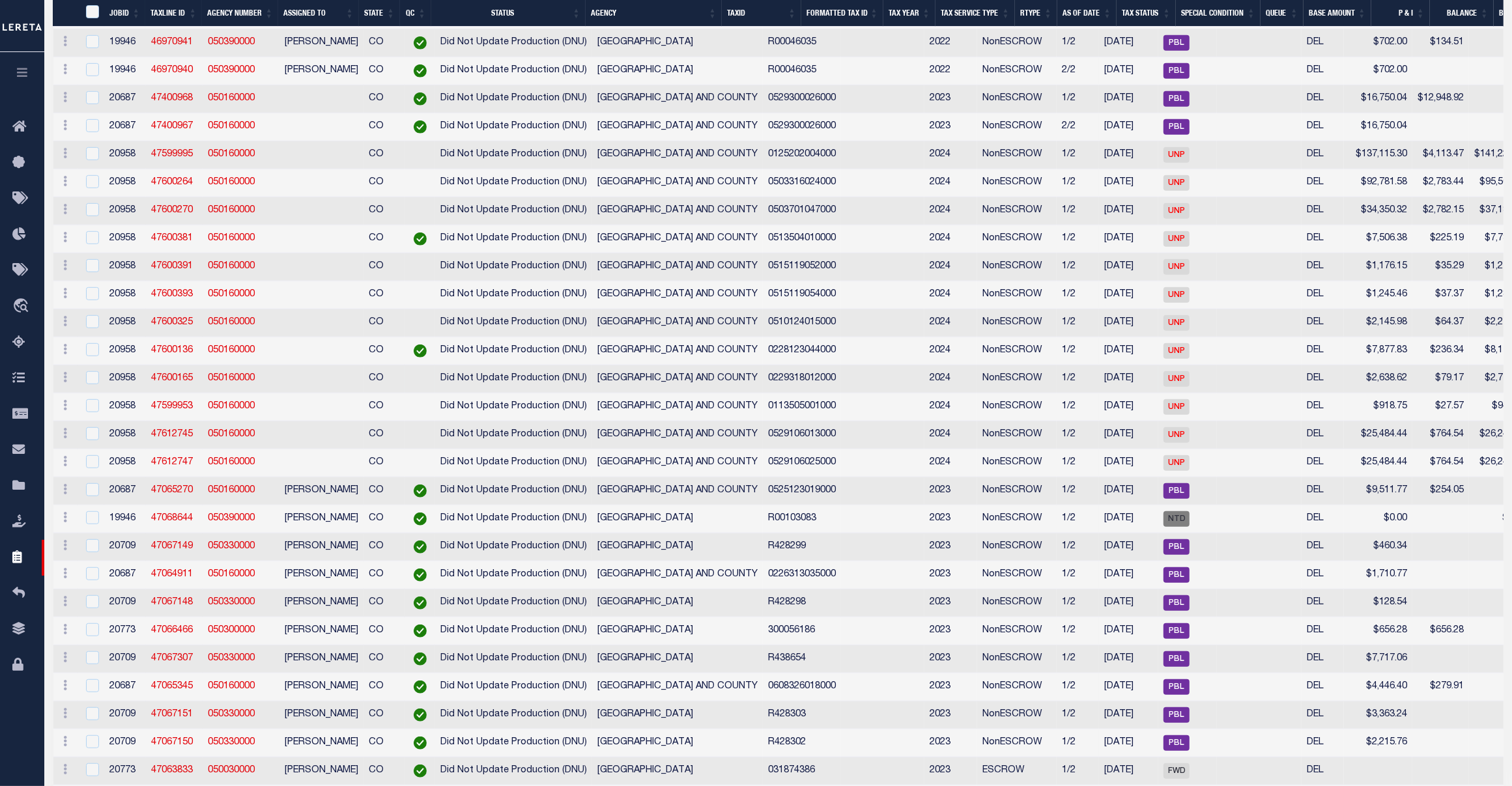
drag, startPoint x: 815, startPoint y: 414, endPoint x: 621, endPoint y: 414, distance: 194.0
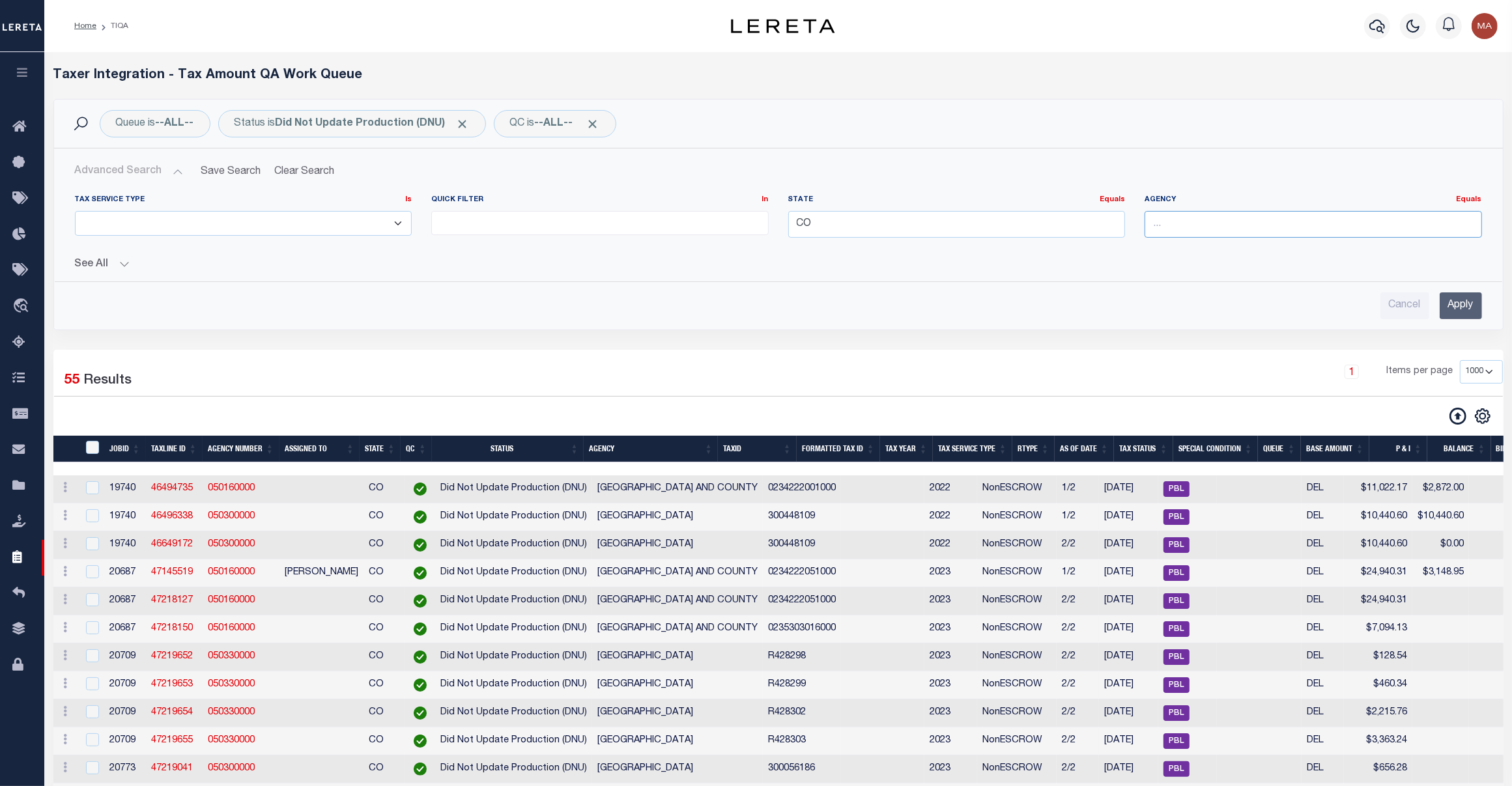
click at [1216, 236] on input "text" at bounding box center [1313, 224] width 337 height 26
click at [1315, 246] on div "[GEOGRAPHIC_DATA]" at bounding box center [1313, 249] width 335 height 21
type input "[GEOGRAPHIC_DATA]"
click at [1453, 299] on input "Apply" at bounding box center [1460, 305] width 42 height 26
